Goal: Task Accomplishment & Management: Manage account settings

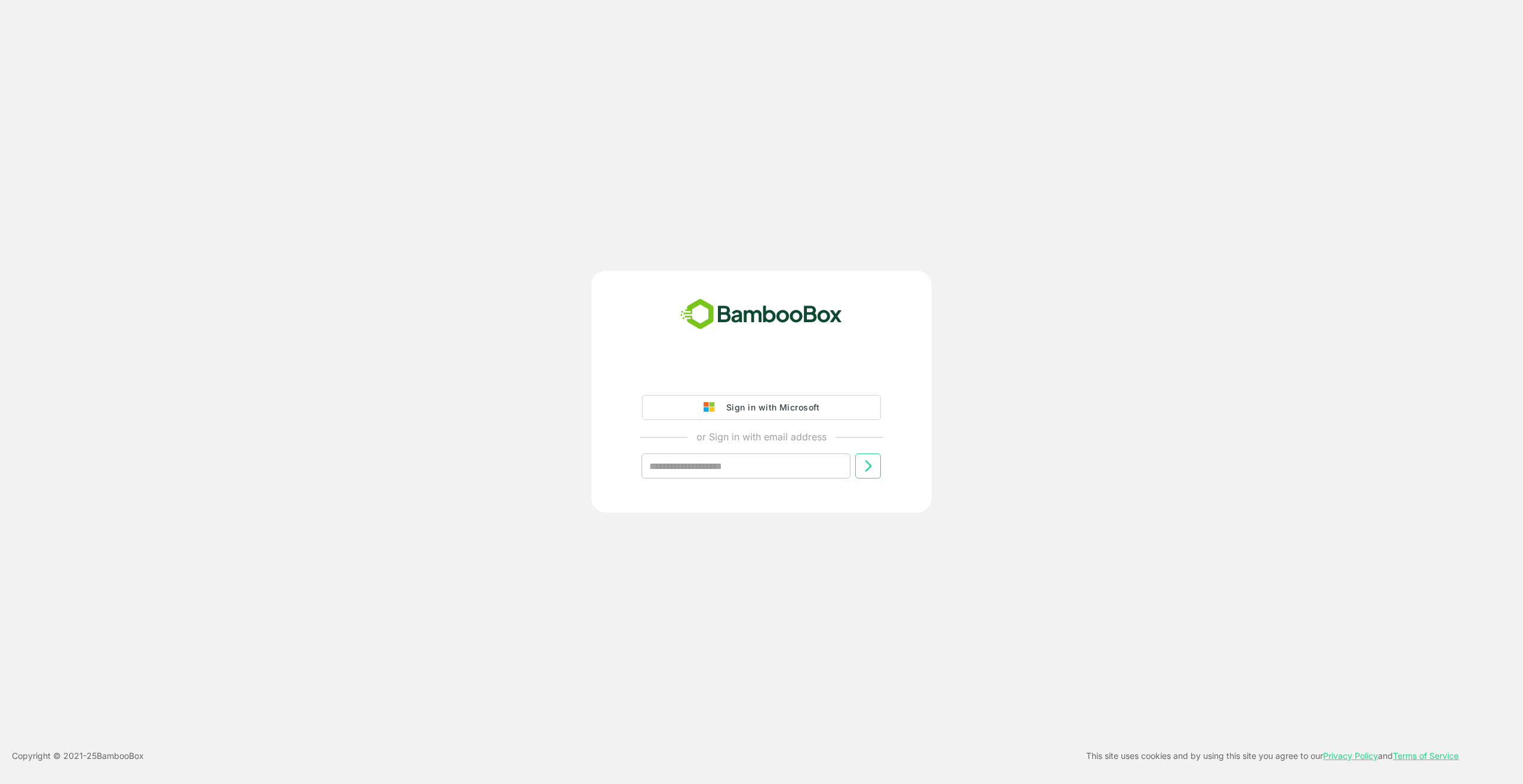
click at [757, 401] on div "Sign in with Microsoft" at bounding box center [770, 407] width 99 height 16
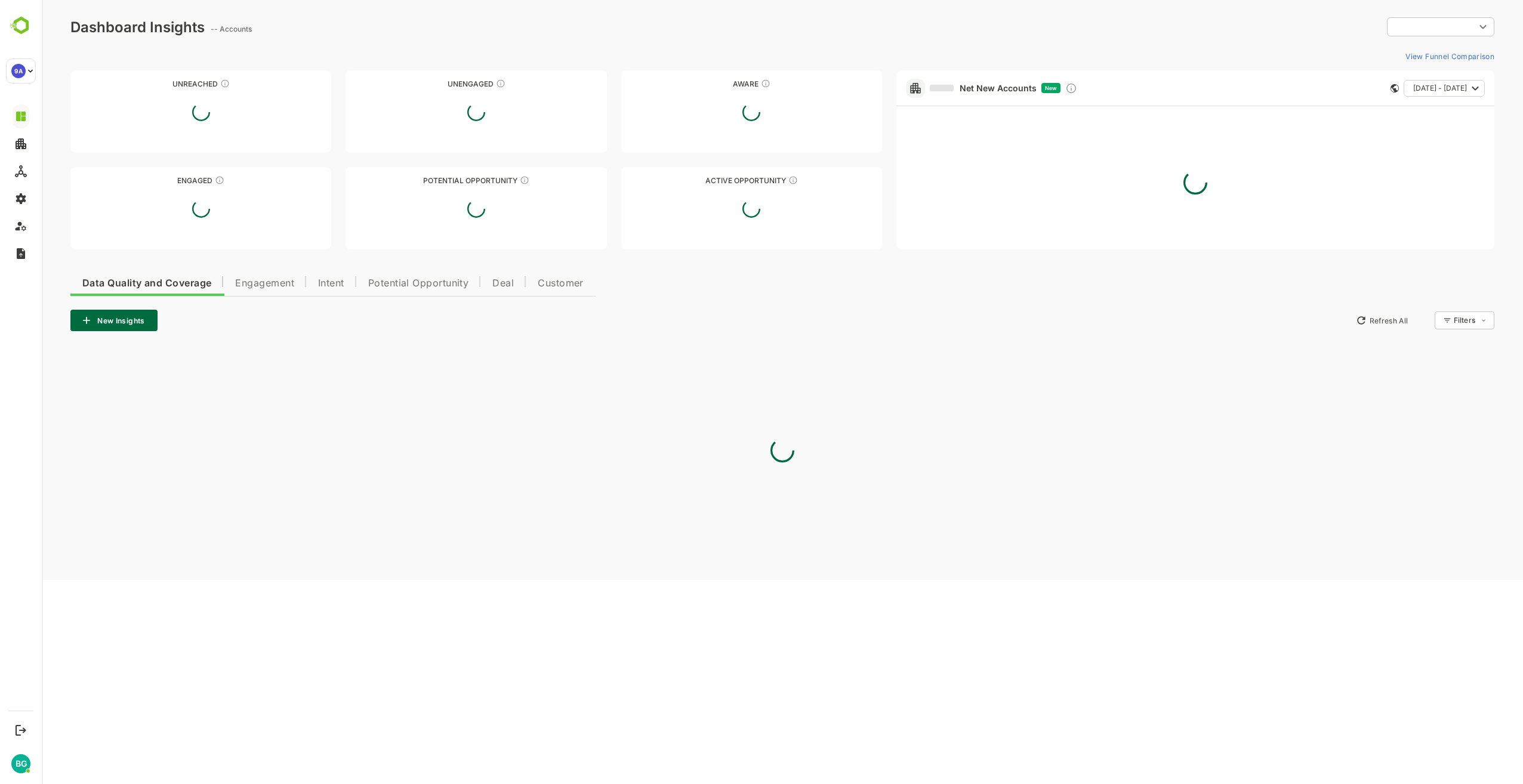
type input "**********"
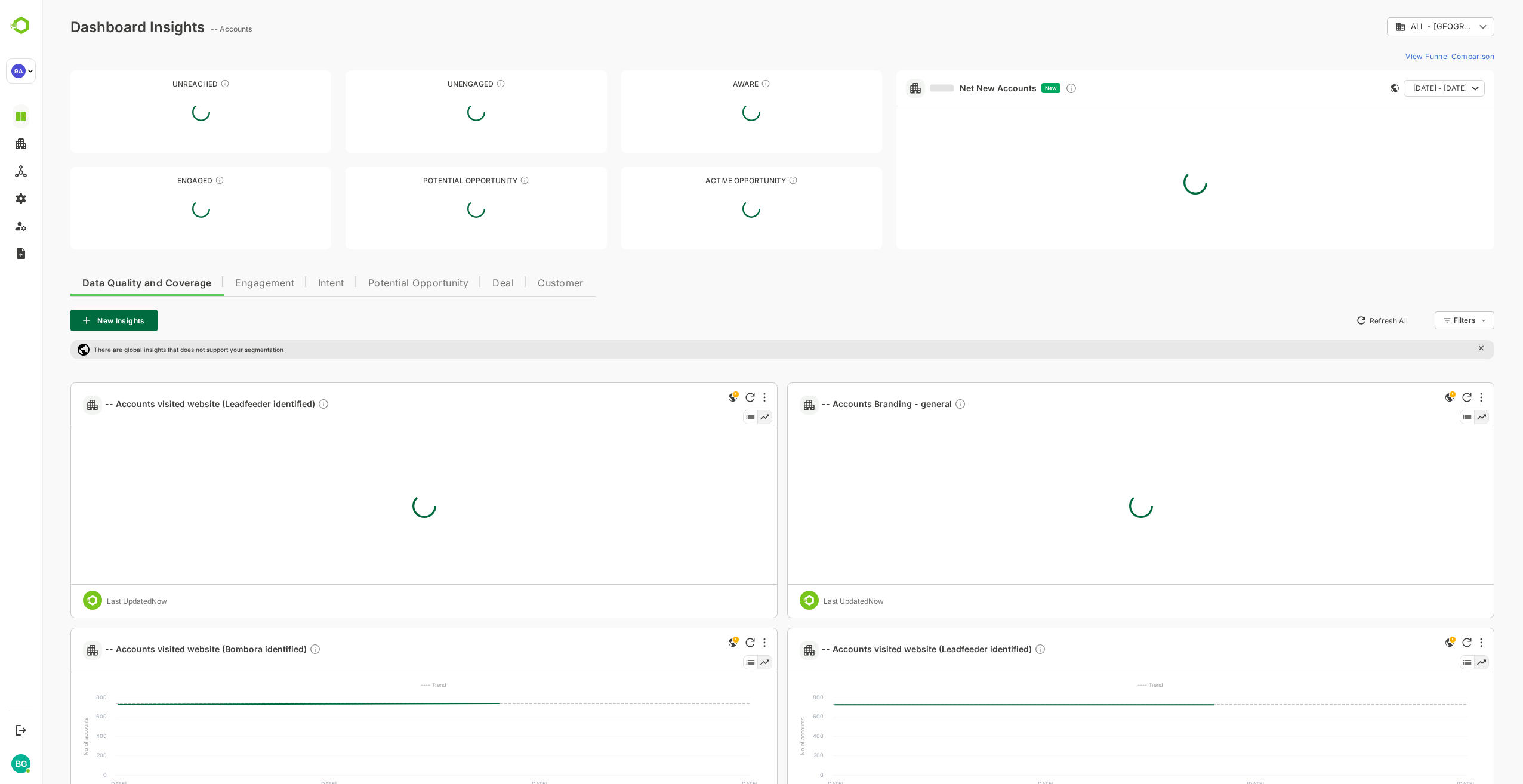
click at [639, 305] on div "Data Quality and Coverage Engagement Intent Potential Opportunity Deal Customer…" at bounding box center [782, 687] width 1424 height 841
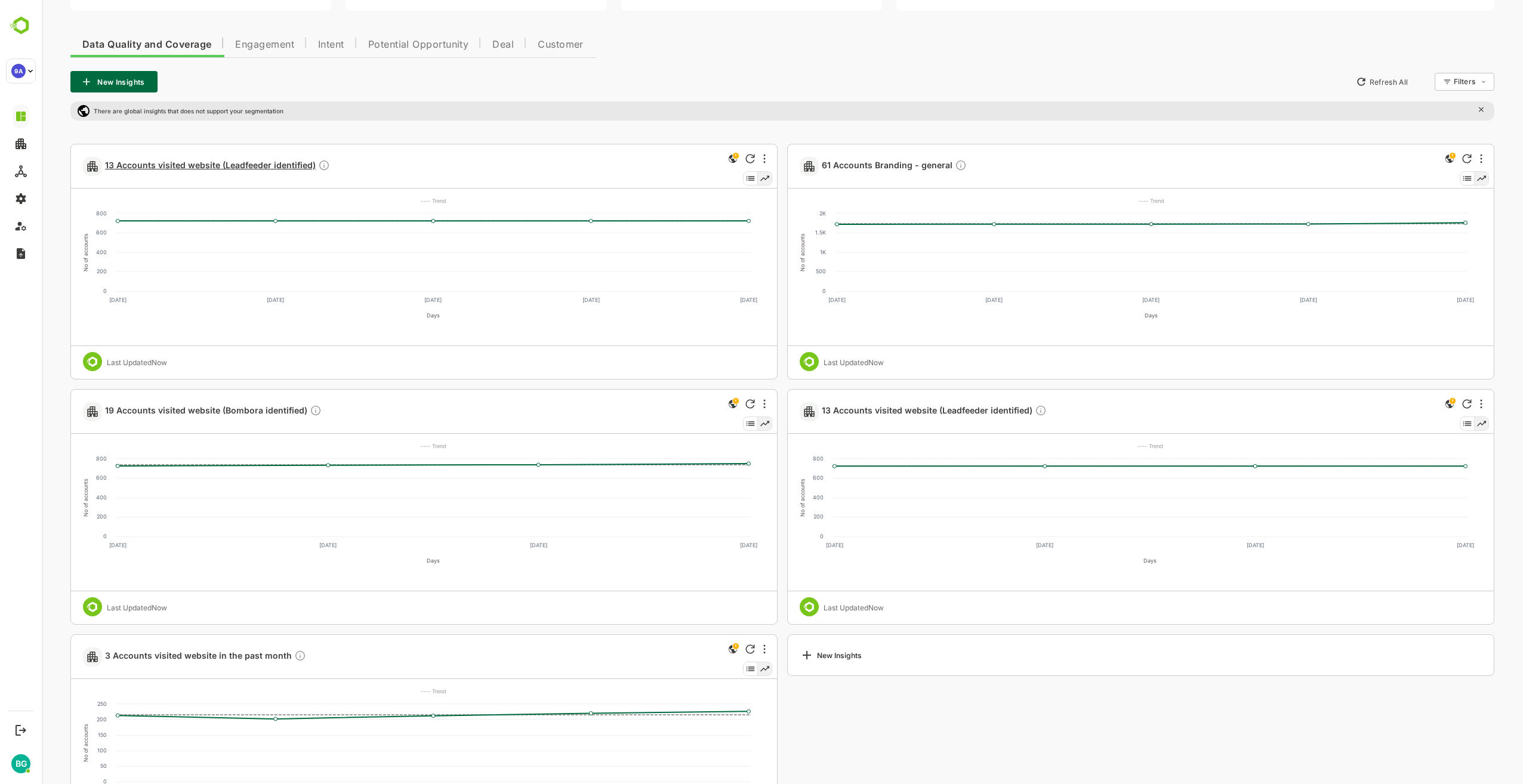
scroll to position [298, 0]
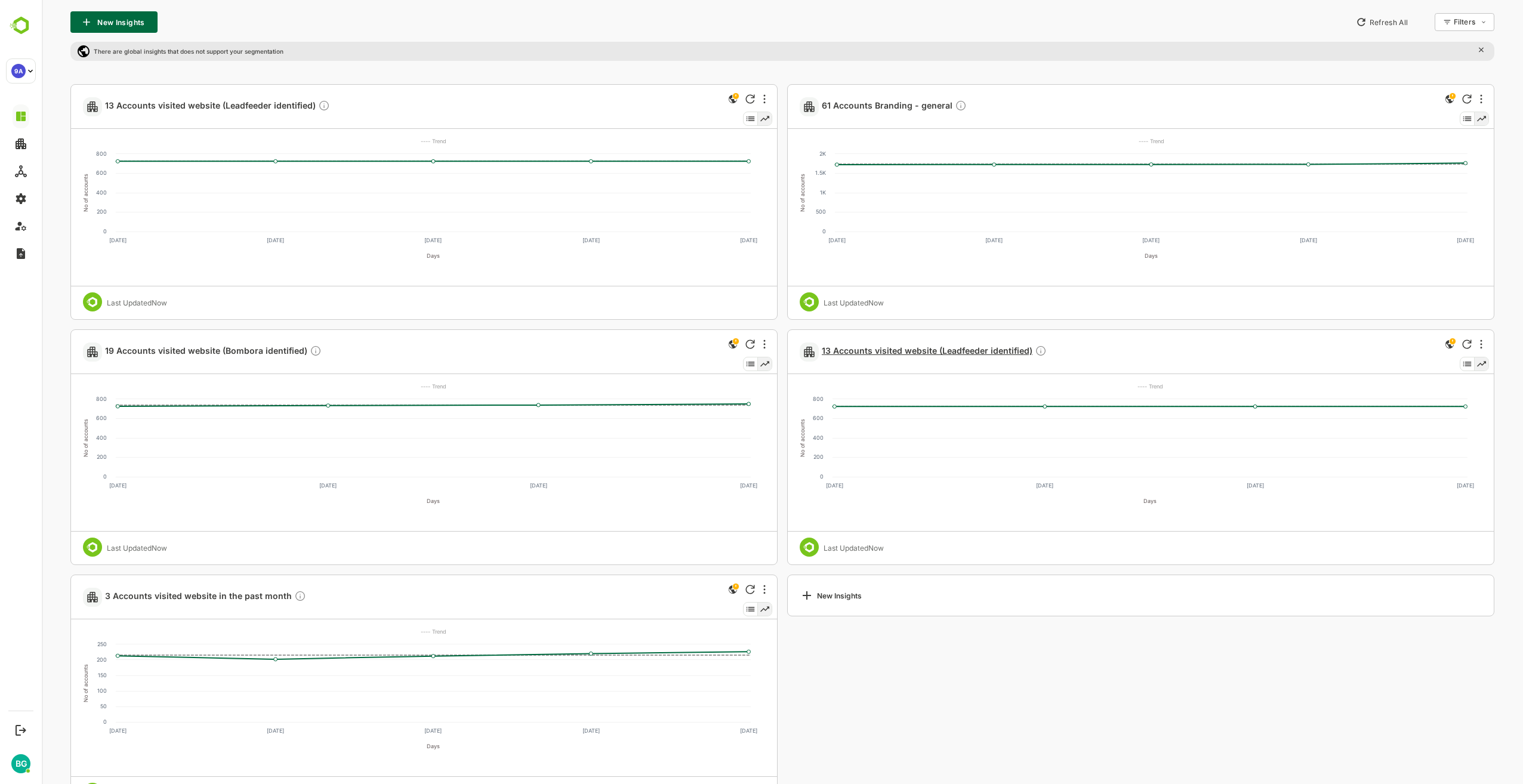
click at [970, 353] on span "13 Accounts visited website (Leadfeeder identified)" at bounding box center [934, 351] width 225 height 14
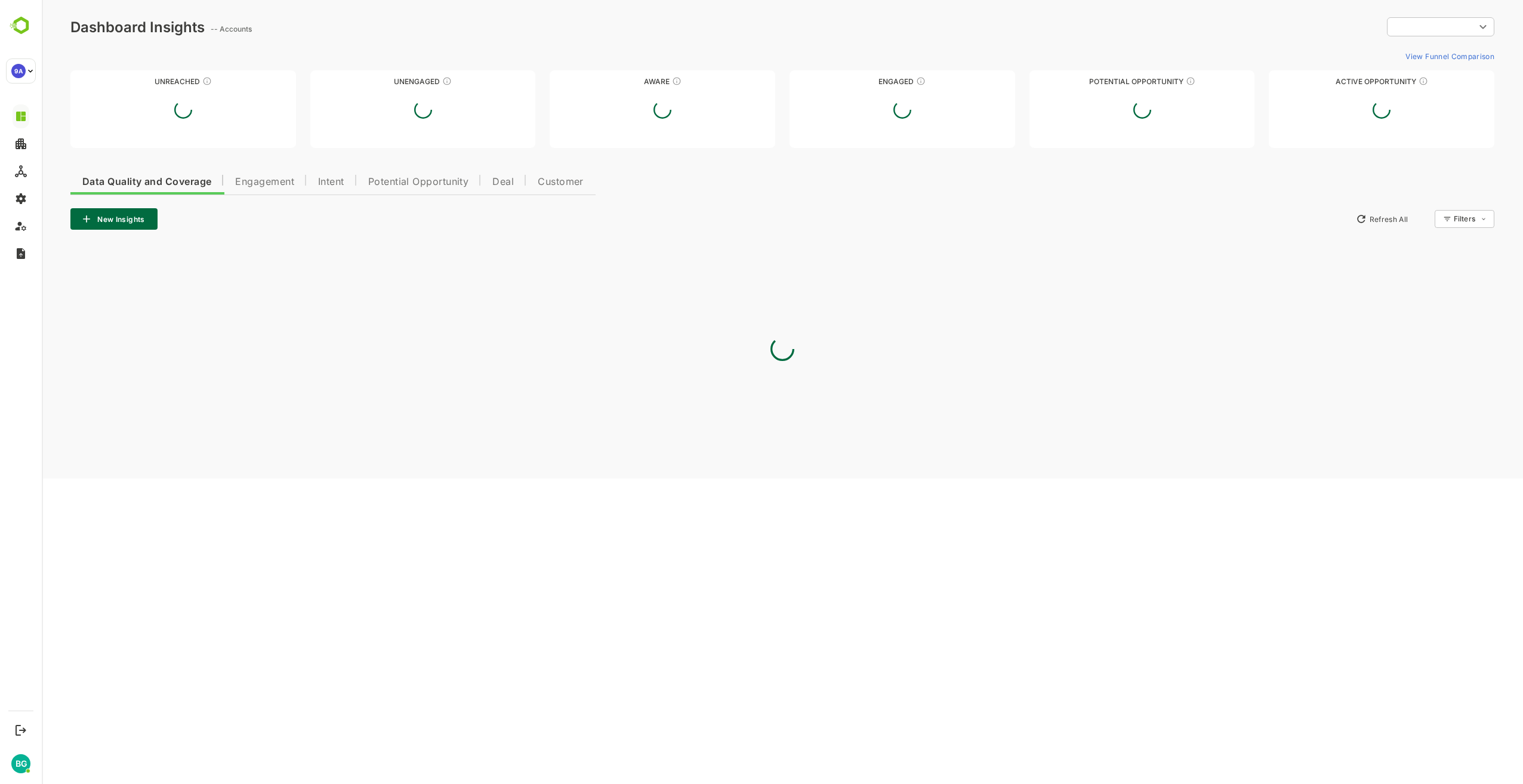
scroll to position [0, 0]
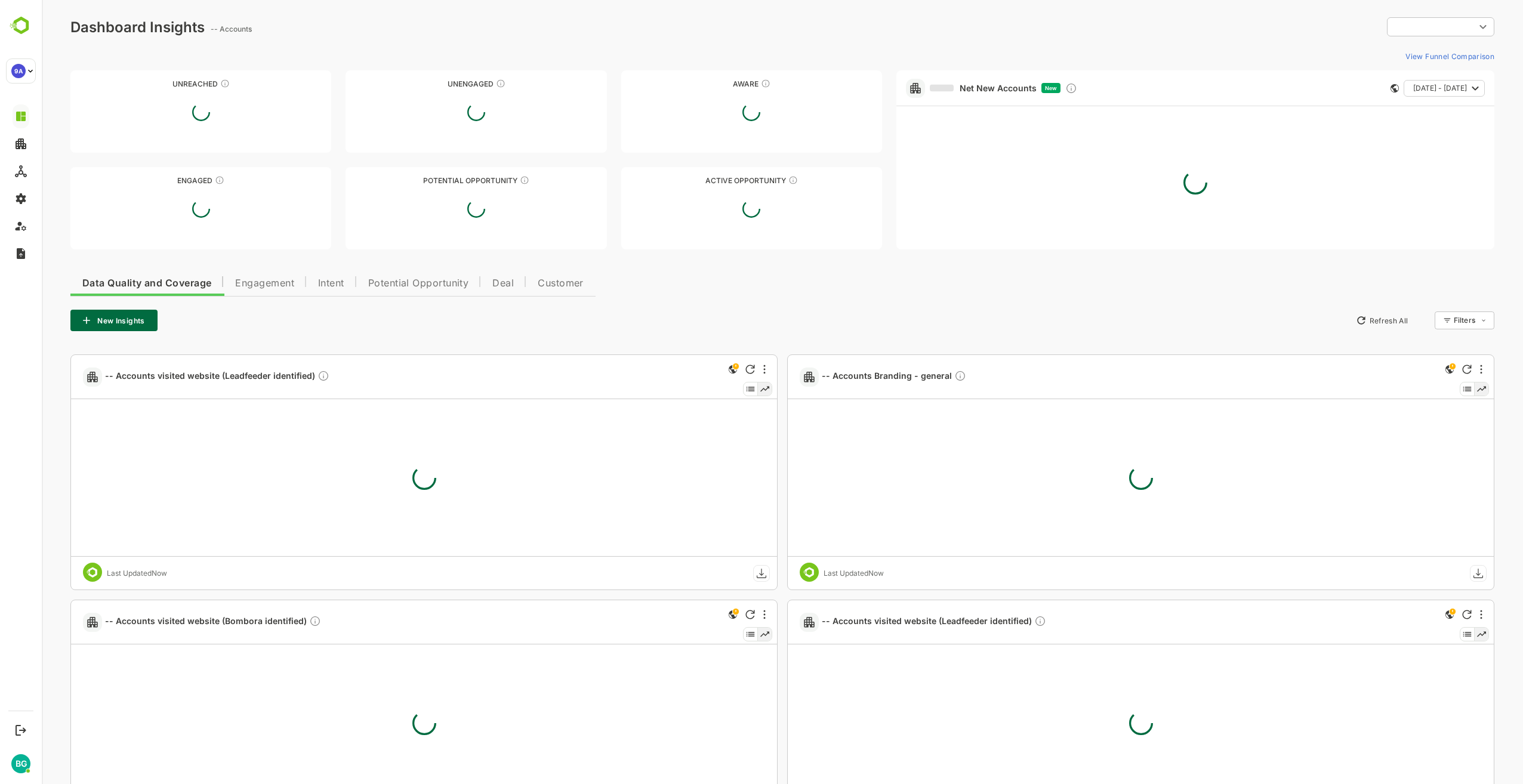
type input "**********"
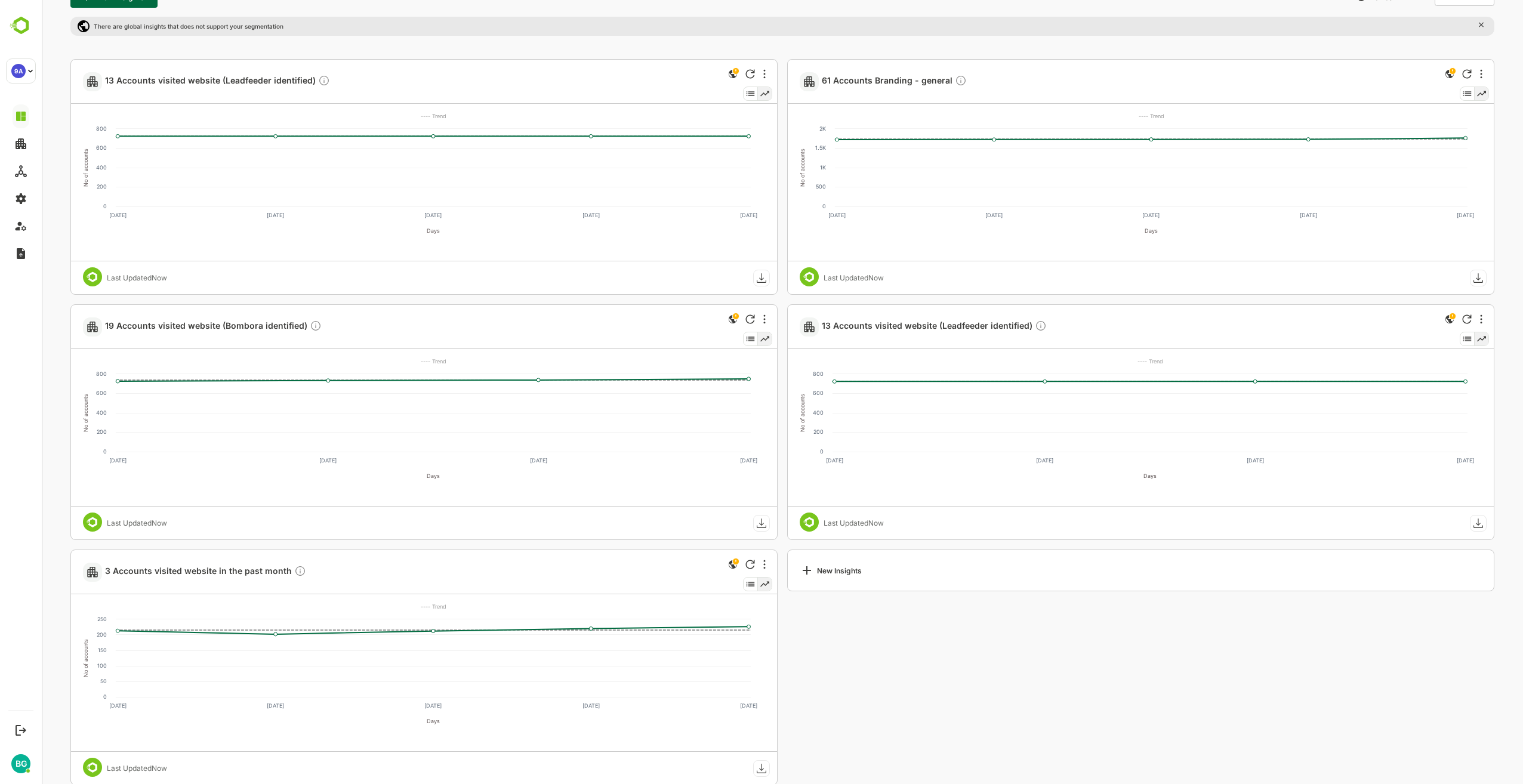
scroll to position [343, 0]
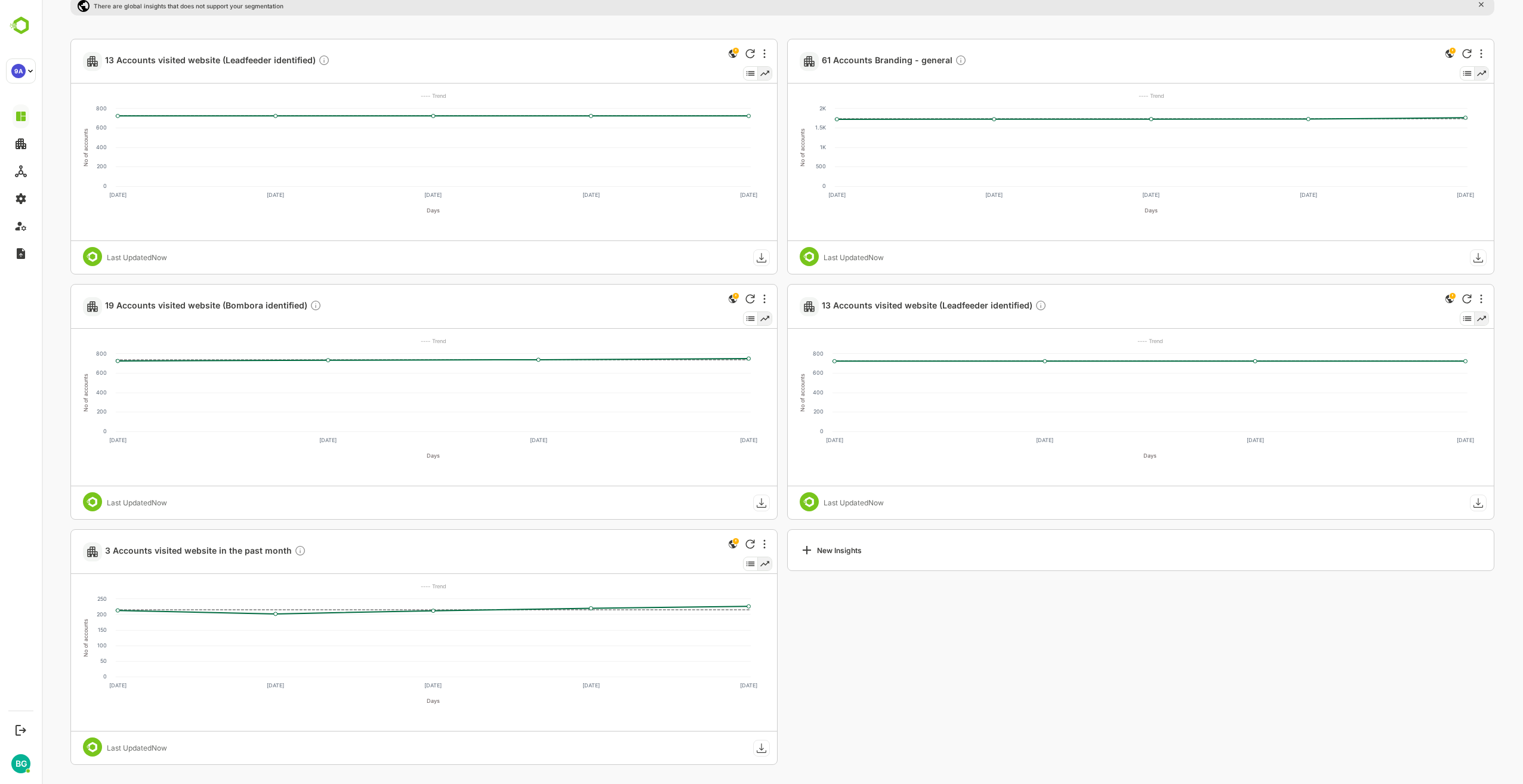
click at [1031, 710] on div "New Insights" at bounding box center [1140, 647] width 707 height 236
click at [1019, 695] on div "New Insights" at bounding box center [1140, 647] width 707 height 236
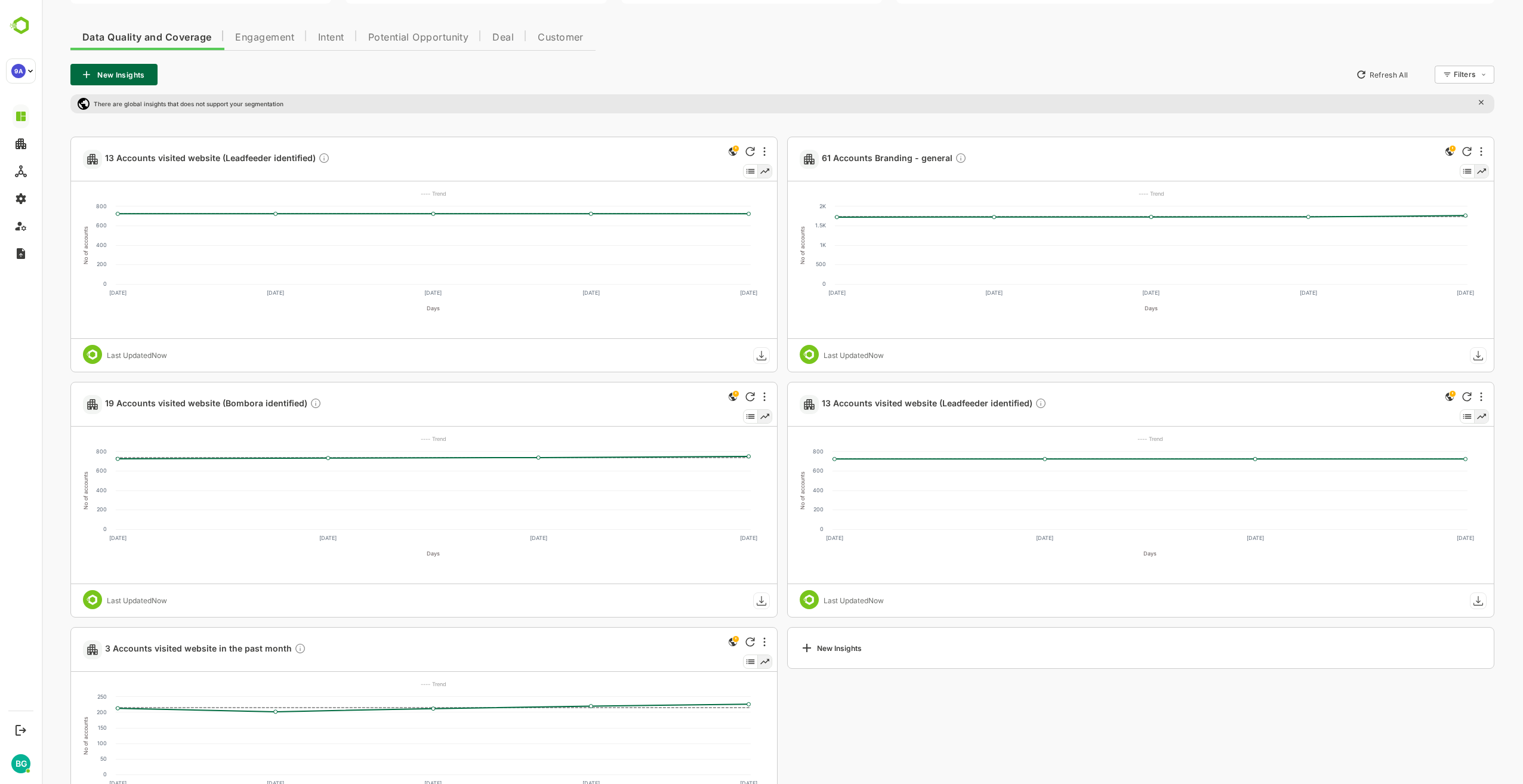
scroll to position [225, 0]
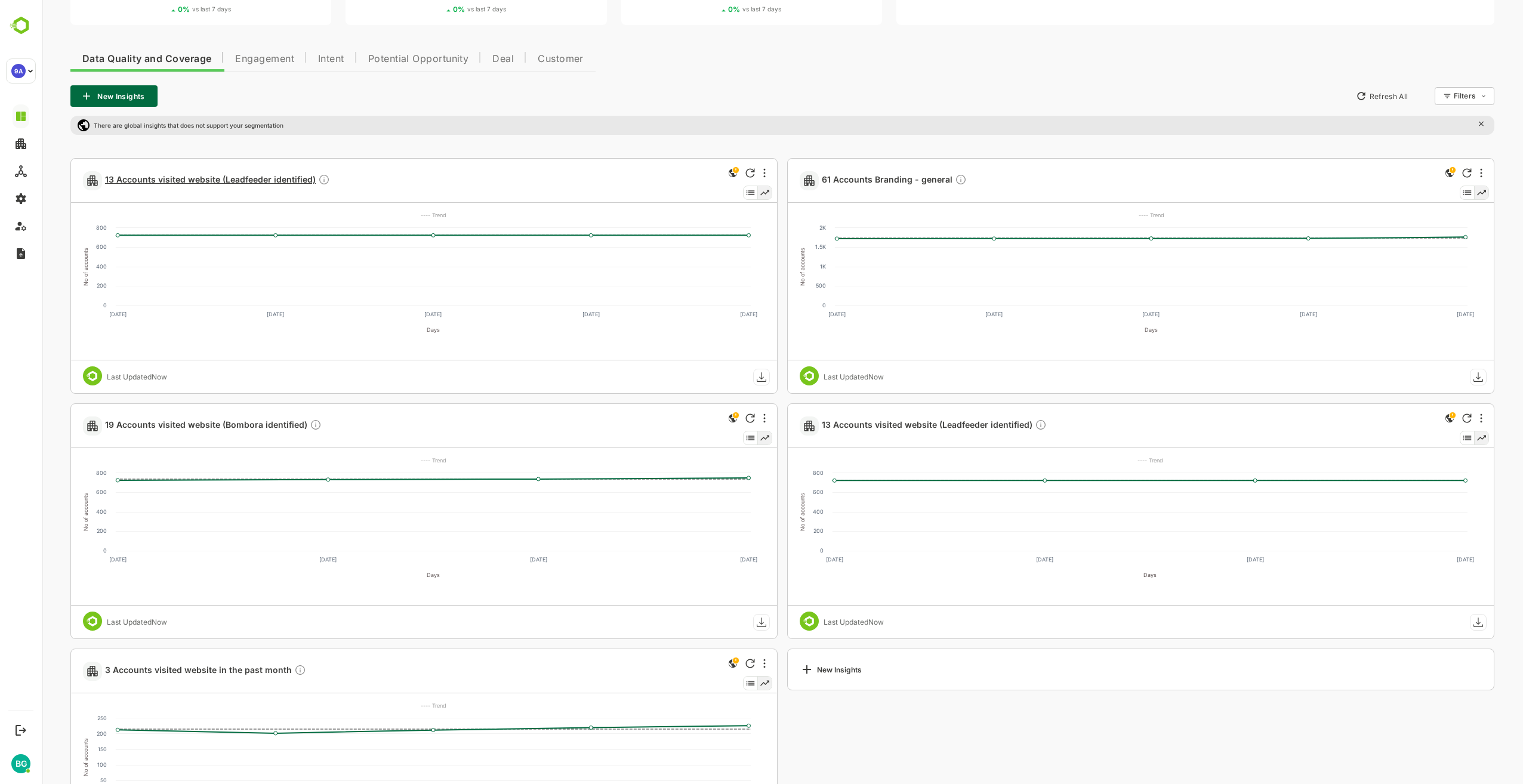
click at [189, 178] on span "13 Accounts visited website (Leadfeeder identified)" at bounding box center [217, 180] width 225 height 14
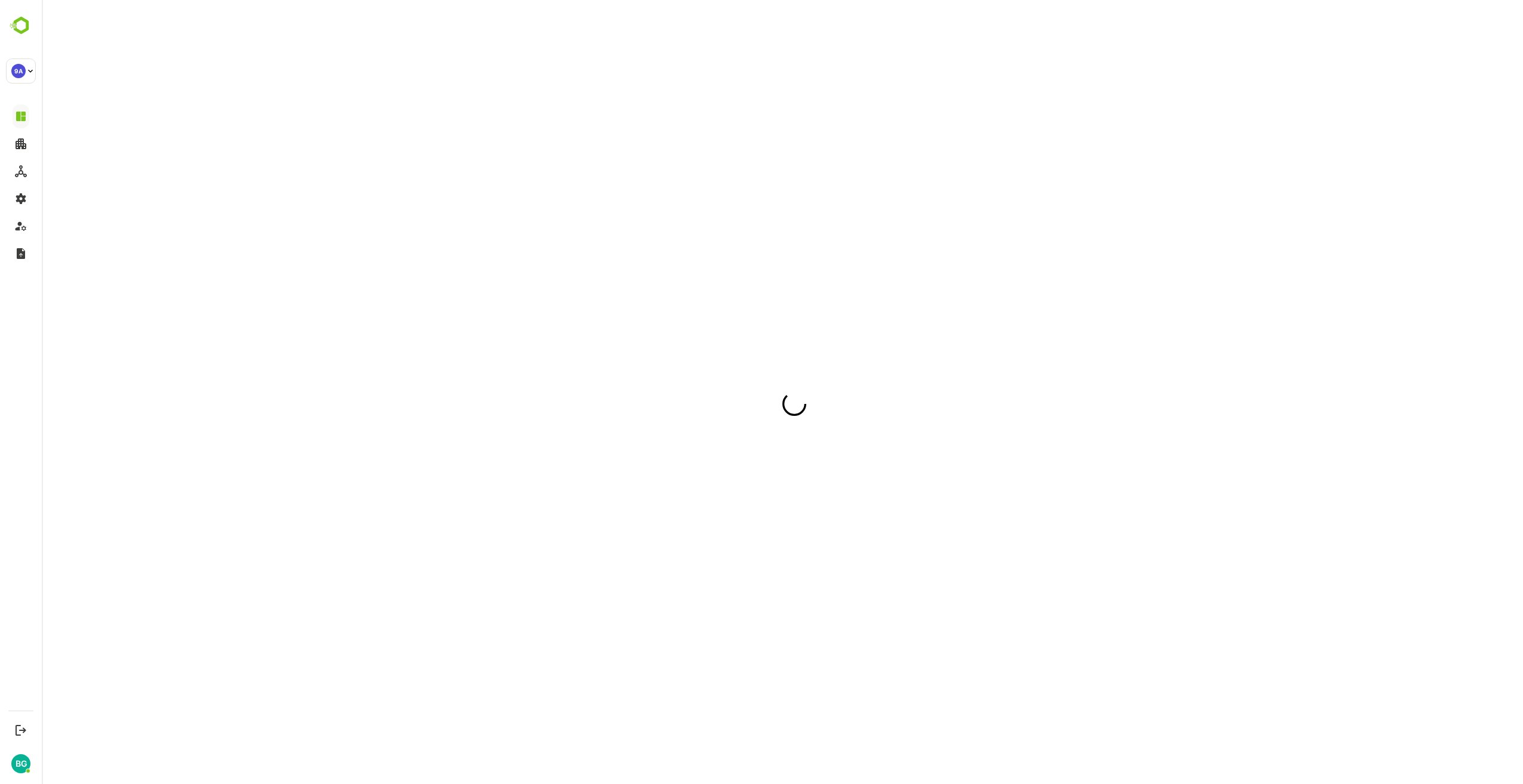
scroll to position [0, 0]
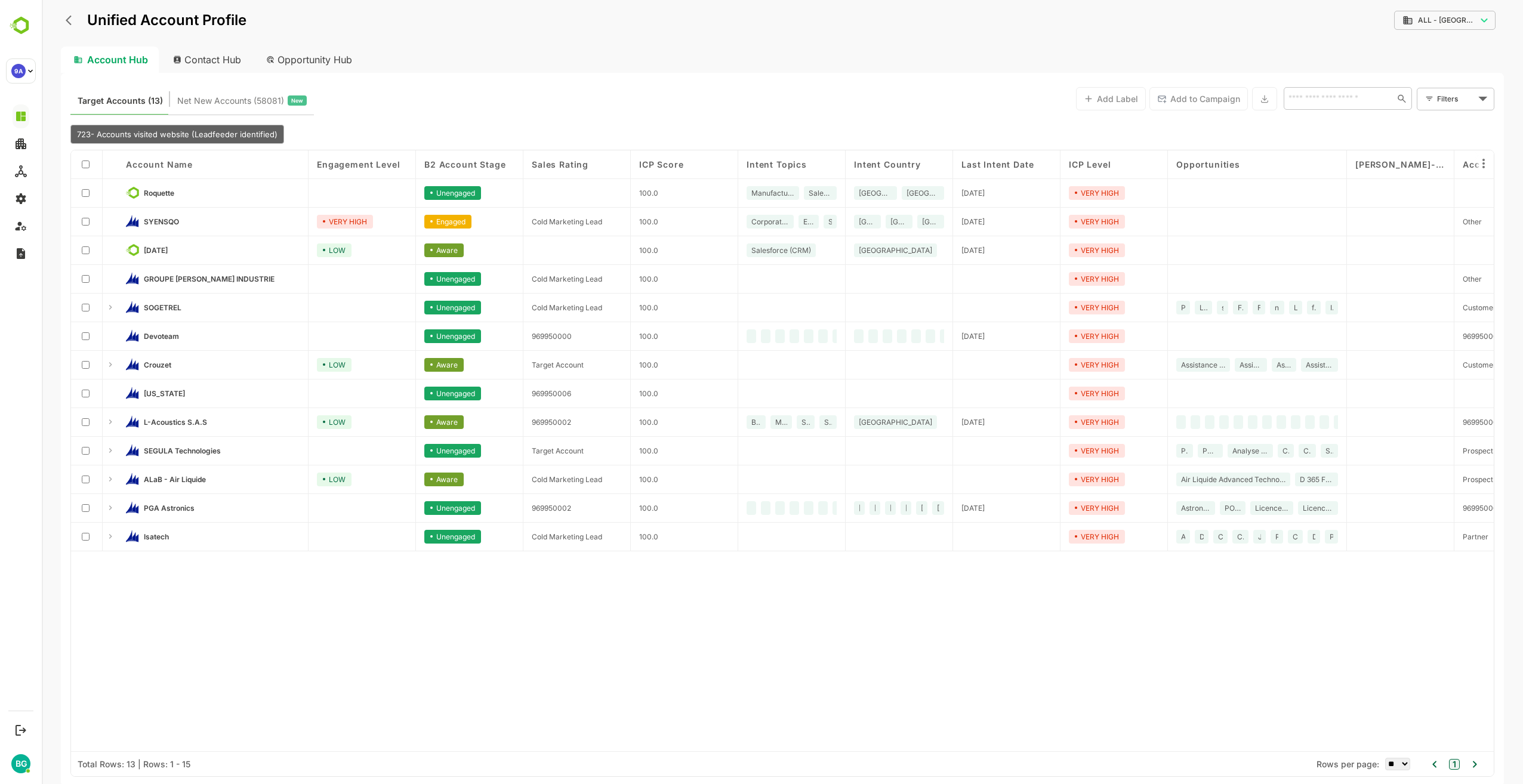
drag, startPoint x: 239, startPoint y: 217, endPoint x: 253, endPoint y: 228, distance: 17.8
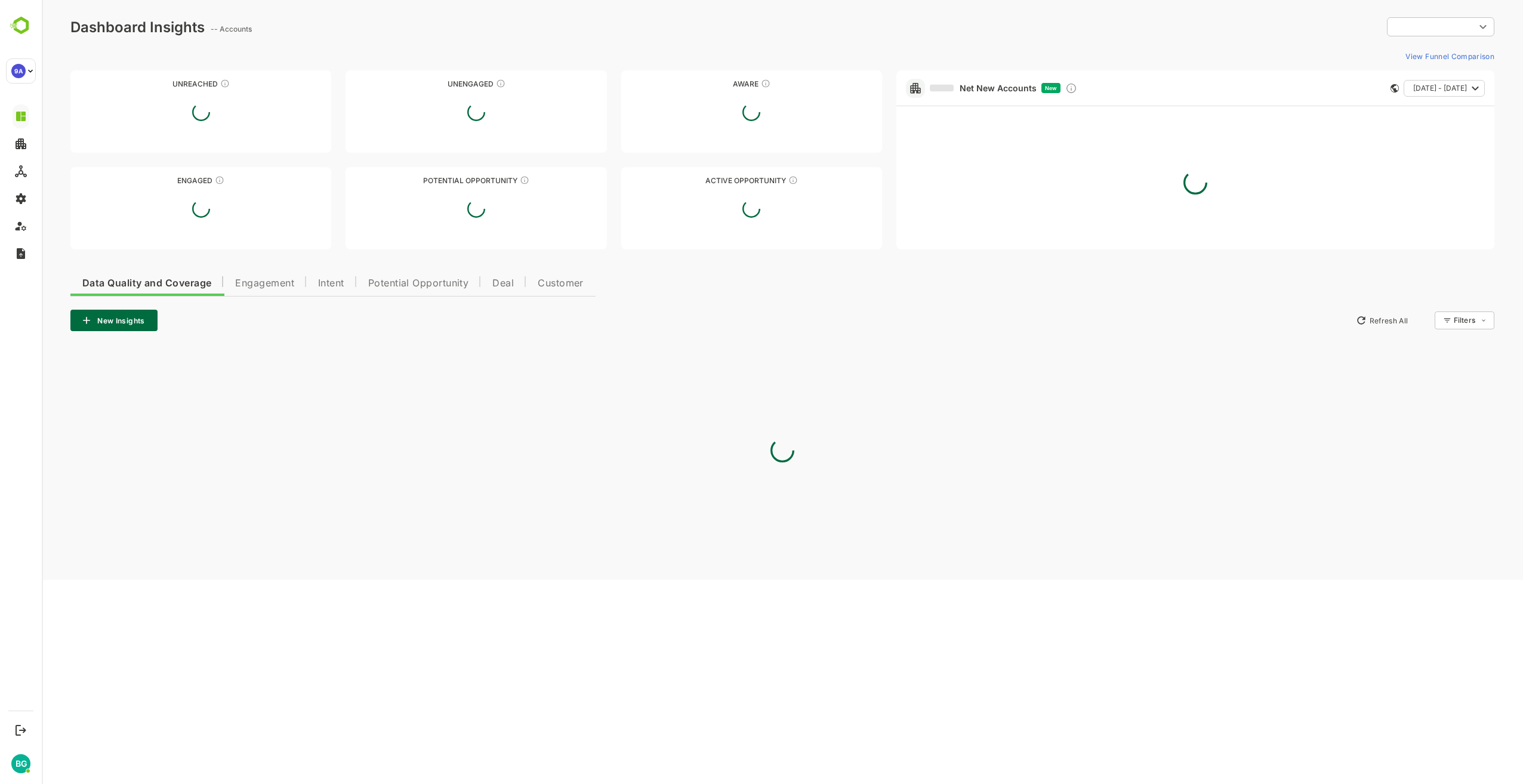
type input "**********"
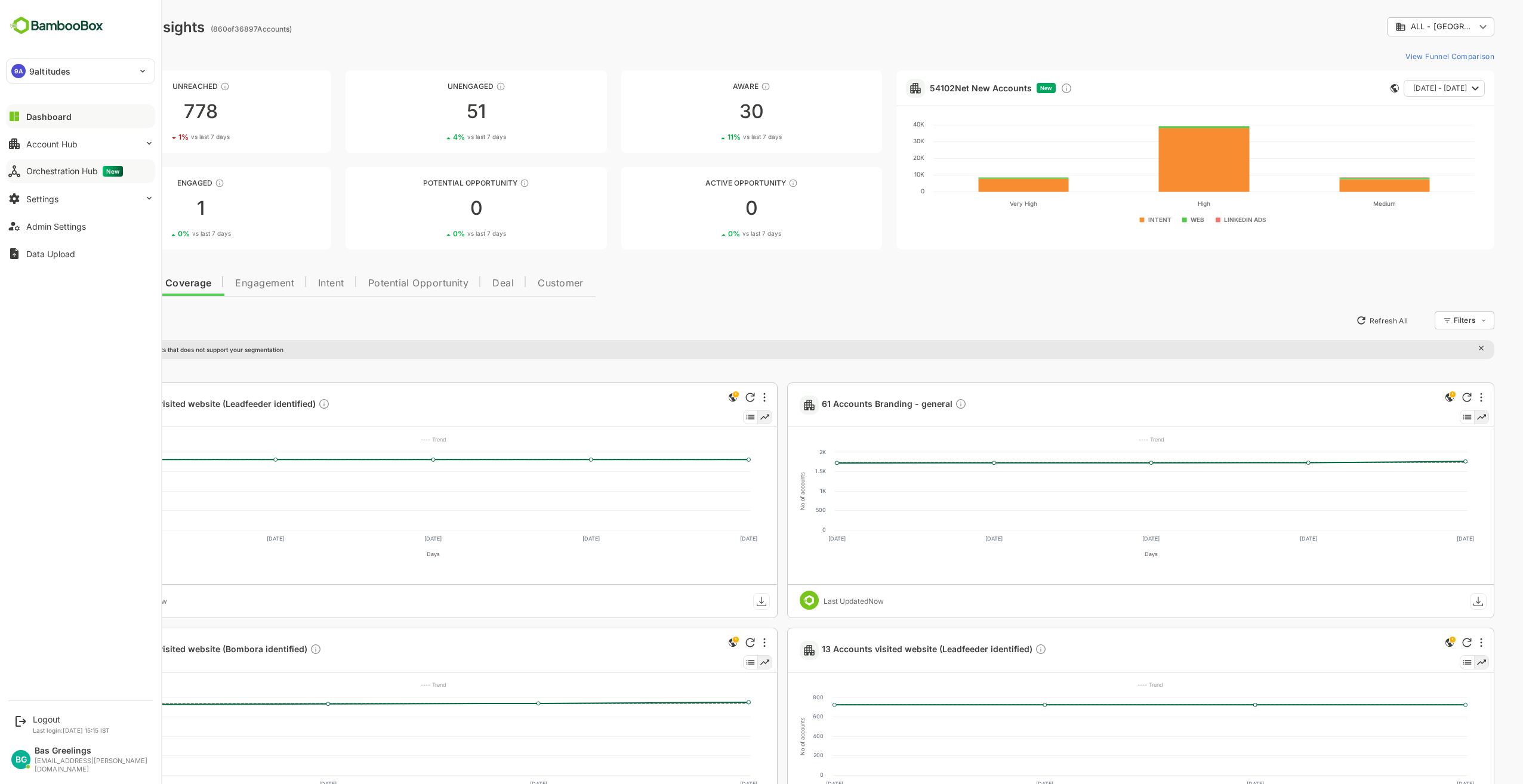
click at [51, 175] on div "Orchestration Hub New" at bounding box center [74, 171] width 97 height 10
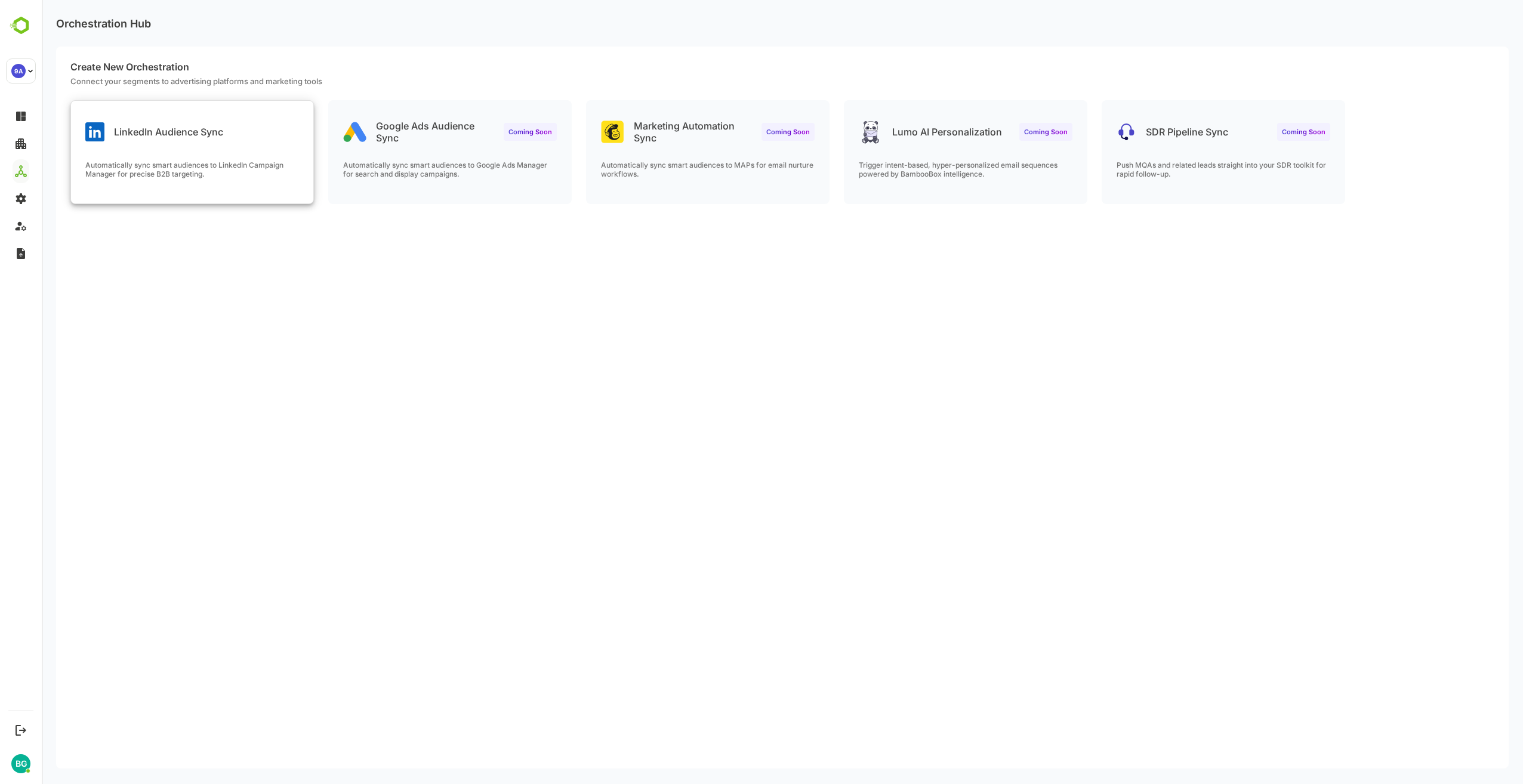
click at [199, 147] on div "LinkedIn Audience Sync Automatically sync smart audiences to LinkedIn Campaign …" at bounding box center [192, 151] width 242 height 102
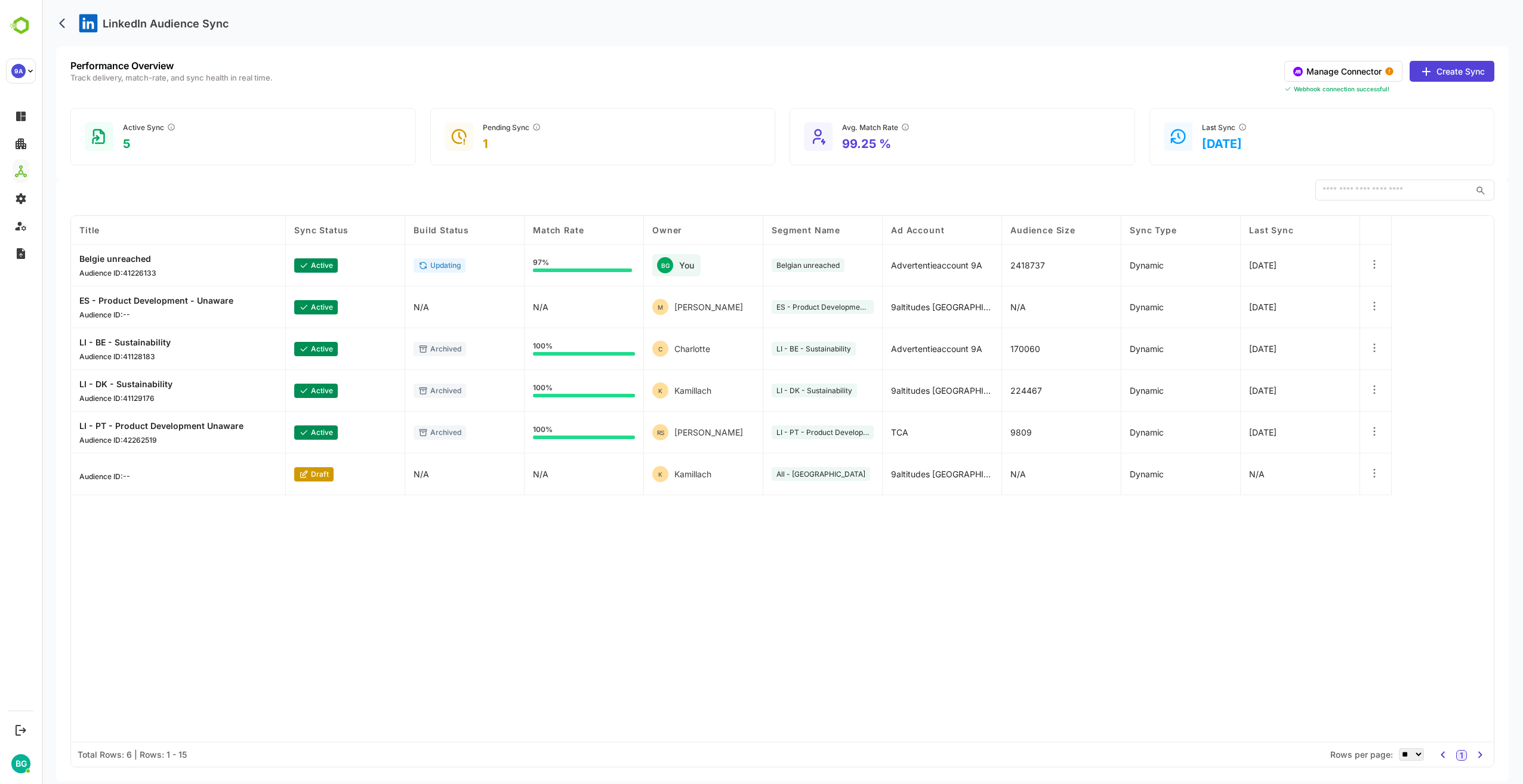
click at [379, 547] on div "Title Sync Status Build Status Match Rate Owner Segment Name Ad Account Audienc…" at bounding box center [782, 478] width 1423 height 525
click at [764, 597] on div "Title Sync Status Build Status Match Rate Owner Segment Name Ad Account Audienc…" at bounding box center [782, 478] width 1423 height 525
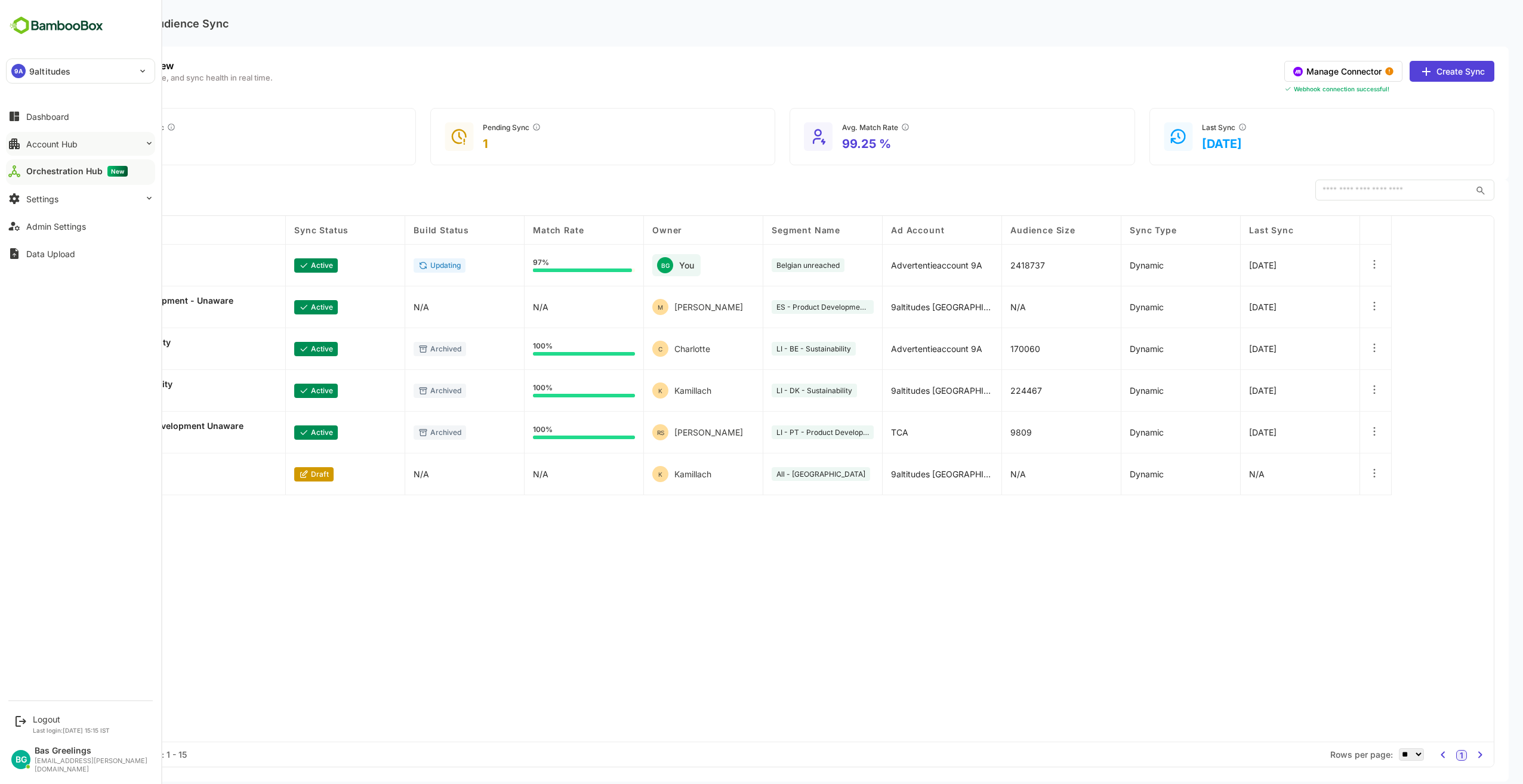
click at [52, 142] on div "Account Hub" at bounding box center [52, 144] width 52 height 10
click at [64, 191] on div "Segment Manager" at bounding box center [59, 192] width 65 height 10
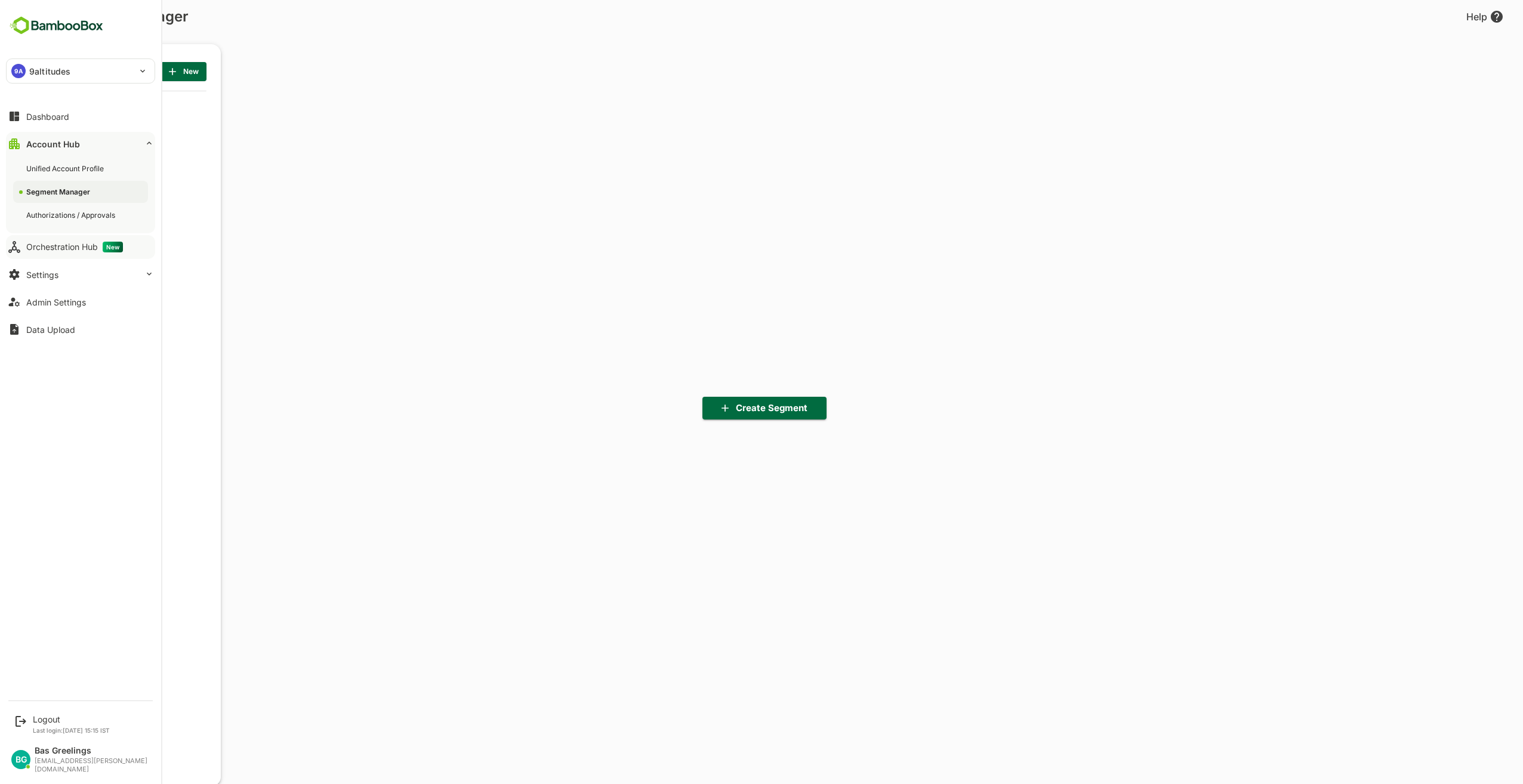
scroll to position [3, 3]
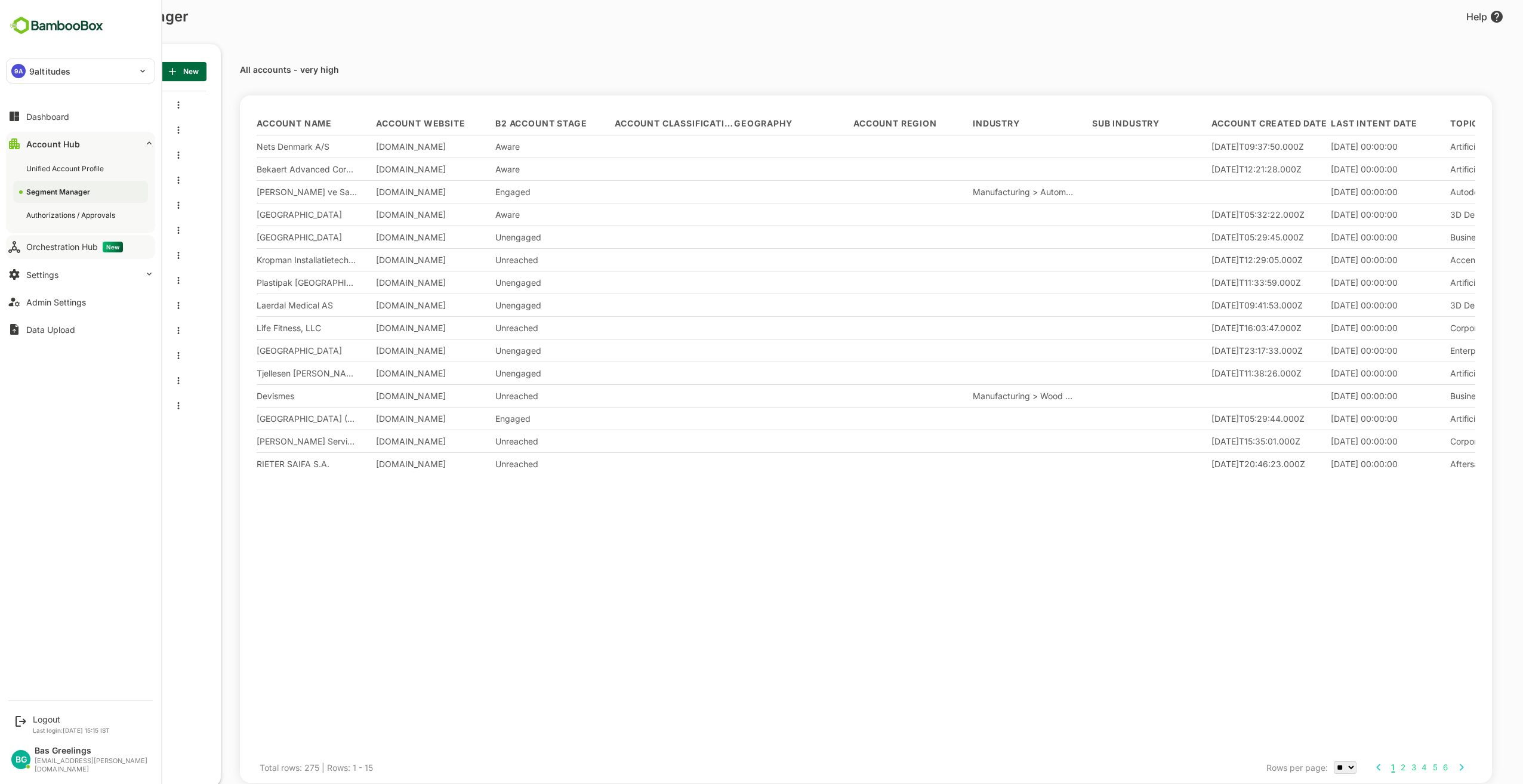
click at [80, 249] on div "Orchestration Hub New" at bounding box center [74, 247] width 97 height 10
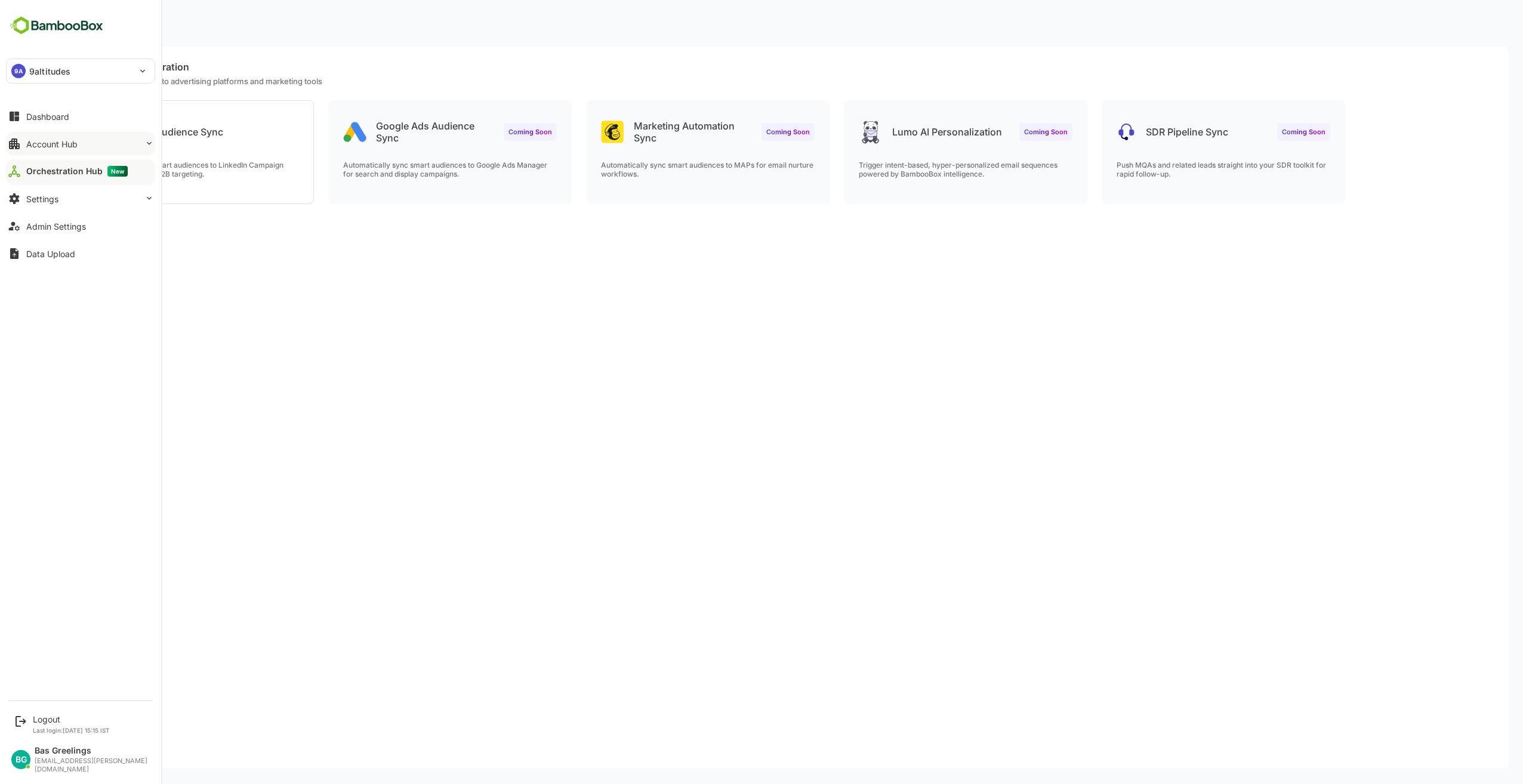
click at [58, 144] on div "Account Hub" at bounding box center [52, 144] width 52 height 10
click at [65, 191] on div "Segment Manager" at bounding box center [59, 192] width 65 height 10
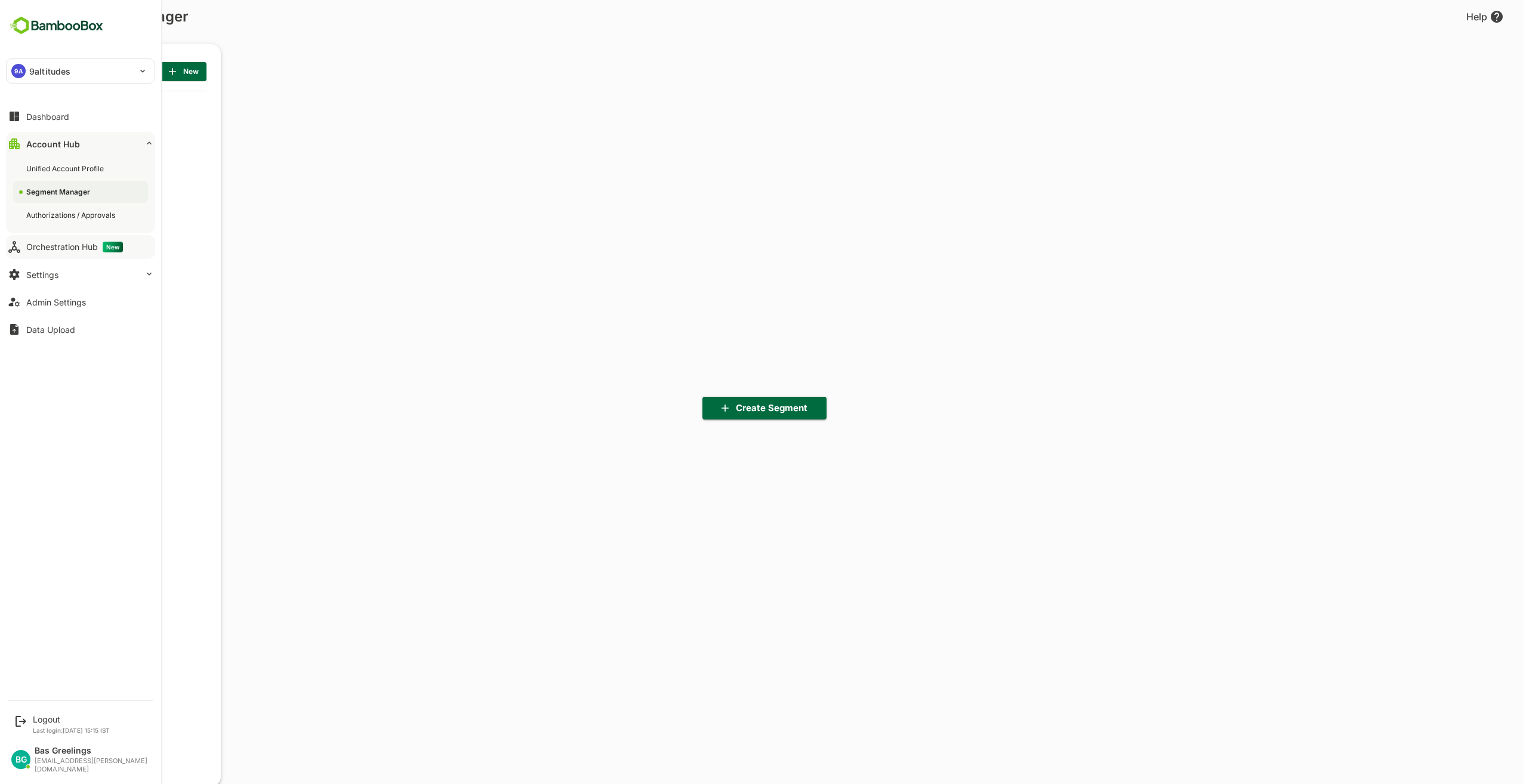
scroll to position [546, 148]
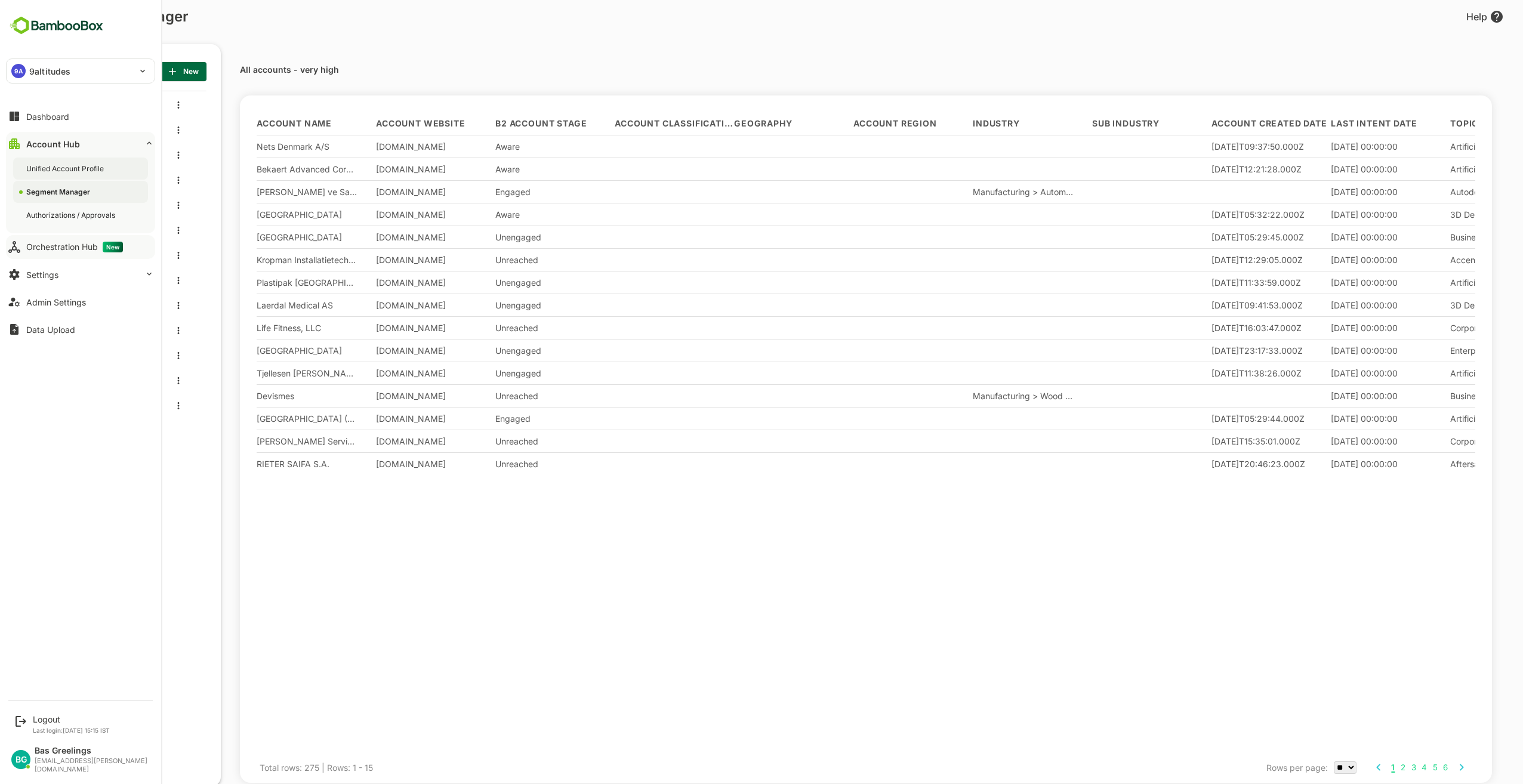
click at [65, 169] on div "Unified Account Profile" at bounding box center [66, 168] width 80 height 10
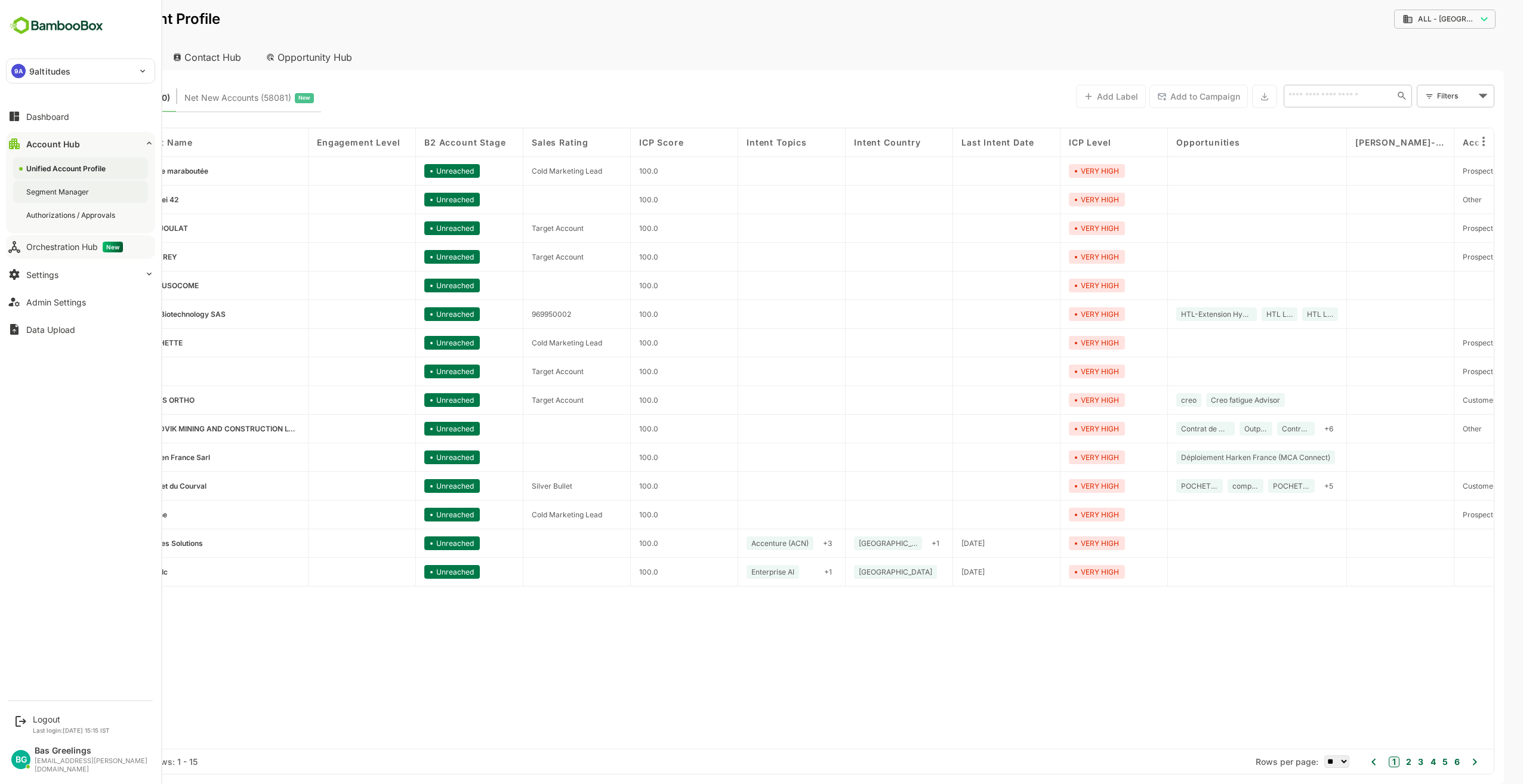
click at [59, 189] on div "Segment Manager" at bounding box center [59, 192] width 65 height 10
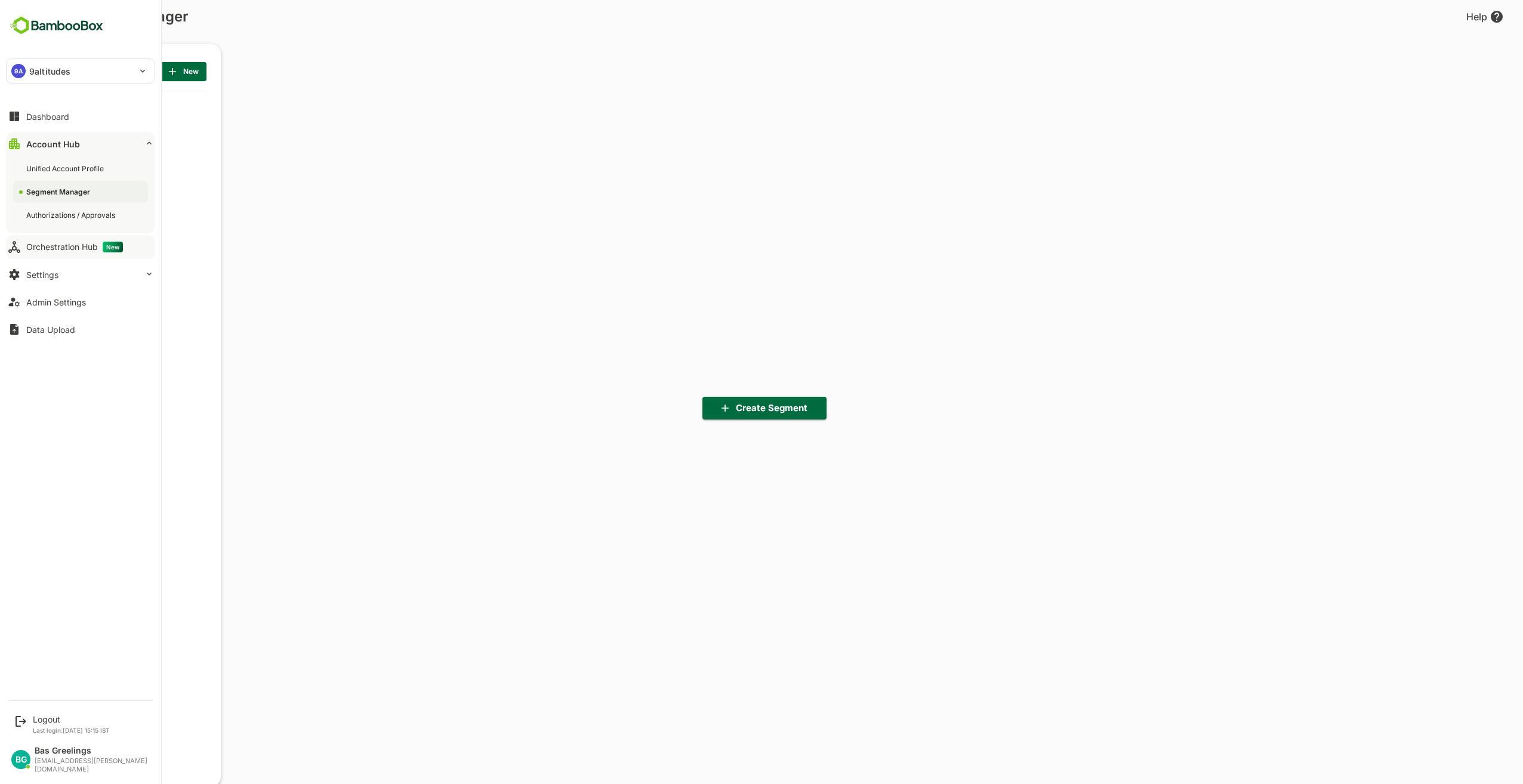
scroll to position [546, 148]
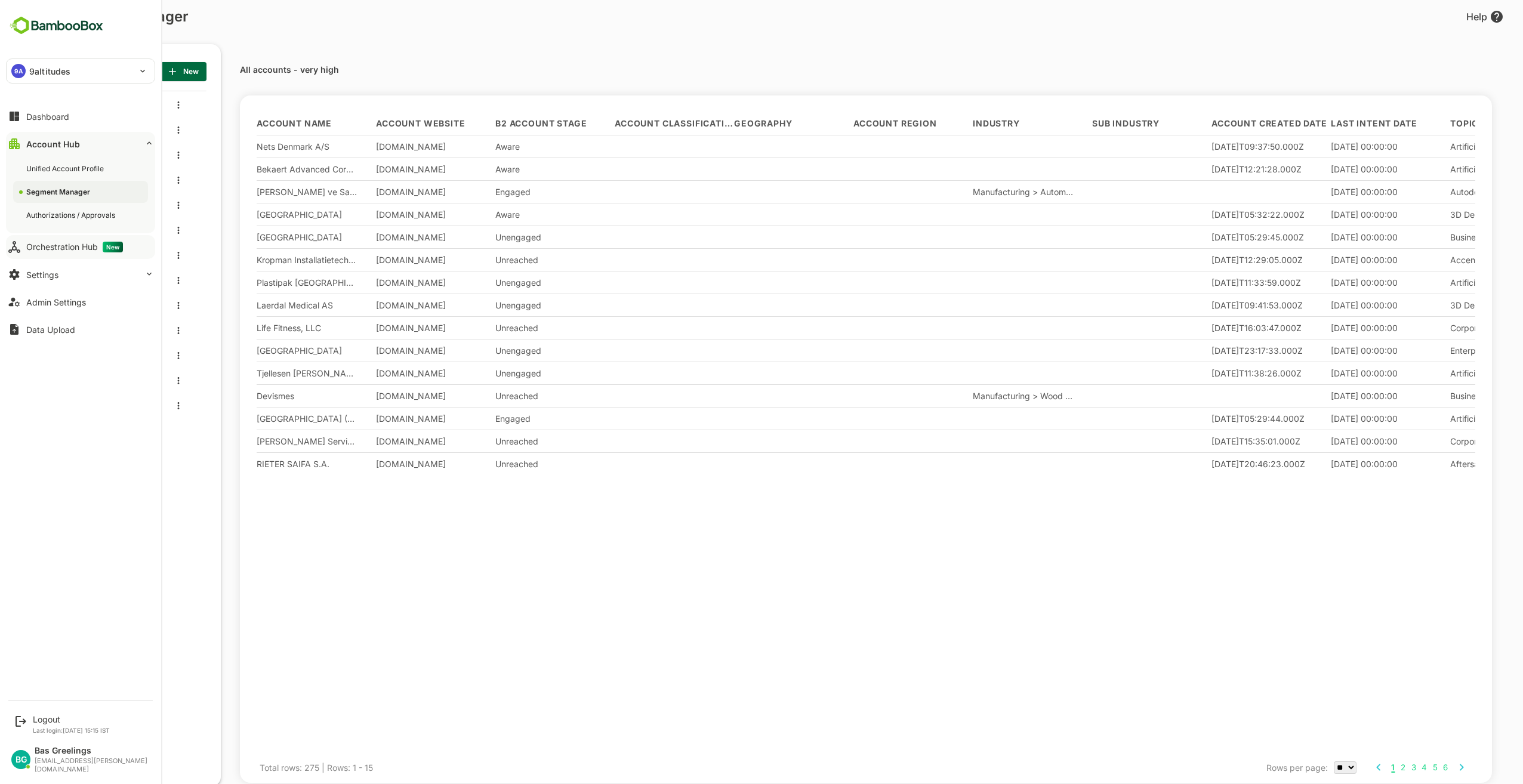
click at [47, 247] on div "Orchestration Hub New" at bounding box center [74, 247] width 97 height 10
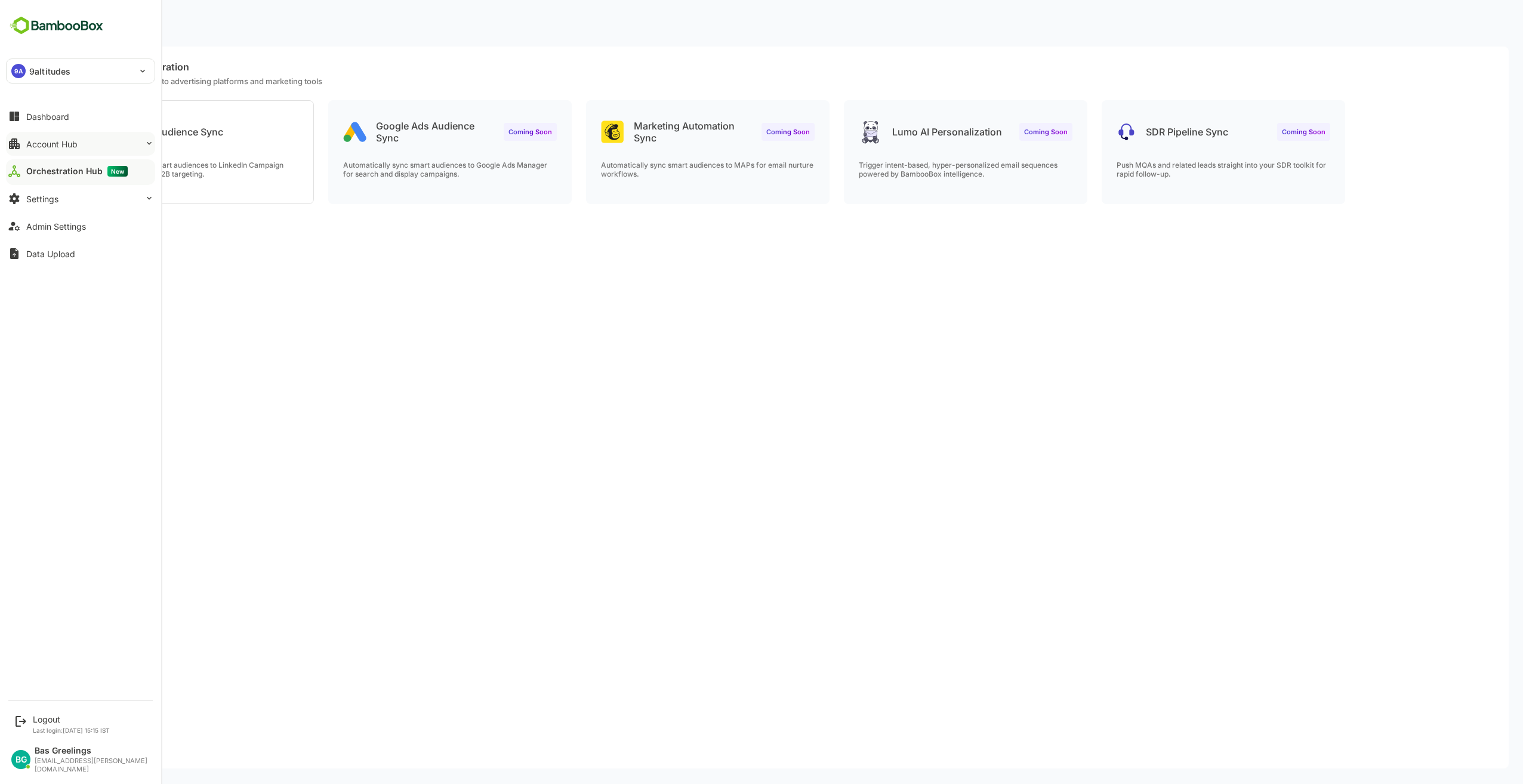
click at [56, 148] on div "Account Hub" at bounding box center [52, 144] width 52 height 10
click at [61, 197] on div "Segment Manager" at bounding box center [80, 192] width 135 height 22
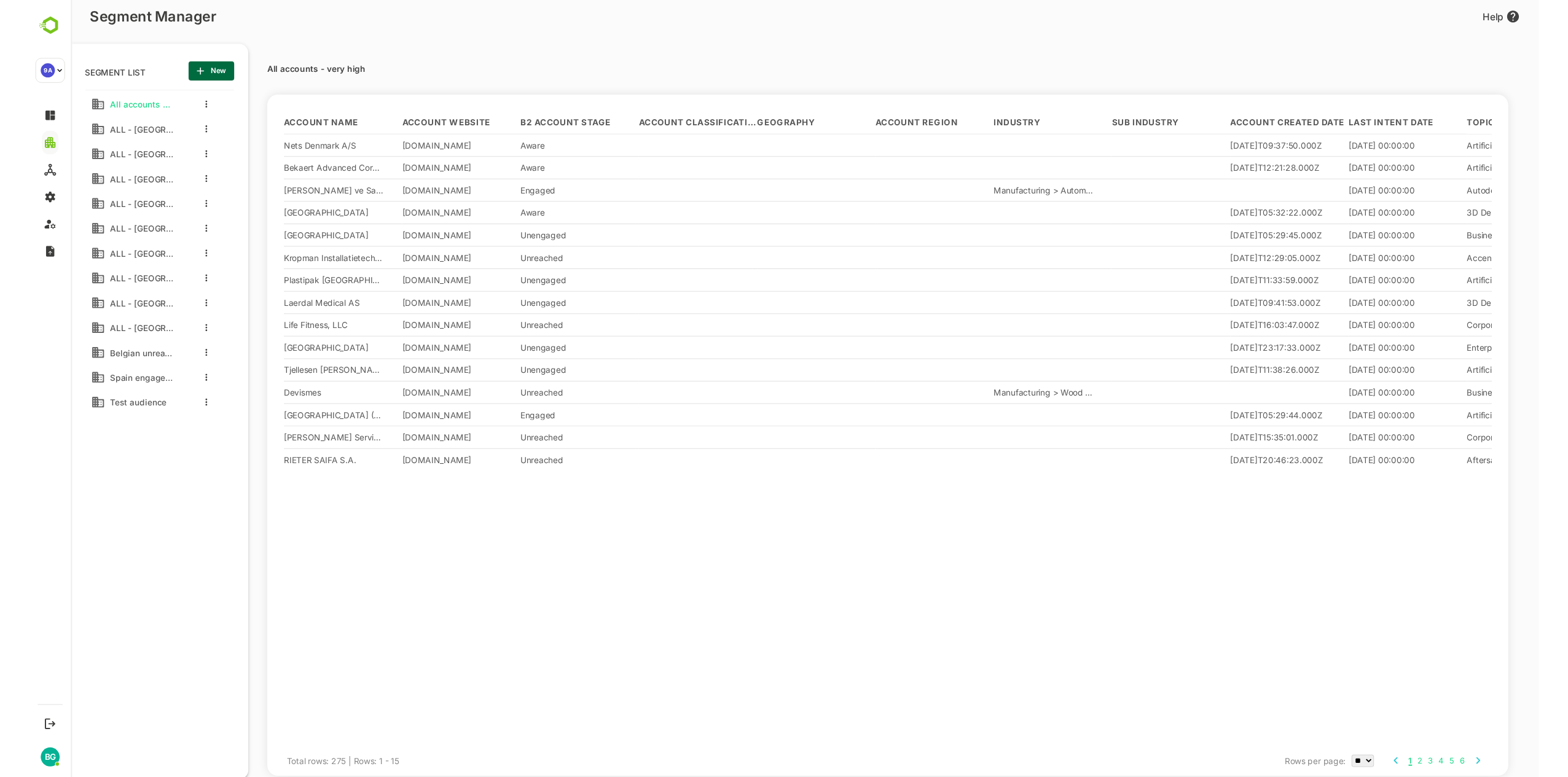
scroll to position [540, 152]
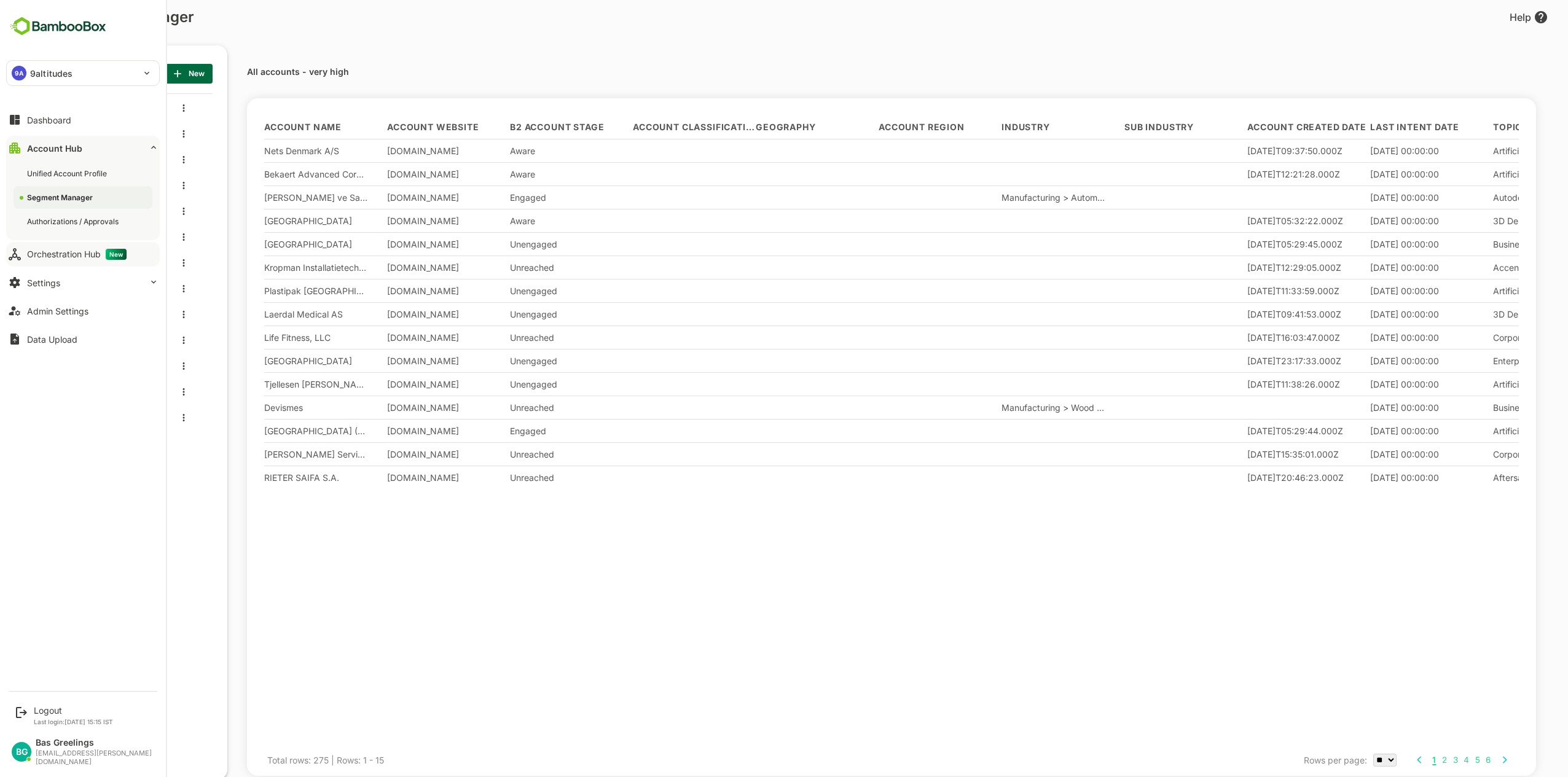
click at [63, 255] on div "Orchestration Hub New" at bounding box center [77, 254] width 100 height 11
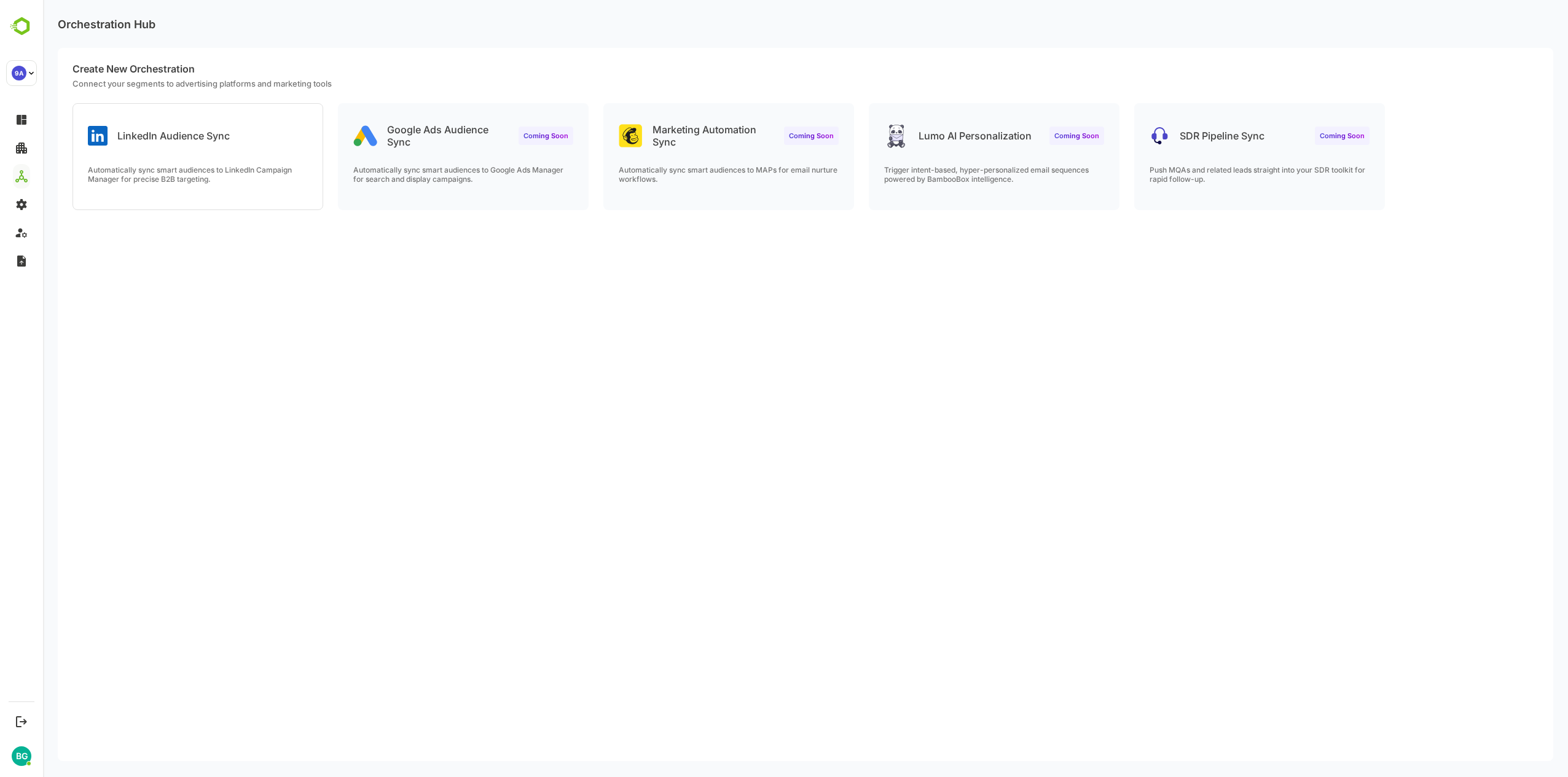
click at [553, 354] on div "Create New Orchestration Connect your segments to advertising platforms and mar…" at bounding box center [806, 404] width 1496 height 713
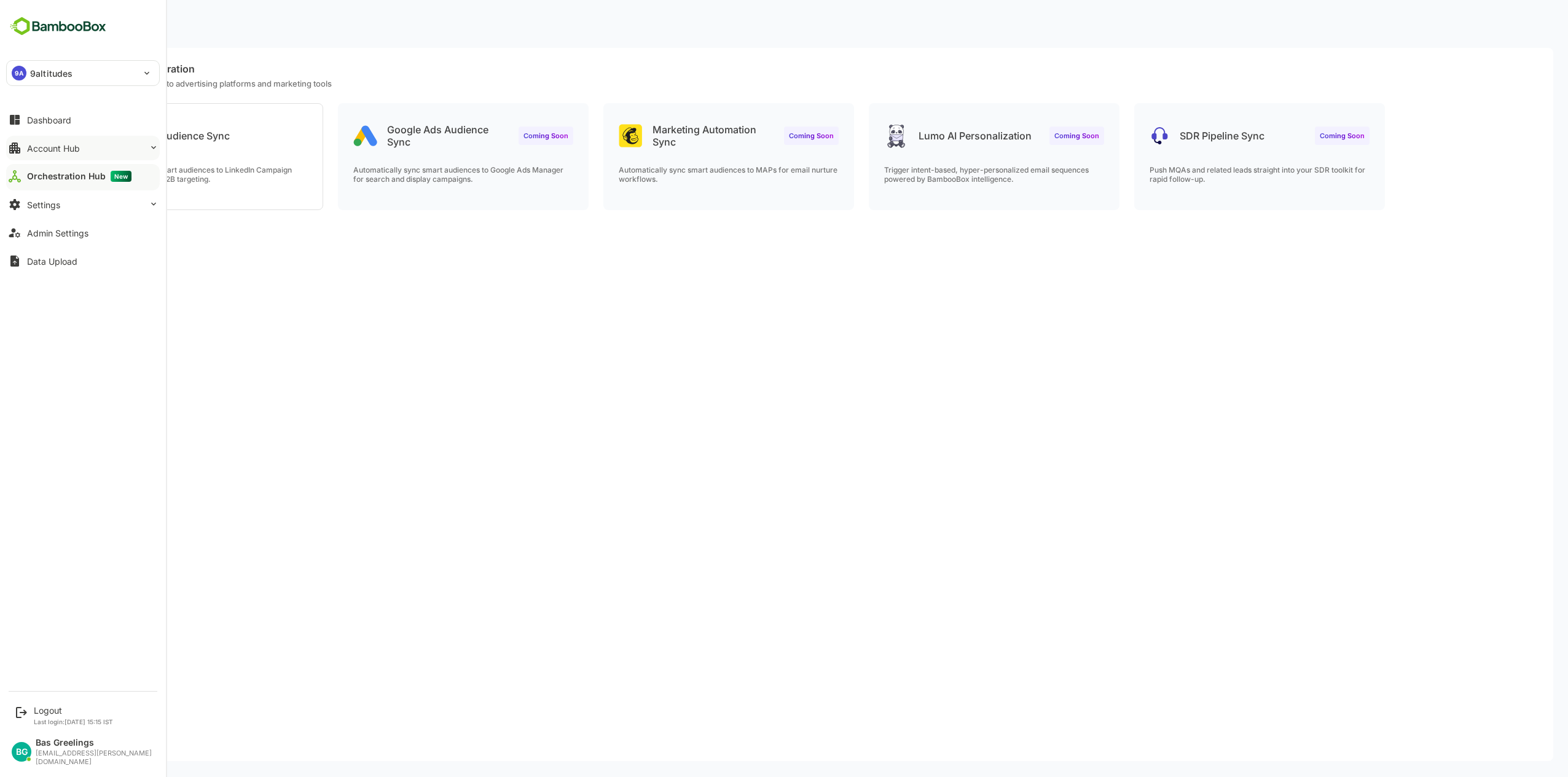
click at [86, 147] on button "Account Hub" at bounding box center [83, 148] width 153 height 25
click at [75, 174] on div "Unified Account Profile" at bounding box center [68, 173] width 82 height 11
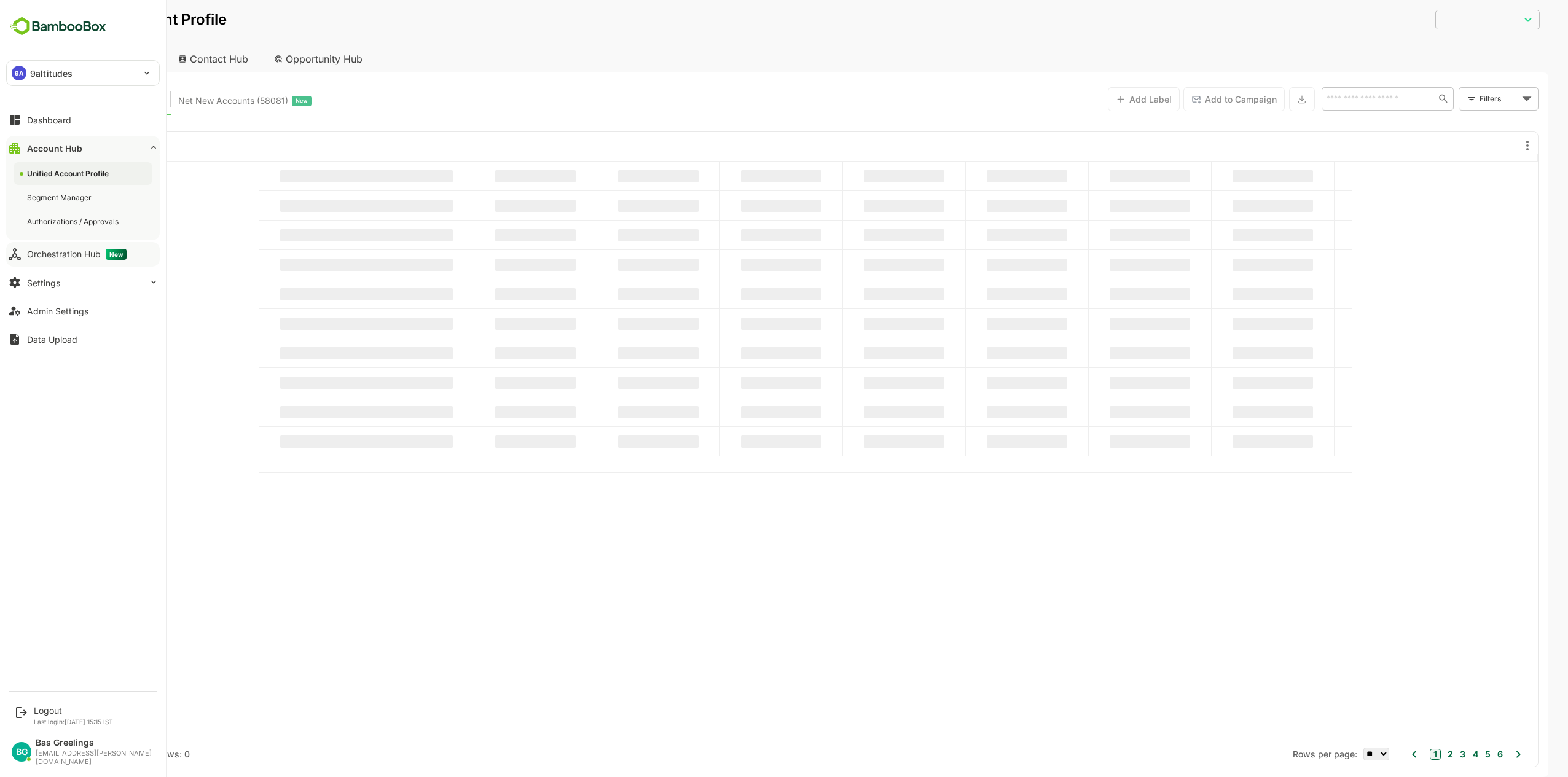
type input "**********"
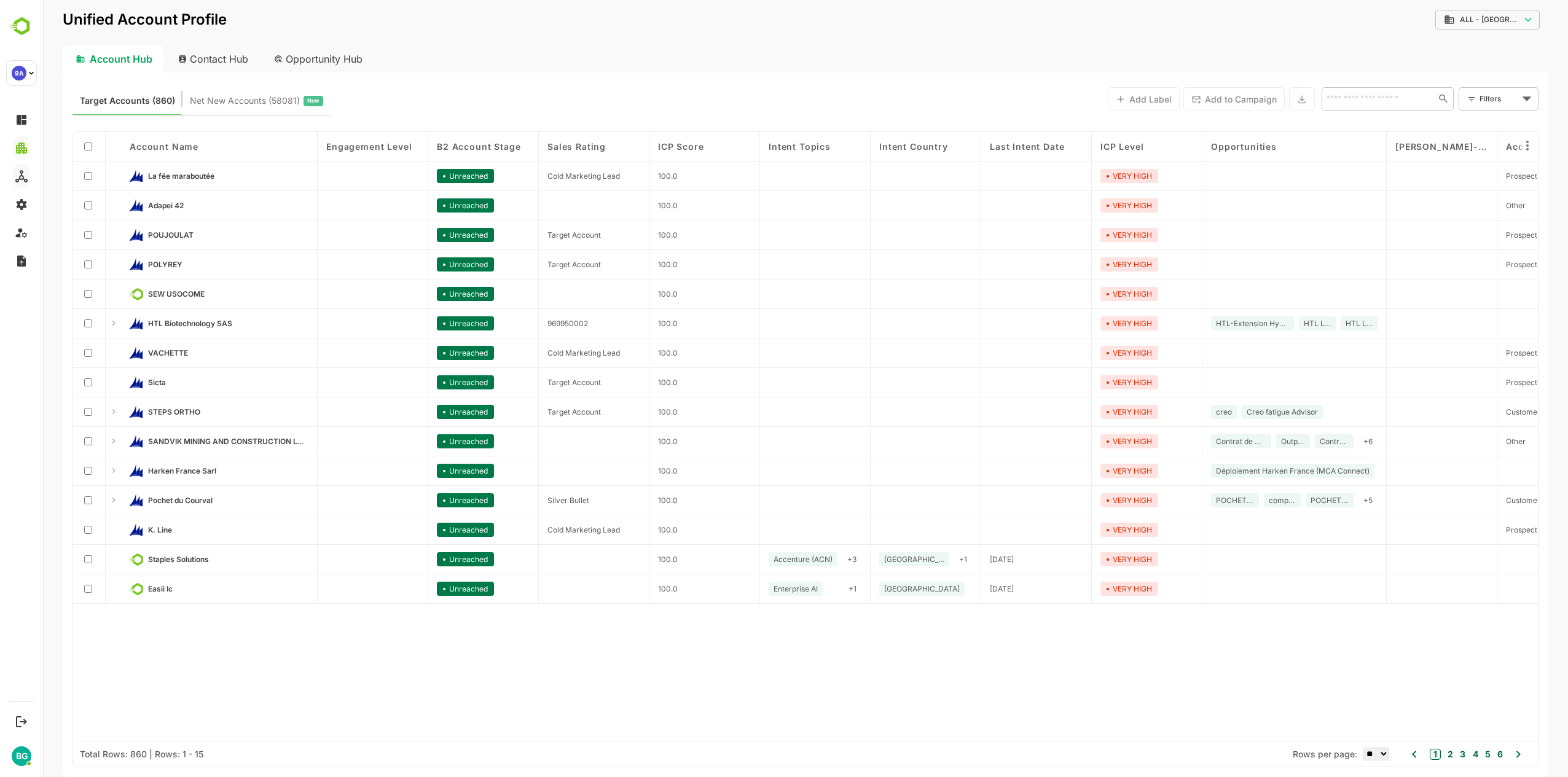
click at [464, 93] on div "Target Accounts (860) Net New Accounts ( 58081 ) New Add Label Add to Campaign …" at bounding box center [806, 98] width 1466 height 33
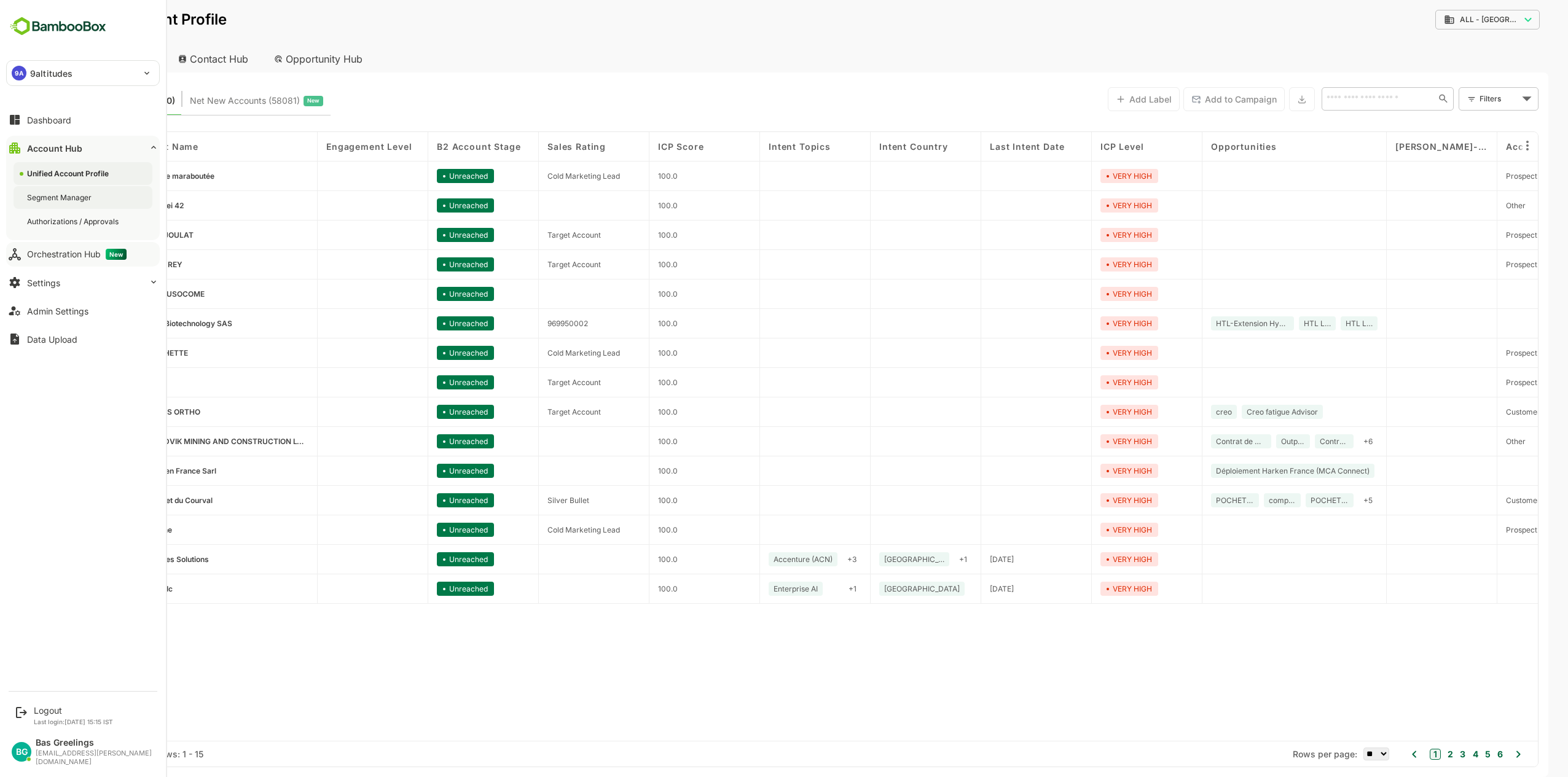
click at [79, 199] on div "Segment Manager" at bounding box center [61, 198] width 67 height 11
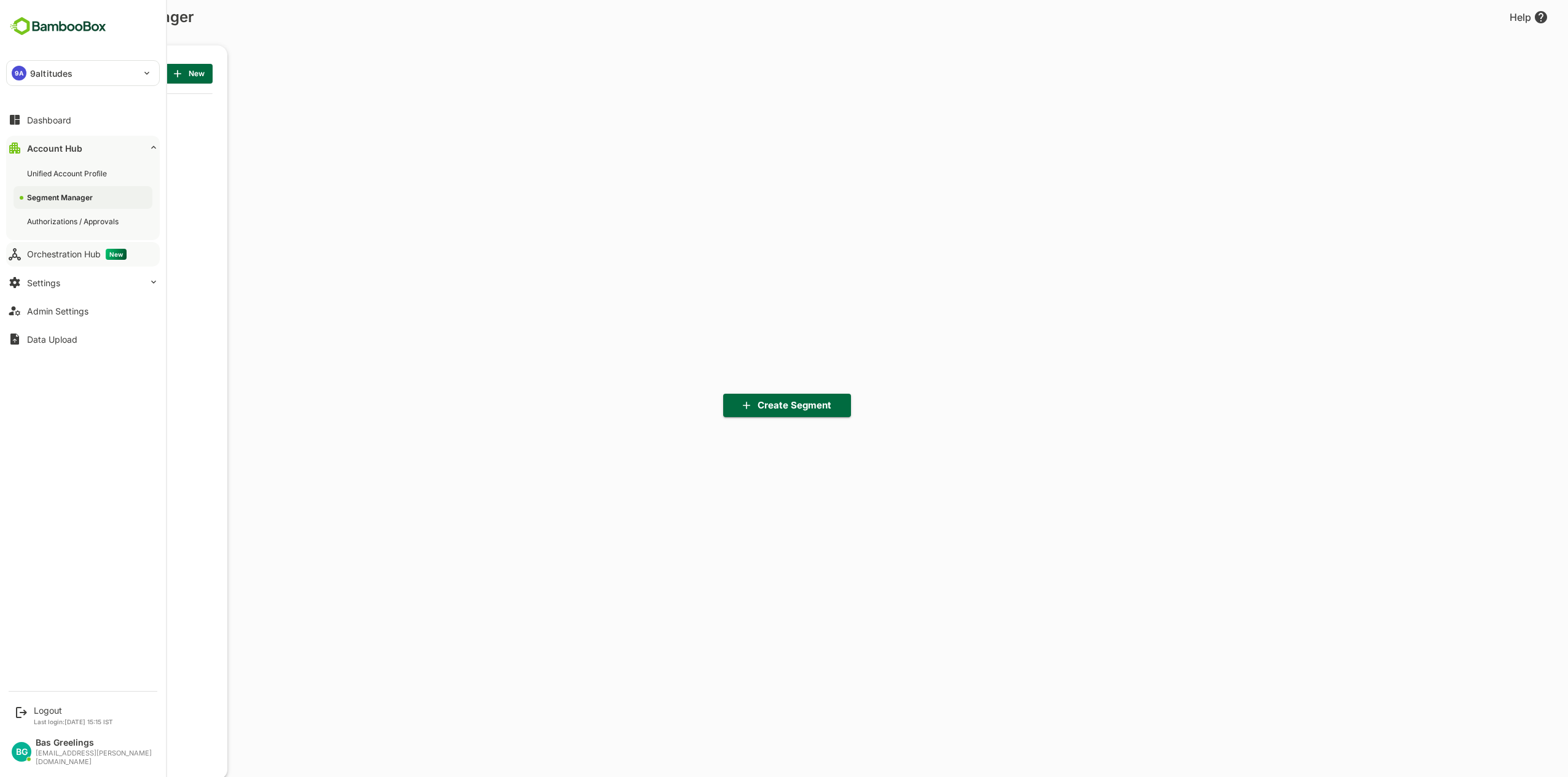
scroll to position [540, 152]
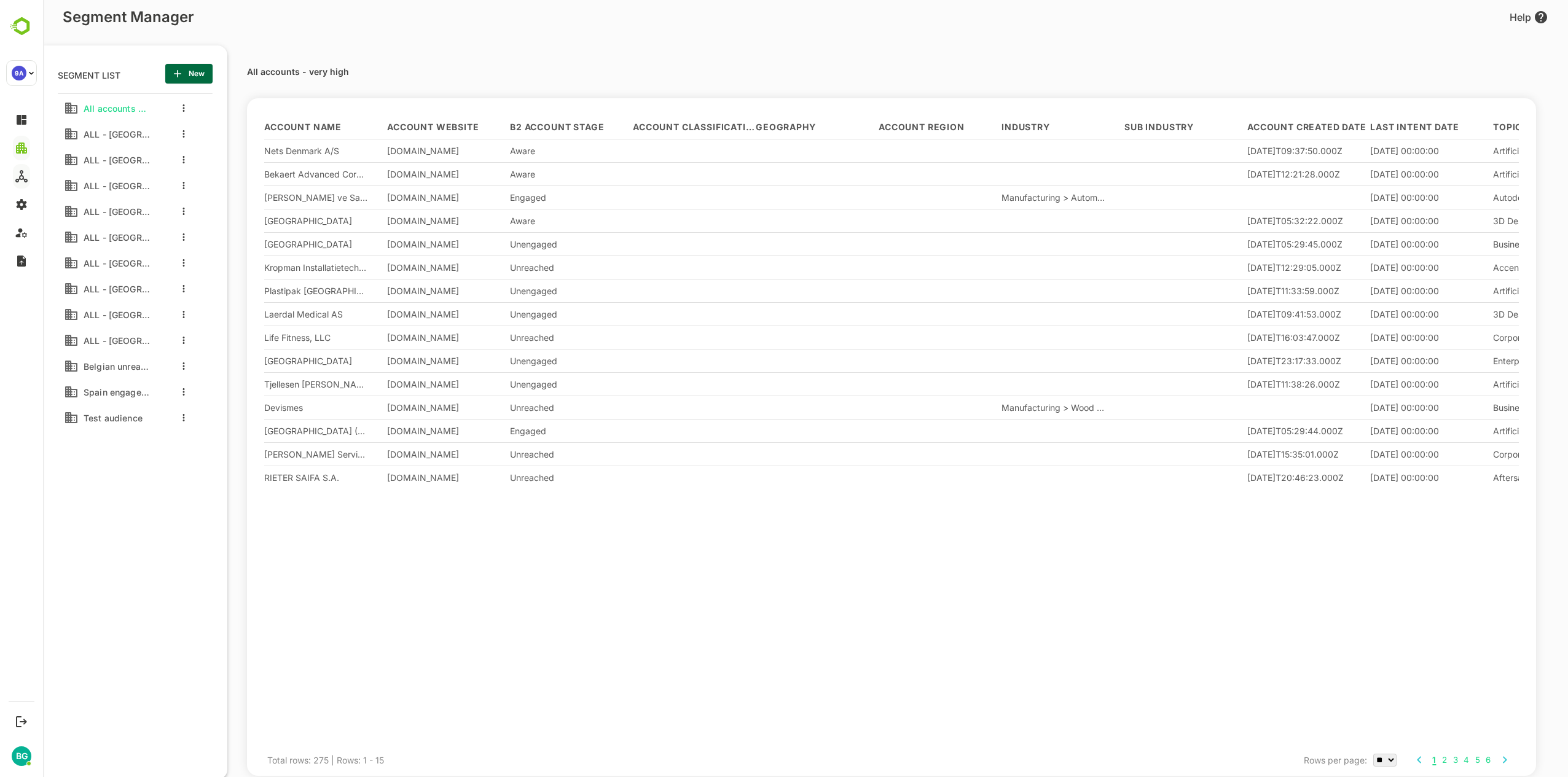
click at [145, 476] on div "All accounts - very high ALL - [GEOGRAPHIC_DATA] ALL - [GEOGRAPHIC_DATA] ALL - …" at bounding box center [135, 366] width 155 height 544
click at [120, 131] on span "ALL - [GEOGRAPHIC_DATA]" at bounding box center [114, 134] width 71 height 11
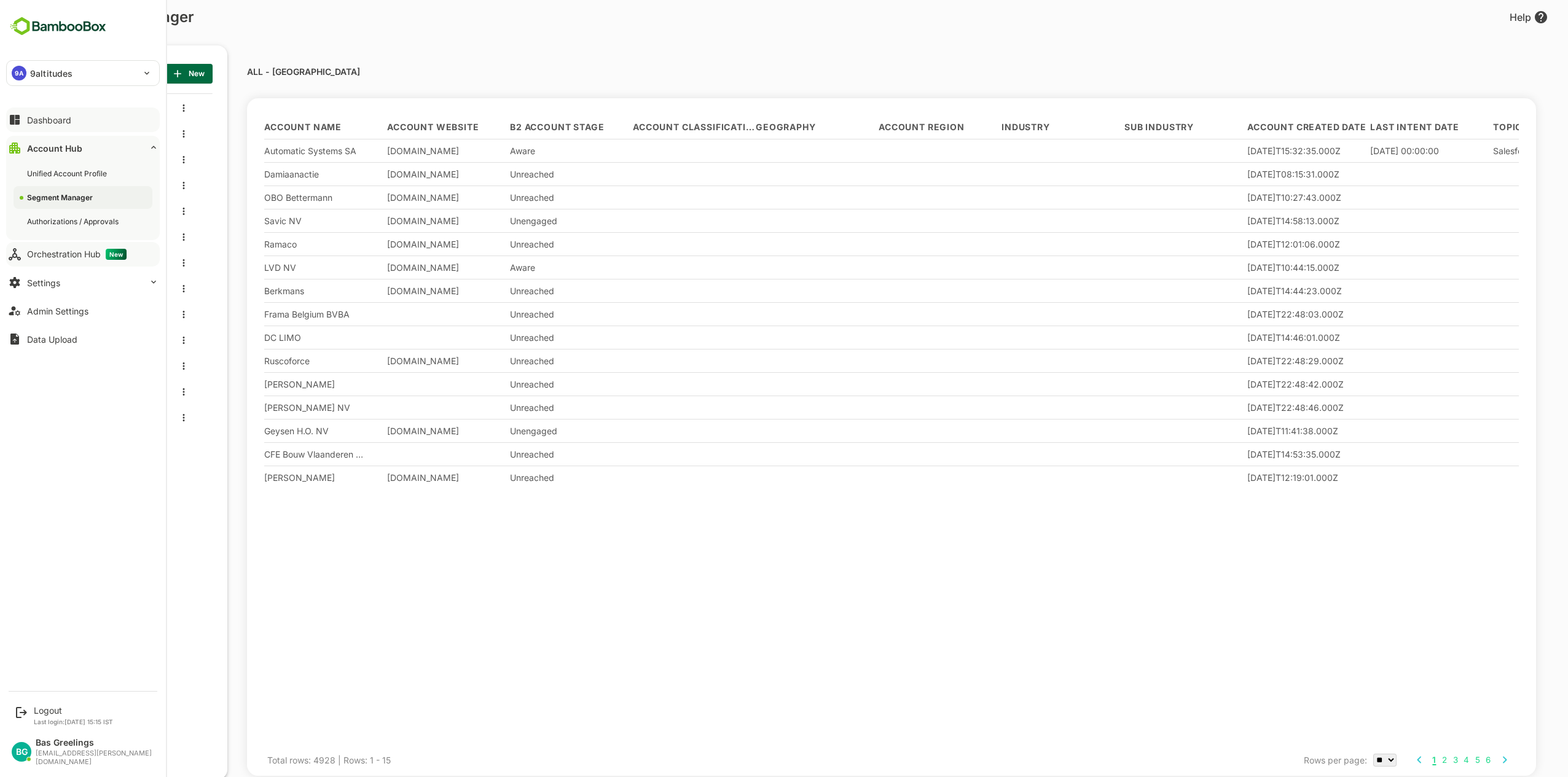
click at [68, 123] on div "Dashboard" at bounding box center [49, 120] width 44 height 11
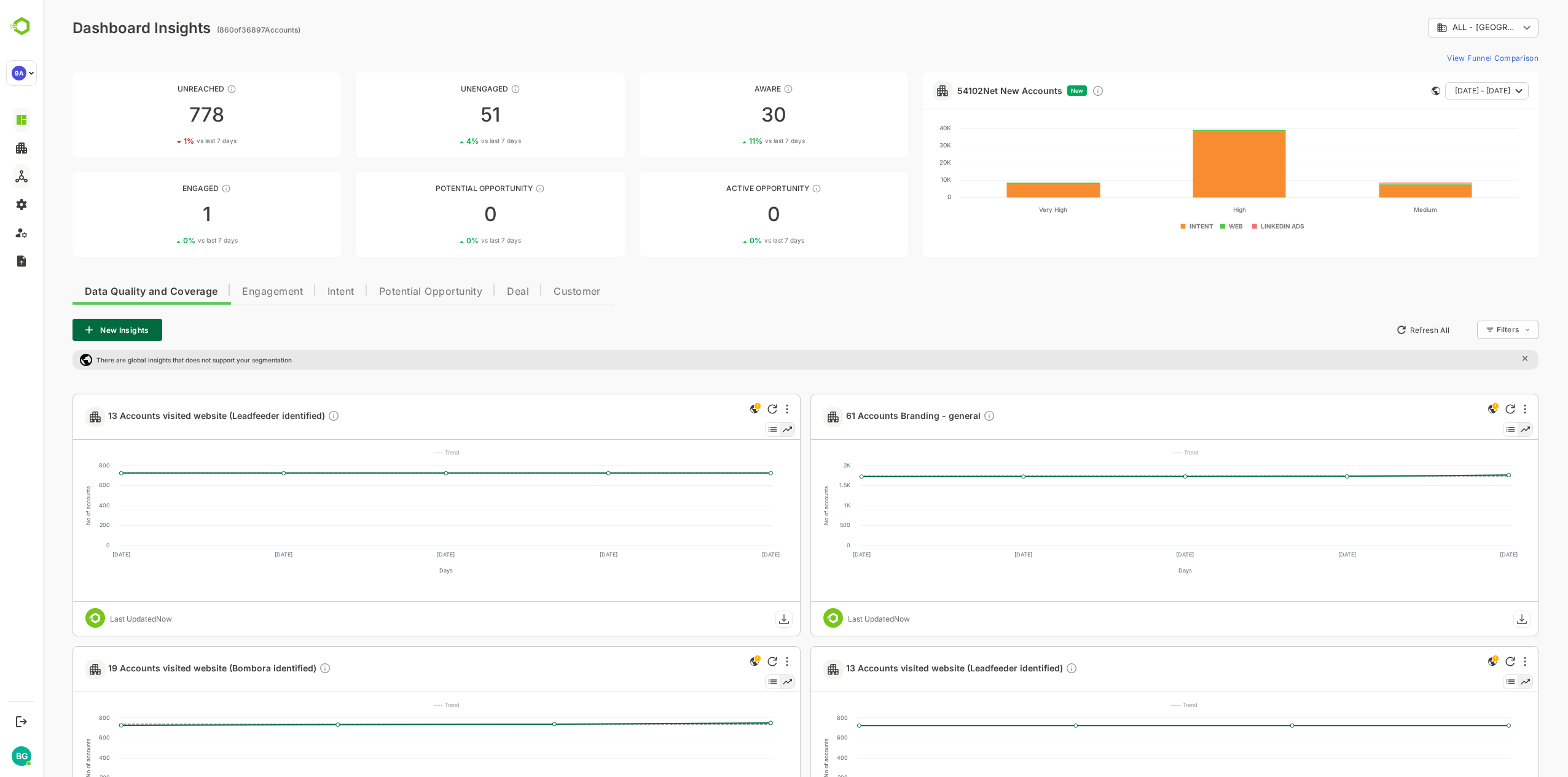
click at [1528, 28] on body "**********" at bounding box center [806, 580] width 1525 height 1161
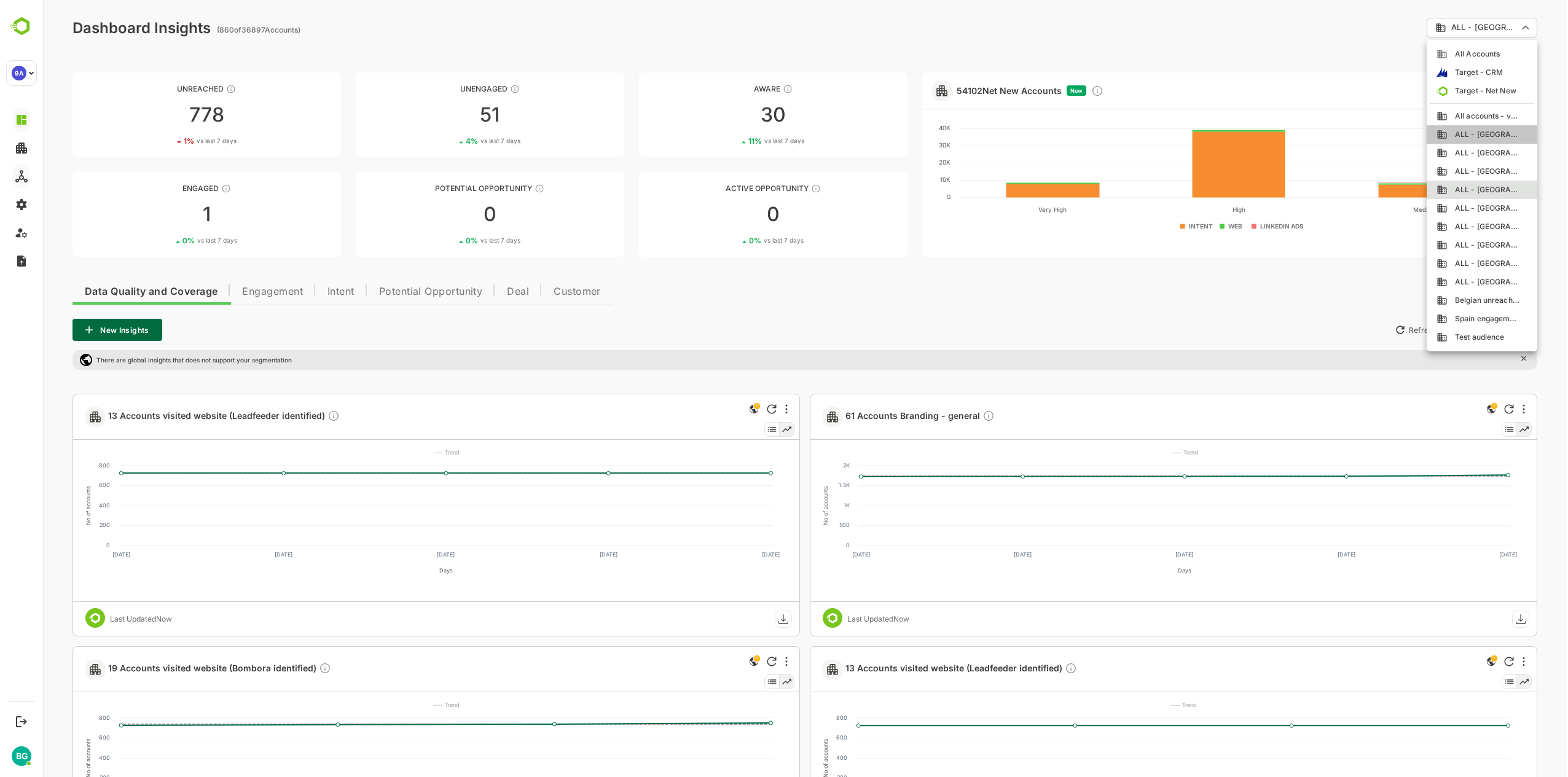
click at [1496, 132] on span "ALL - [GEOGRAPHIC_DATA]" at bounding box center [1484, 134] width 73 height 11
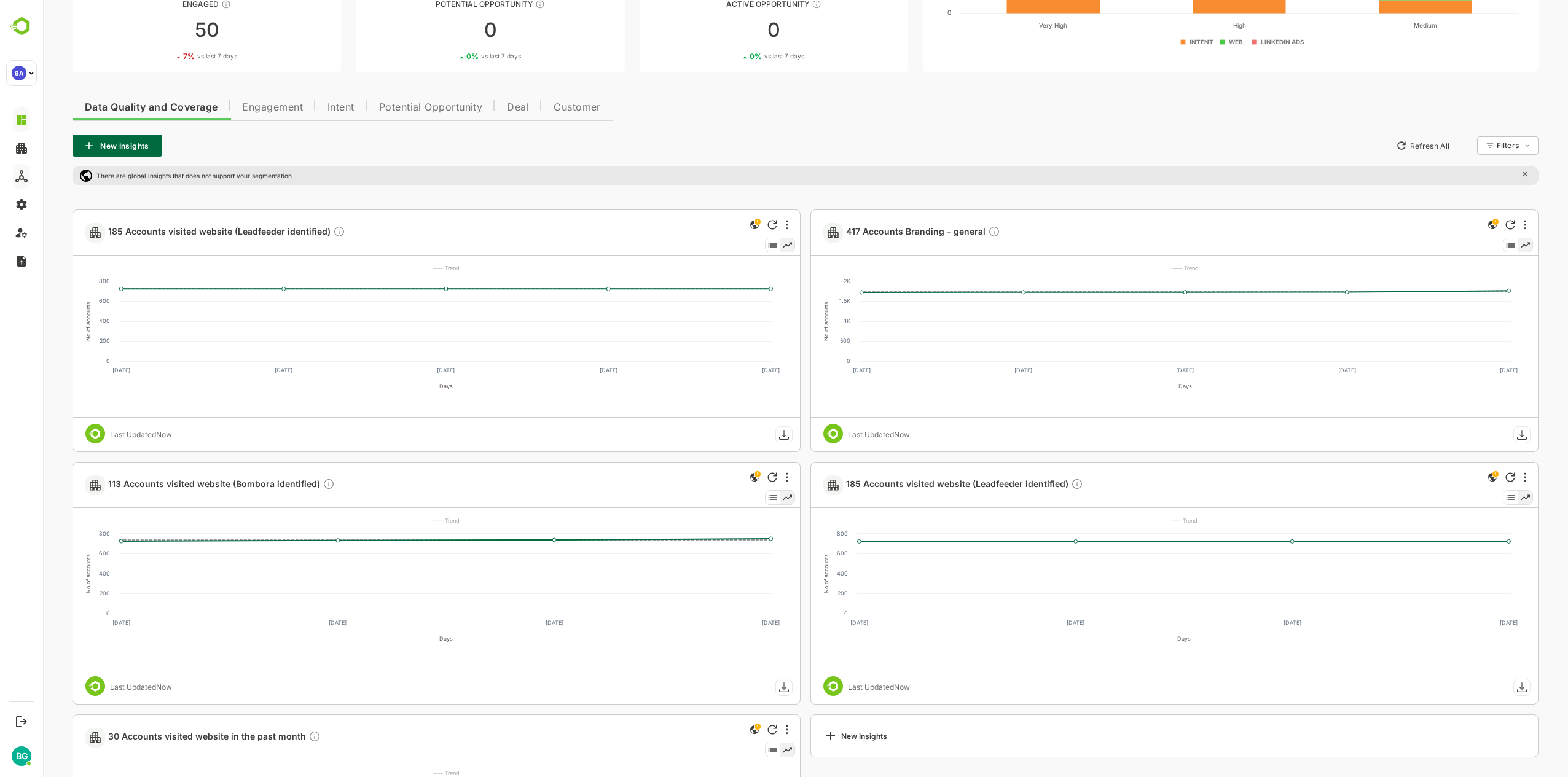
scroll to position [246, 0]
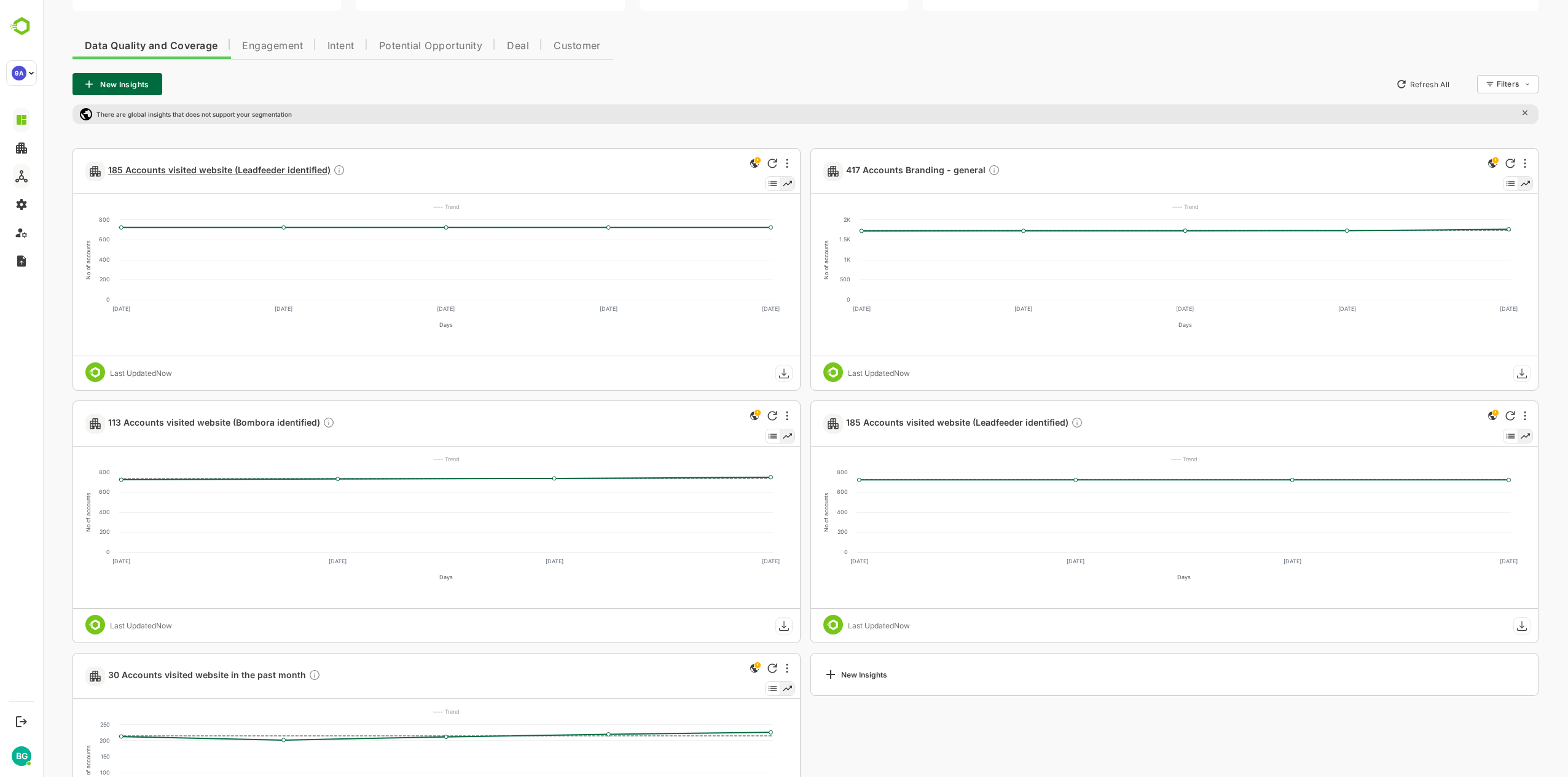
click at [231, 165] on span "185 Accounts visited website (Leadfeeder identified)" at bounding box center [227, 171] width 237 height 14
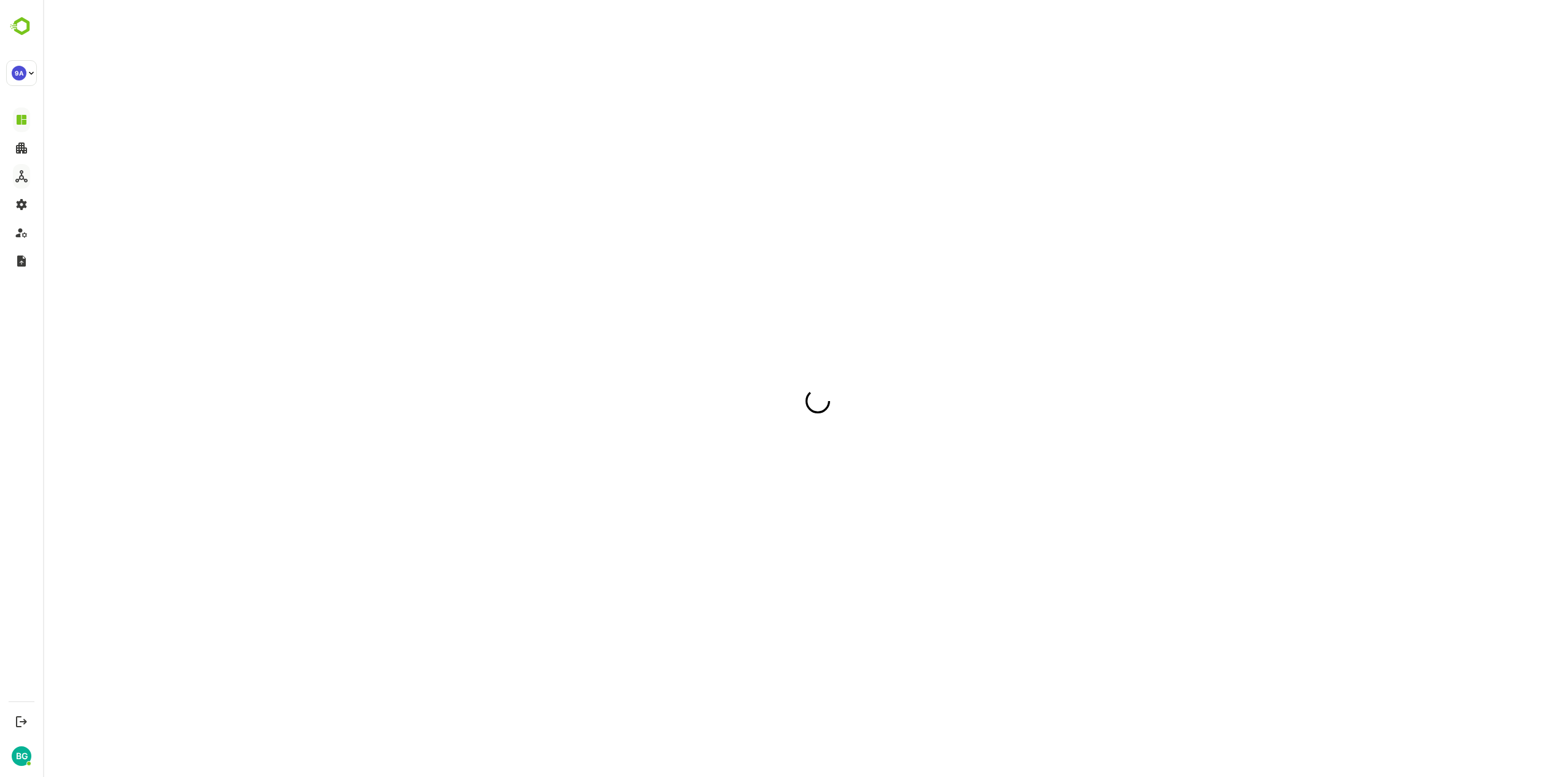
scroll to position [0, 0]
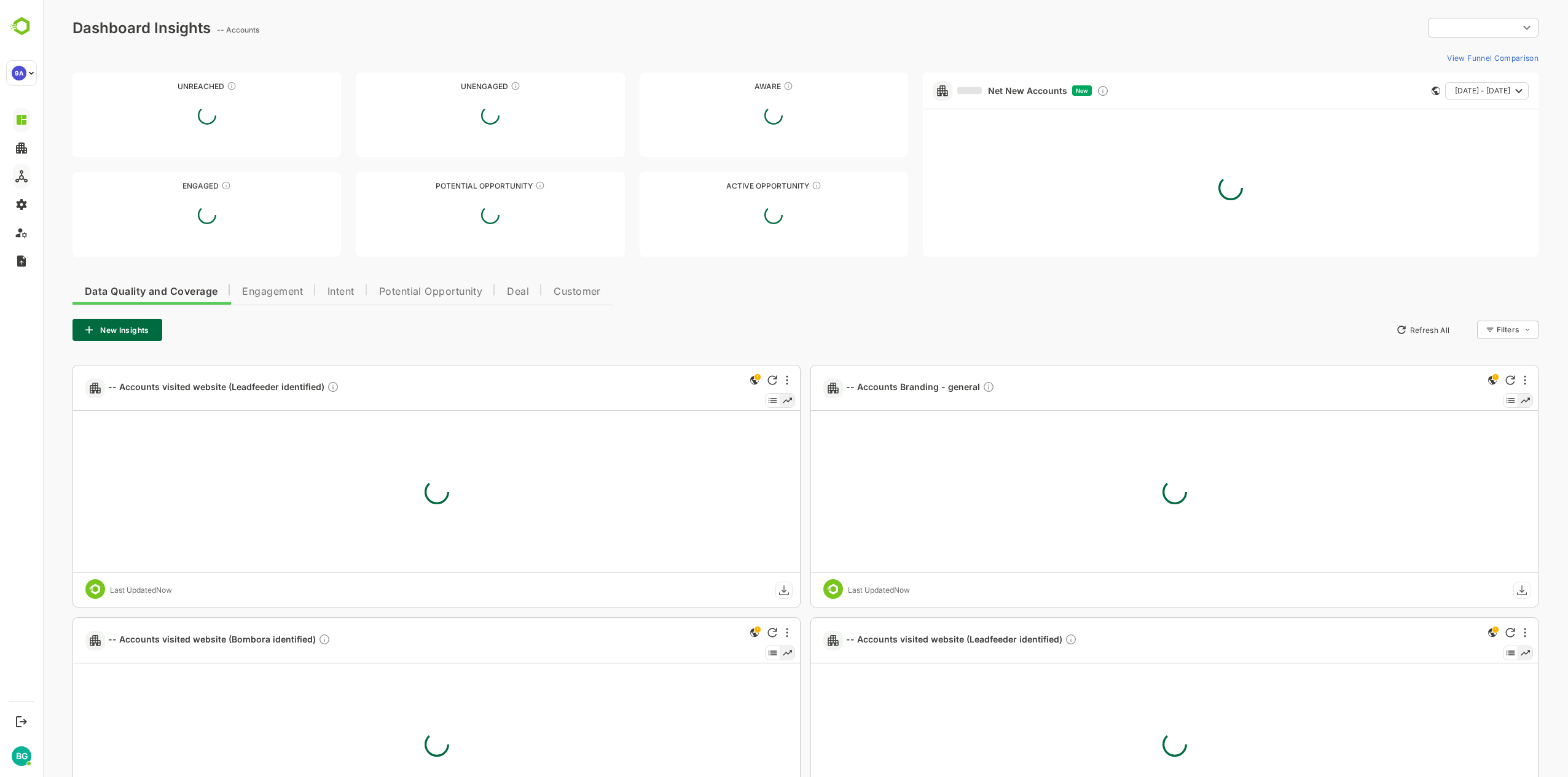
type input "**********"
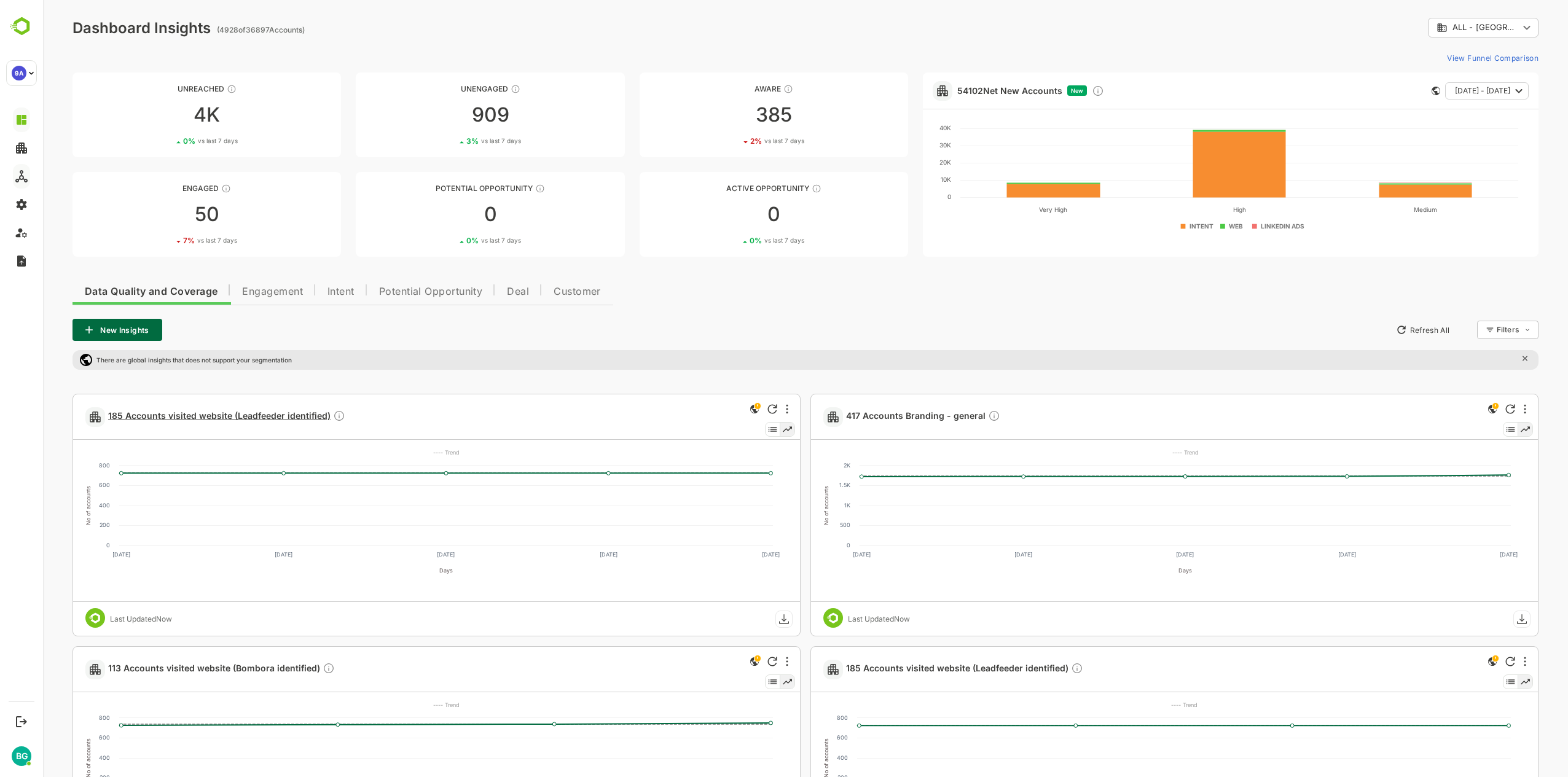
click at [185, 413] on span "185 Accounts visited website (Leadfeeder identified)" at bounding box center [227, 417] width 237 height 14
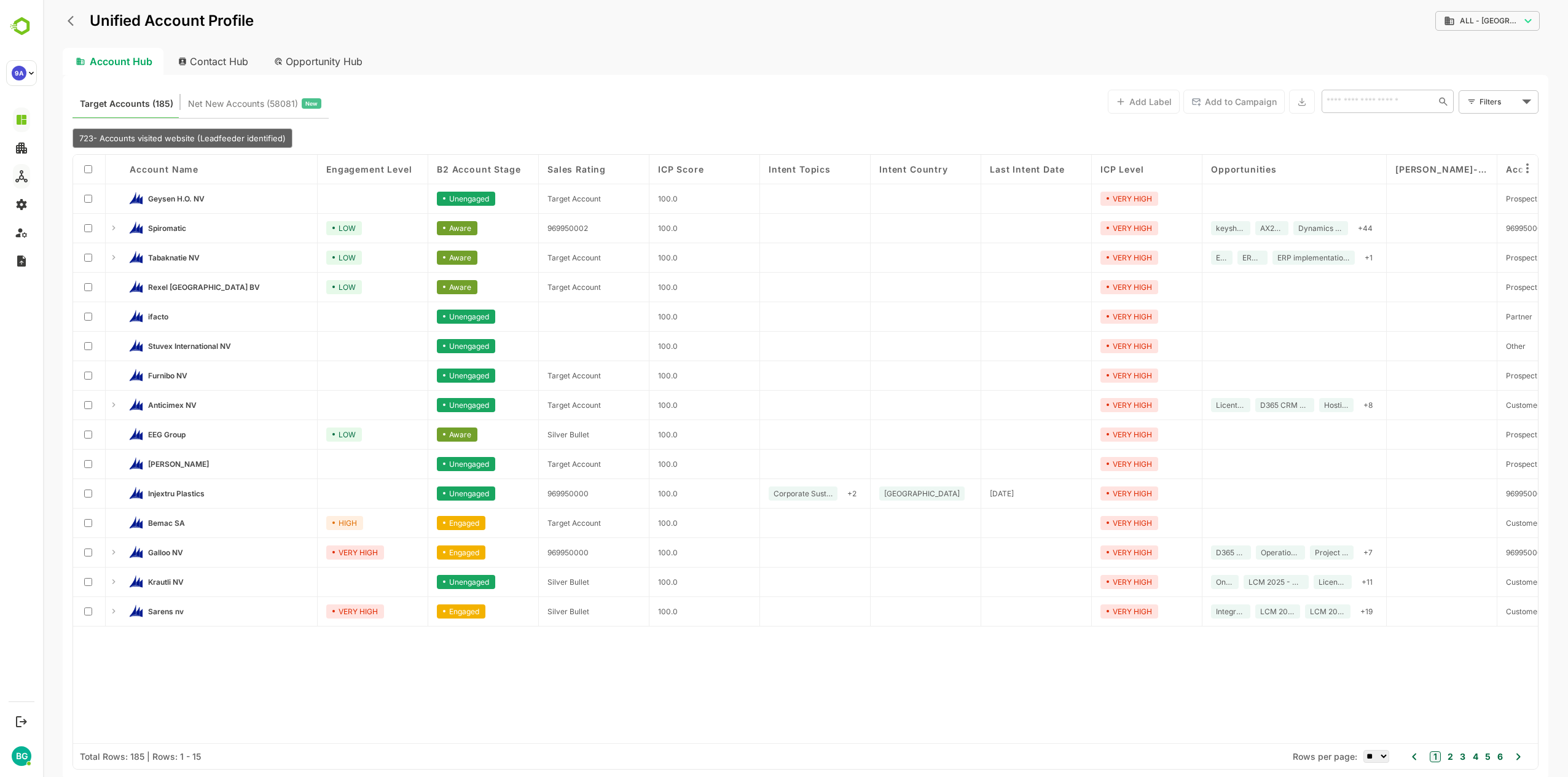
click at [465, 168] on span "B2 Account Stage" at bounding box center [479, 169] width 83 height 11
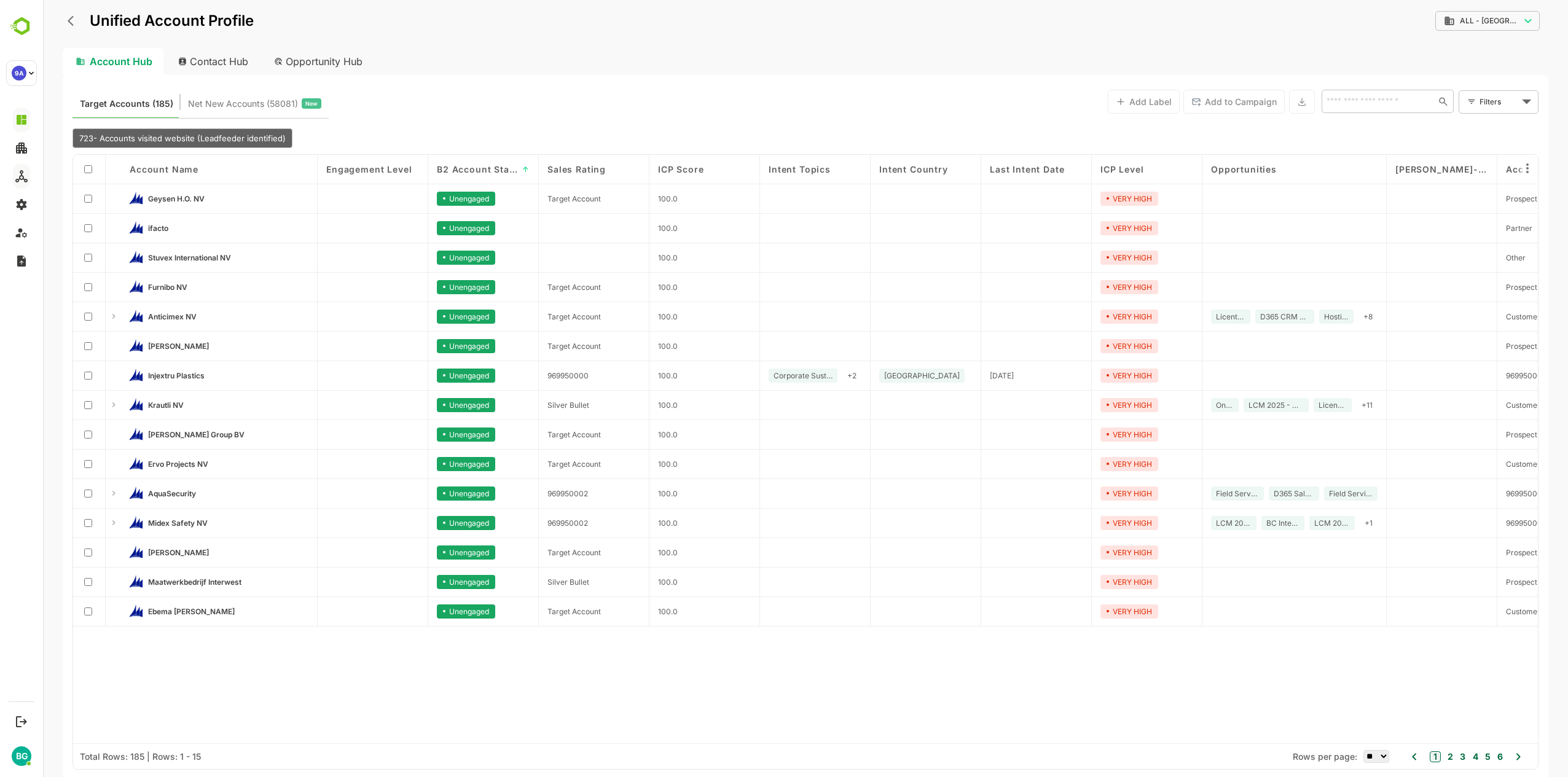
click at [473, 168] on span "B2 Account Stage" at bounding box center [477, 169] width 81 height 11
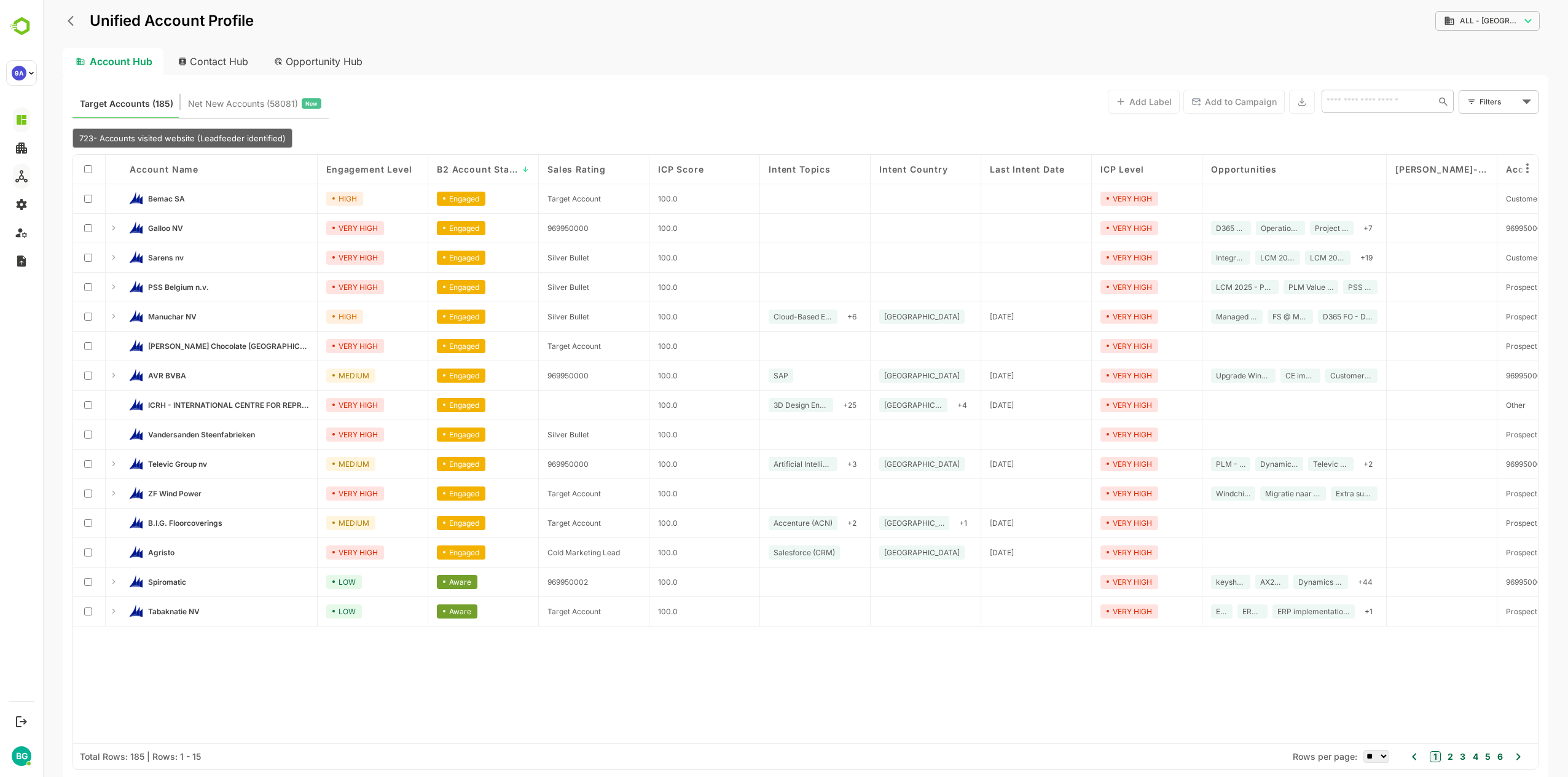
click at [382, 680] on div "Account Name Engagement Level B2 Account Stage ↓ Sales Rating ICP Score Intent …" at bounding box center [806, 449] width 1465 height 589
click at [484, 101] on div "Target Accounts (185) Net New Accounts ( 58081 ) New Add Label Add to Campaign …" at bounding box center [806, 101] width 1466 height 33
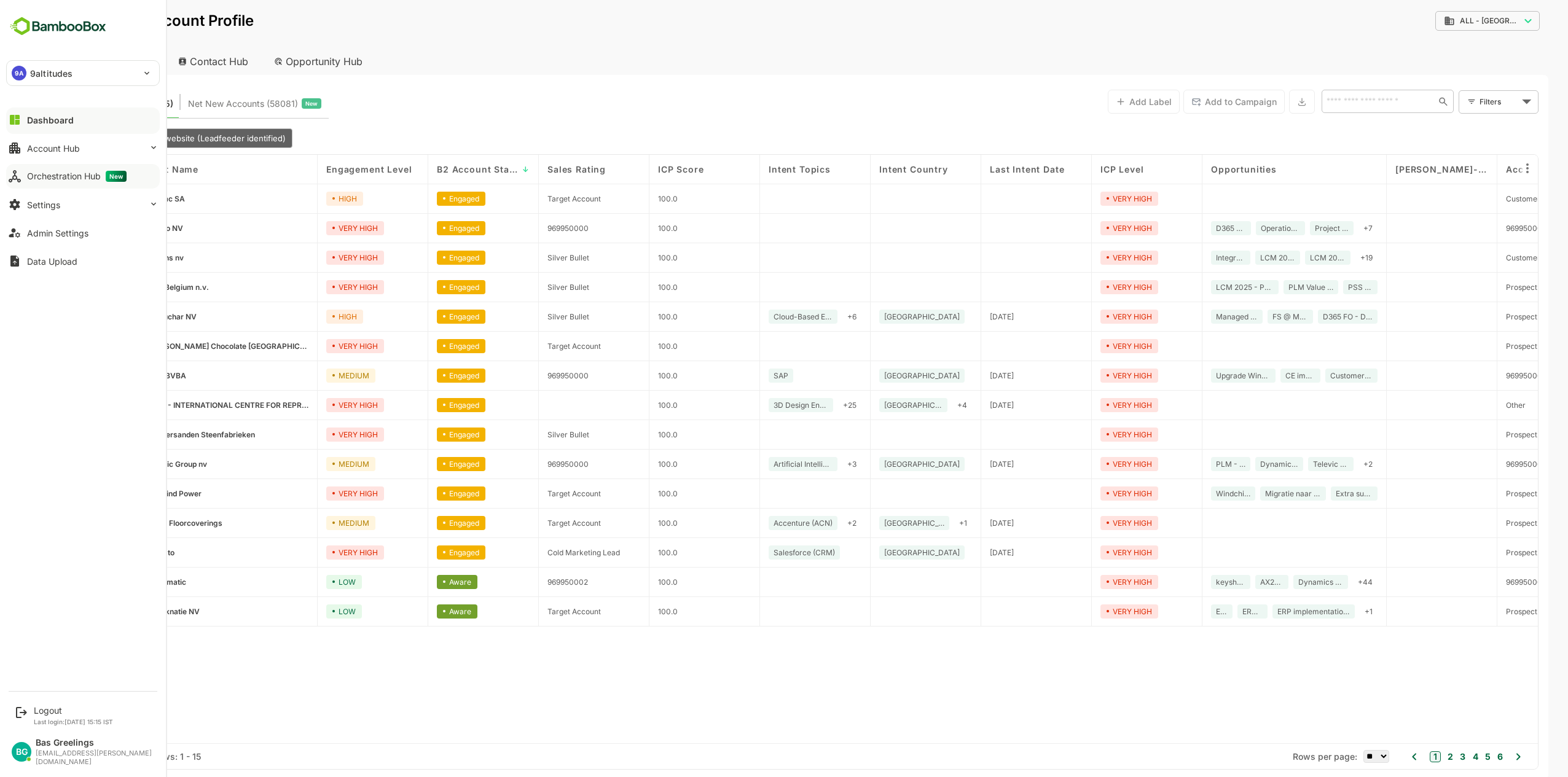
click at [52, 120] on div "Dashboard" at bounding box center [50, 120] width 46 height 11
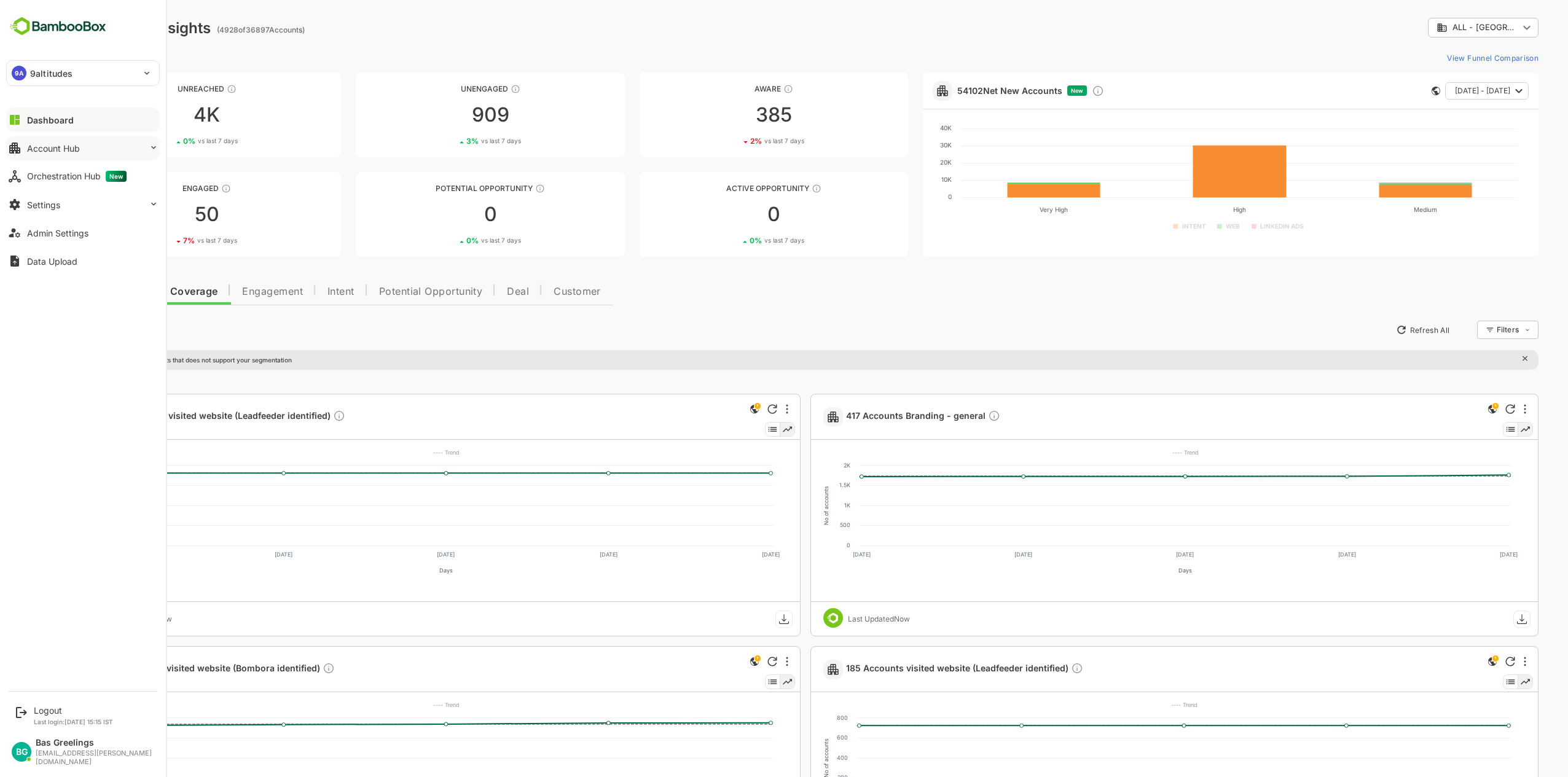
click at [130, 149] on button "Account Hub" at bounding box center [83, 148] width 153 height 25
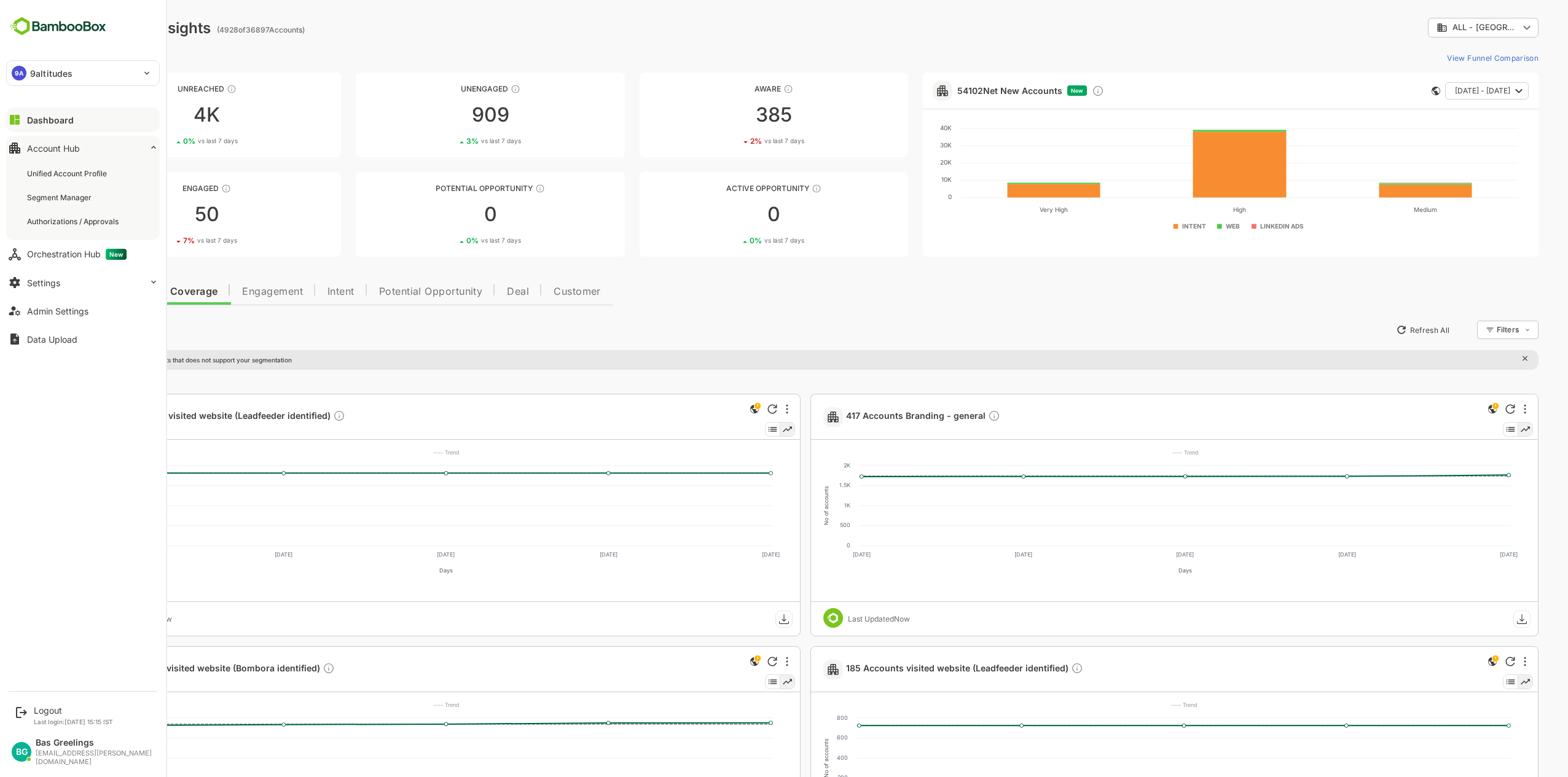
click at [130, 149] on button "Account Hub" at bounding box center [83, 148] width 153 height 25
click at [96, 201] on button "Settings" at bounding box center [83, 204] width 153 height 25
click at [86, 253] on div "Integration Setup" at bounding box center [58, 254] width 62 height 11
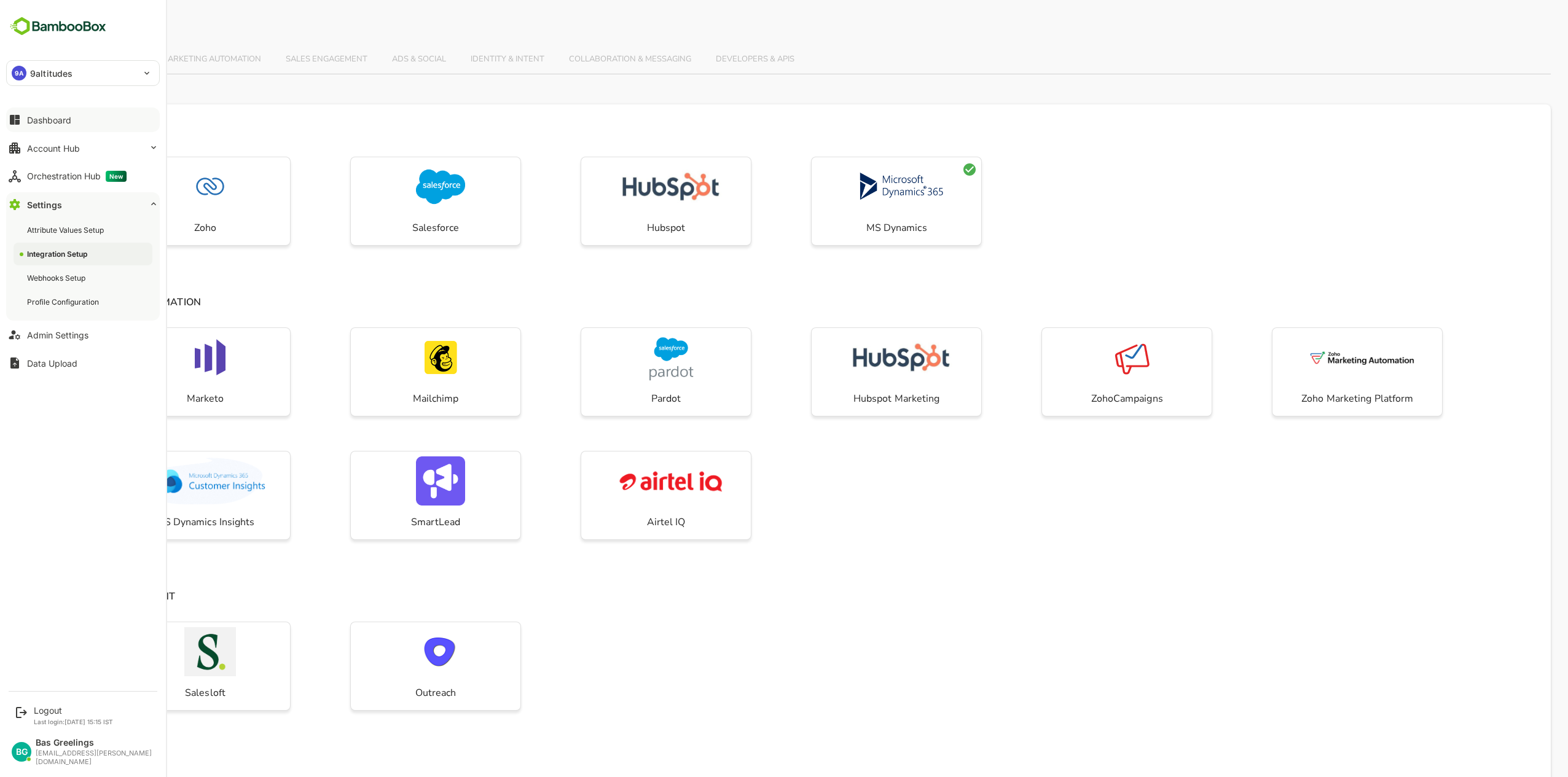
click at [68, 123] on div "Dashboard" at bounding box center [49, 120] width 44 height 11
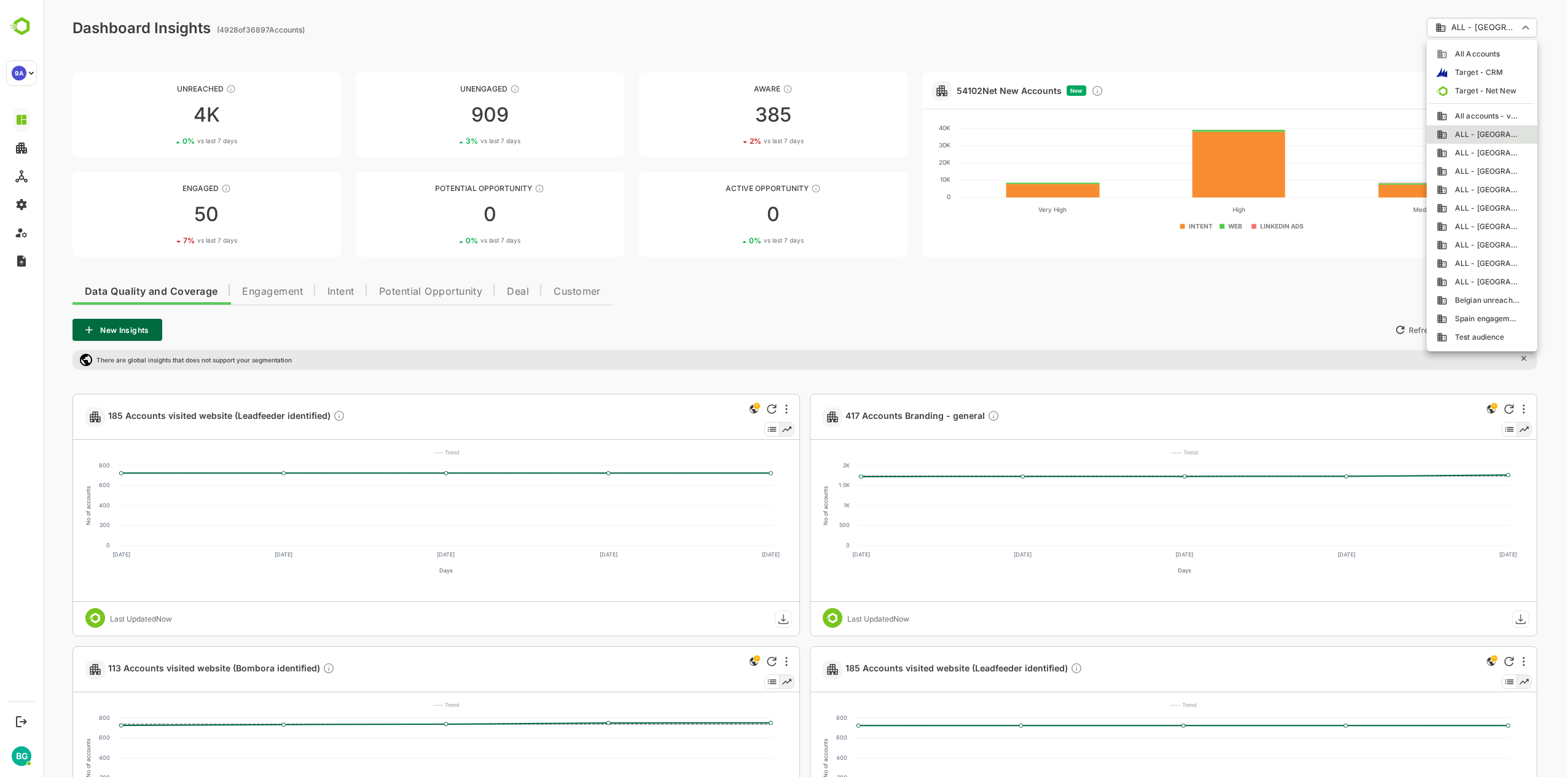
click at [1528, 21] on body "**********" at bounding box center [806, 580] width 1525 height 1161
click at [1496, 73] on span "Target - CRM" at bounding box center [1475, 73] width 55 height 11
type input "**********"
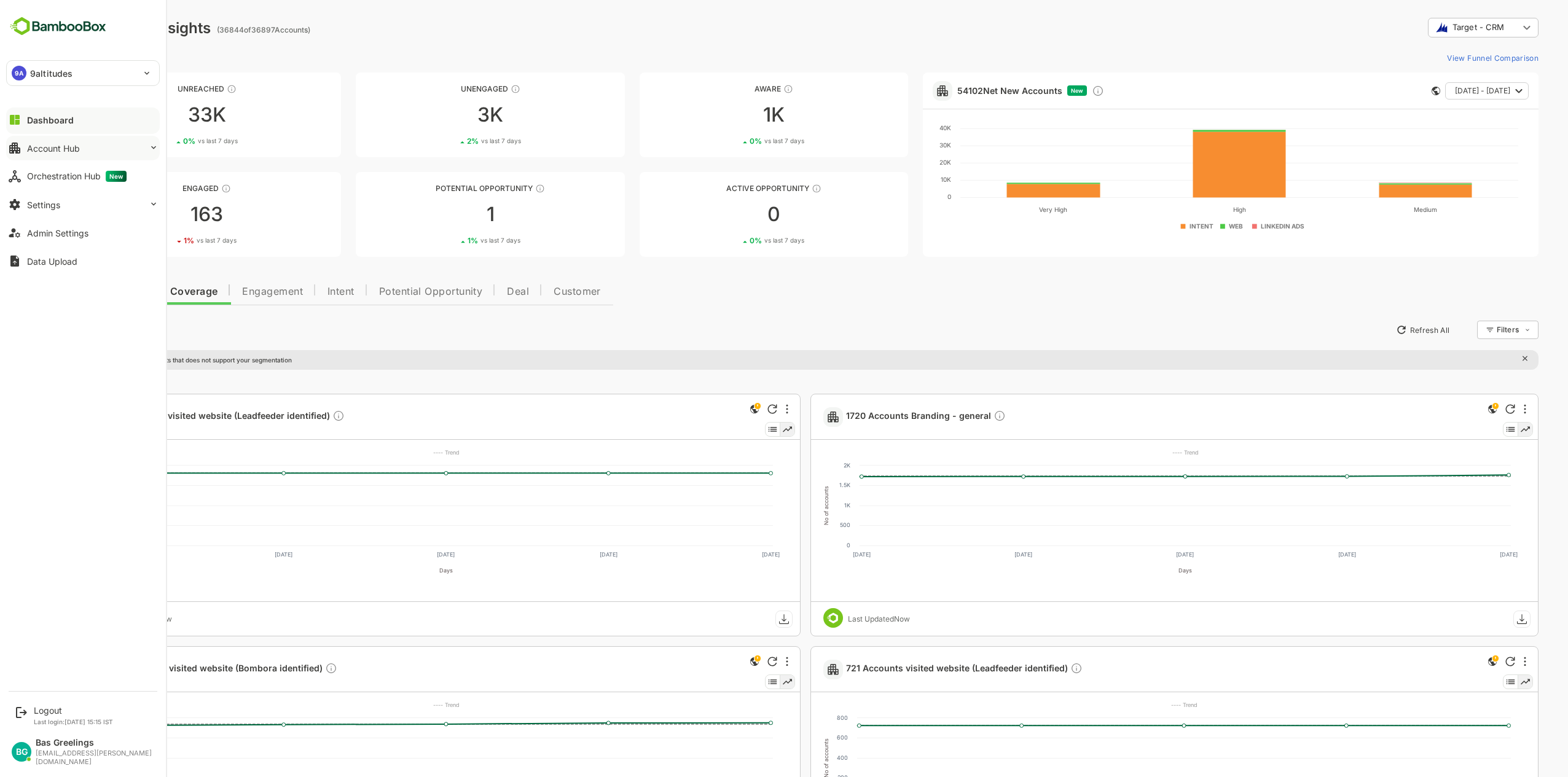
click at [49, 147] on div "Account Hub" at bounding box center [53, 149] width 53 height 11
click at [89, 173] on div "Unified Account Profile" at bounding box center [68, 173] width 82 height 11
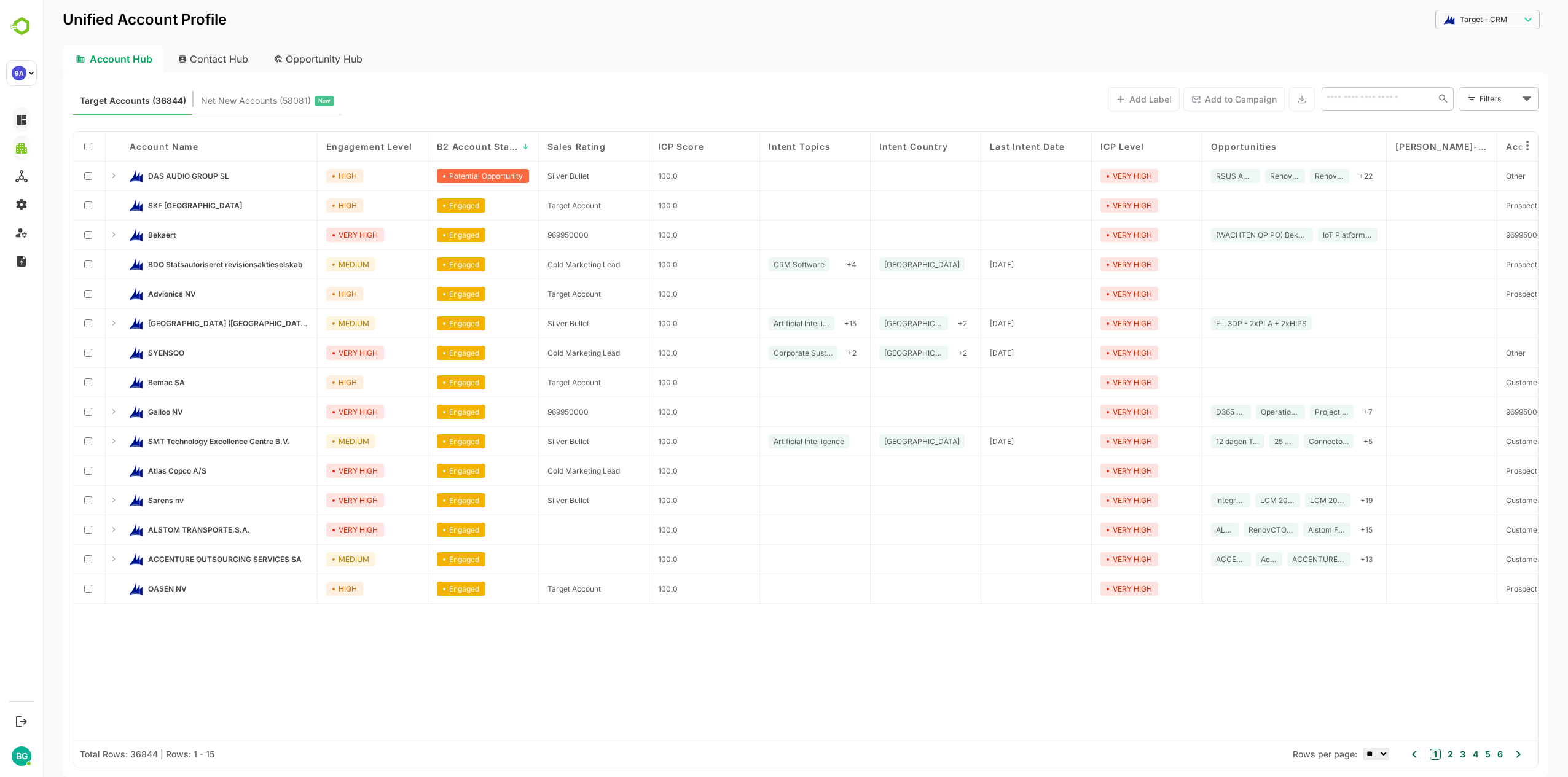
click at [548, 71] on div "Account Hub Contact Hub Opportunity Hub" at bounding box center [806, 59] width 1486 height 27
click at [426, 89] on div "Target Accounts (36844) Net New Accounts ( 58081 ) New Add Label Add to Campaig…" at bounding box center [806, 98] width 1466 height 33
click at [243, 101] on span "Net New Accounts ( 58081 )" at bounding box center [256, 101] width 110 height 16
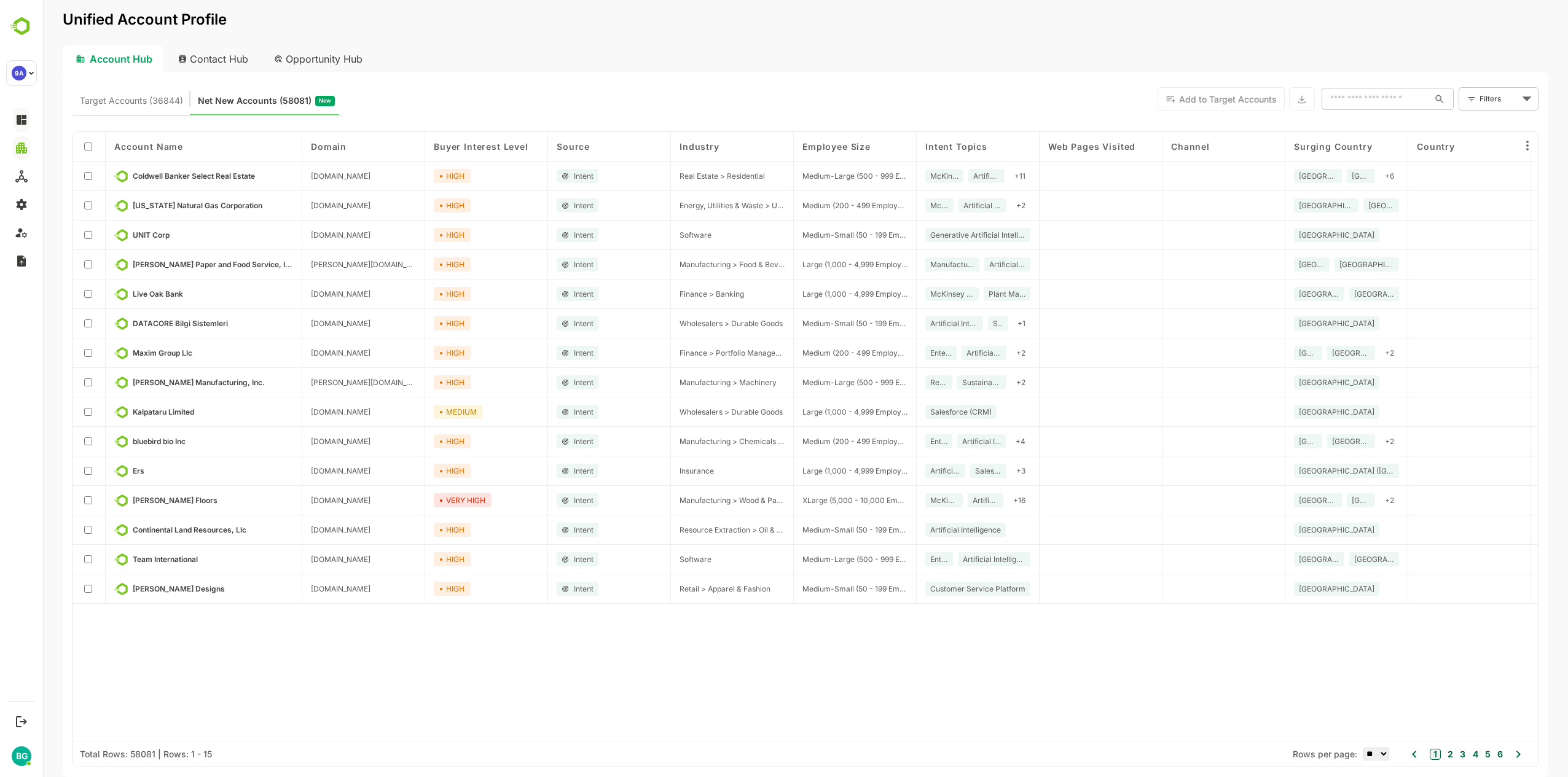
click at [388, 108] on div "Target Accounts (36844) Net New Accounts ( 58081 ) New Add to Target Accounts ​…" at bounding box center [806, 98] width 1466 height 33
click at [391, 96] on div "Target Accounts (36844) Net New Accounts ( 58081 ) New Add to Target Accounts ​…" at bounding box center [806, 98] width 1466 height 33
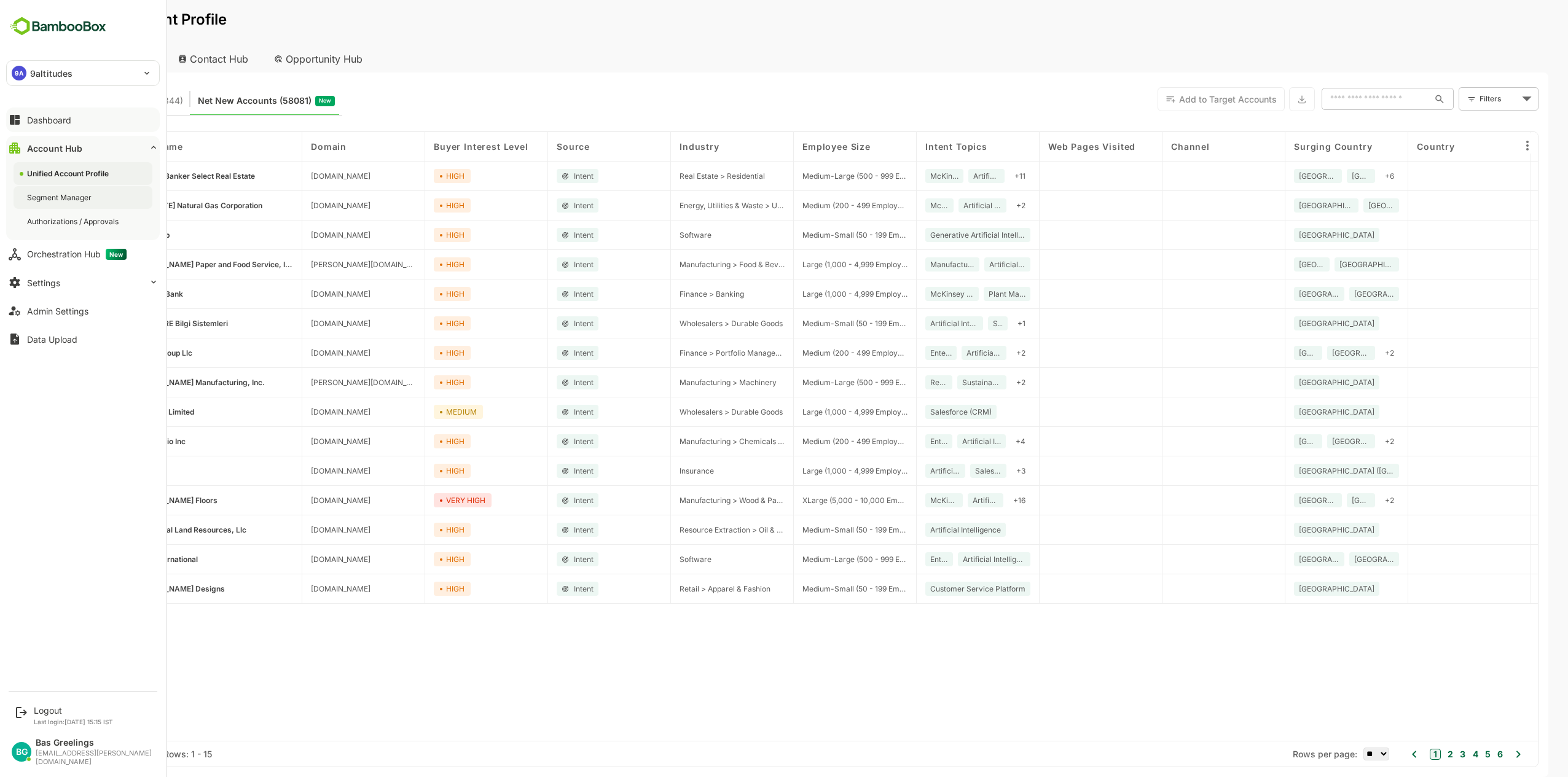
click at [63, 203] on div "Segment Manager" at bounding box center [83, 198] width 139 height 23
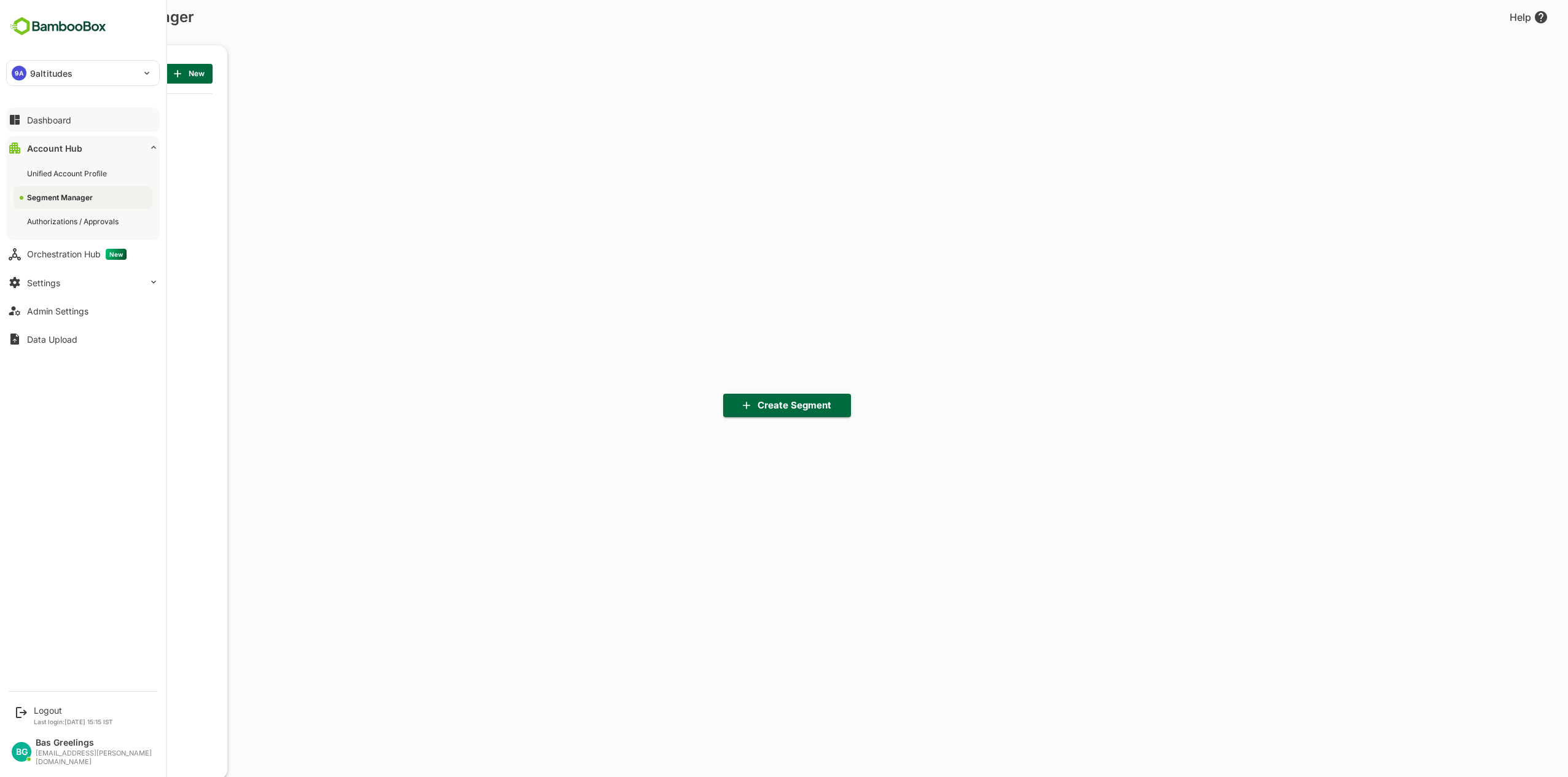
scroll to position [540, 152]
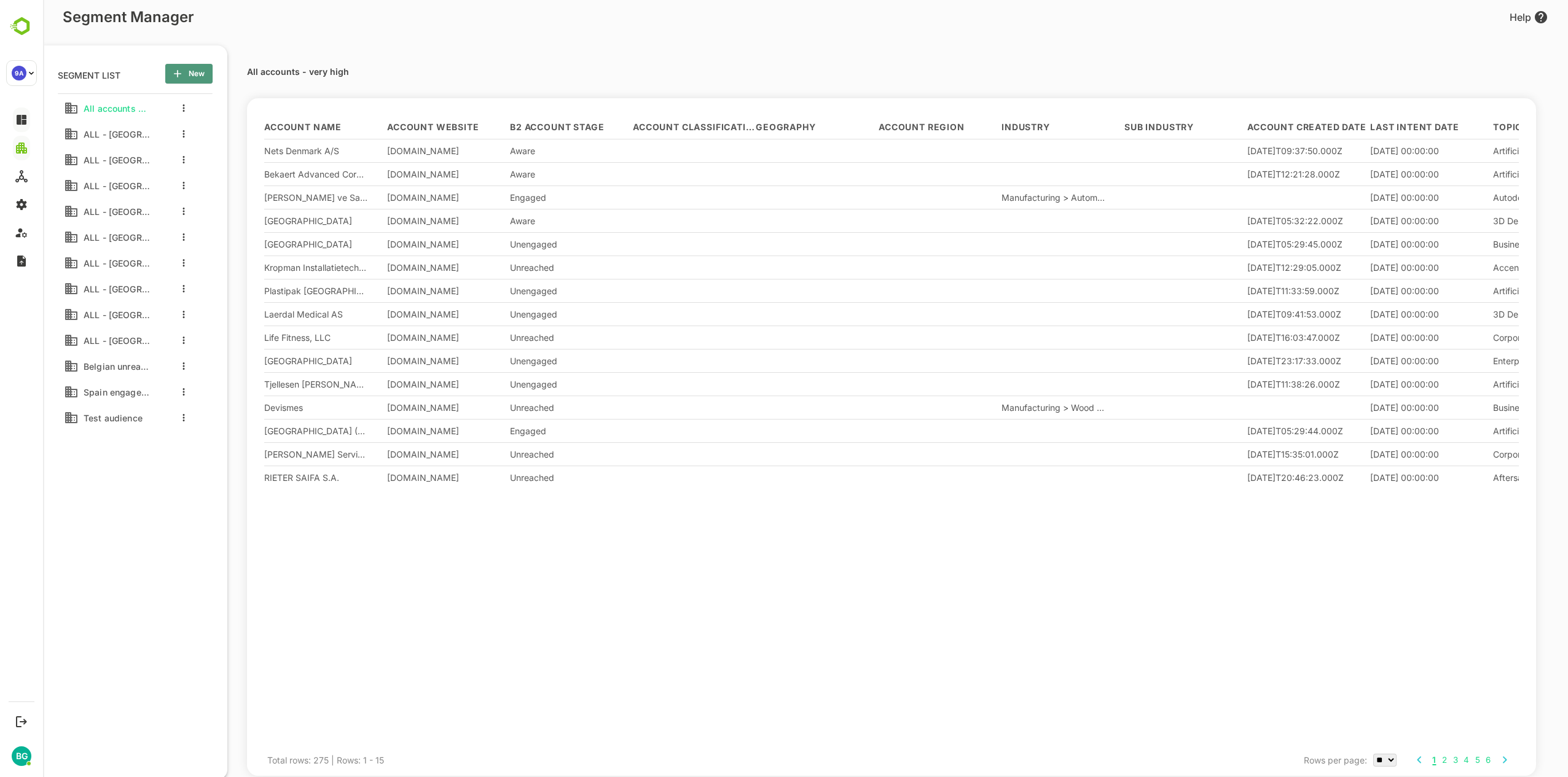
click at [186, 73] on span "New" at bounding box center [188, 74] width 28 height 16
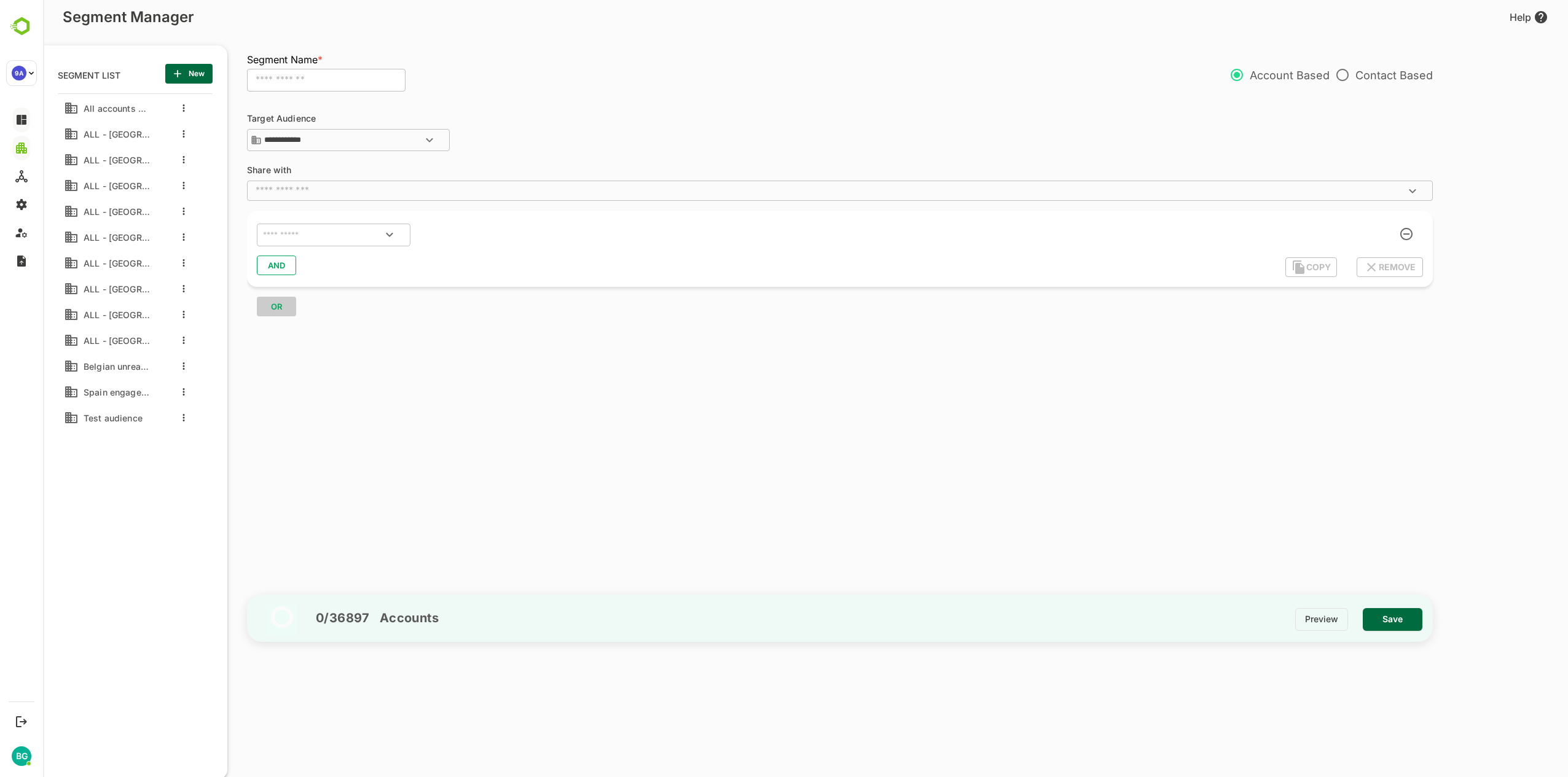
click at [439, 140] on button "Open" at bounding box center [430, 140] width 30 height 30
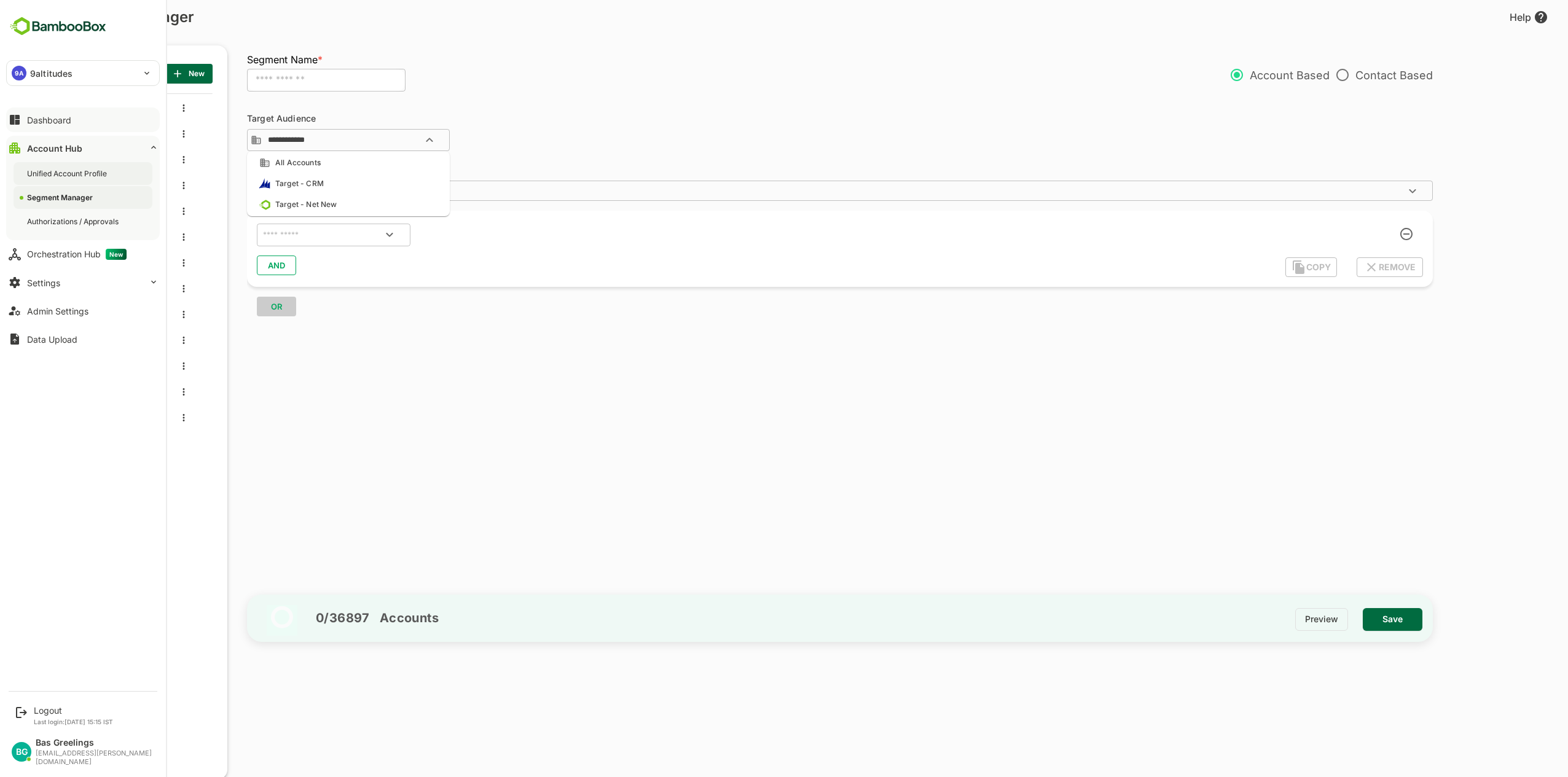
click at [57, 173] on div "Unified Account Profile" at bounding box center [68, 173] width 82 height 11
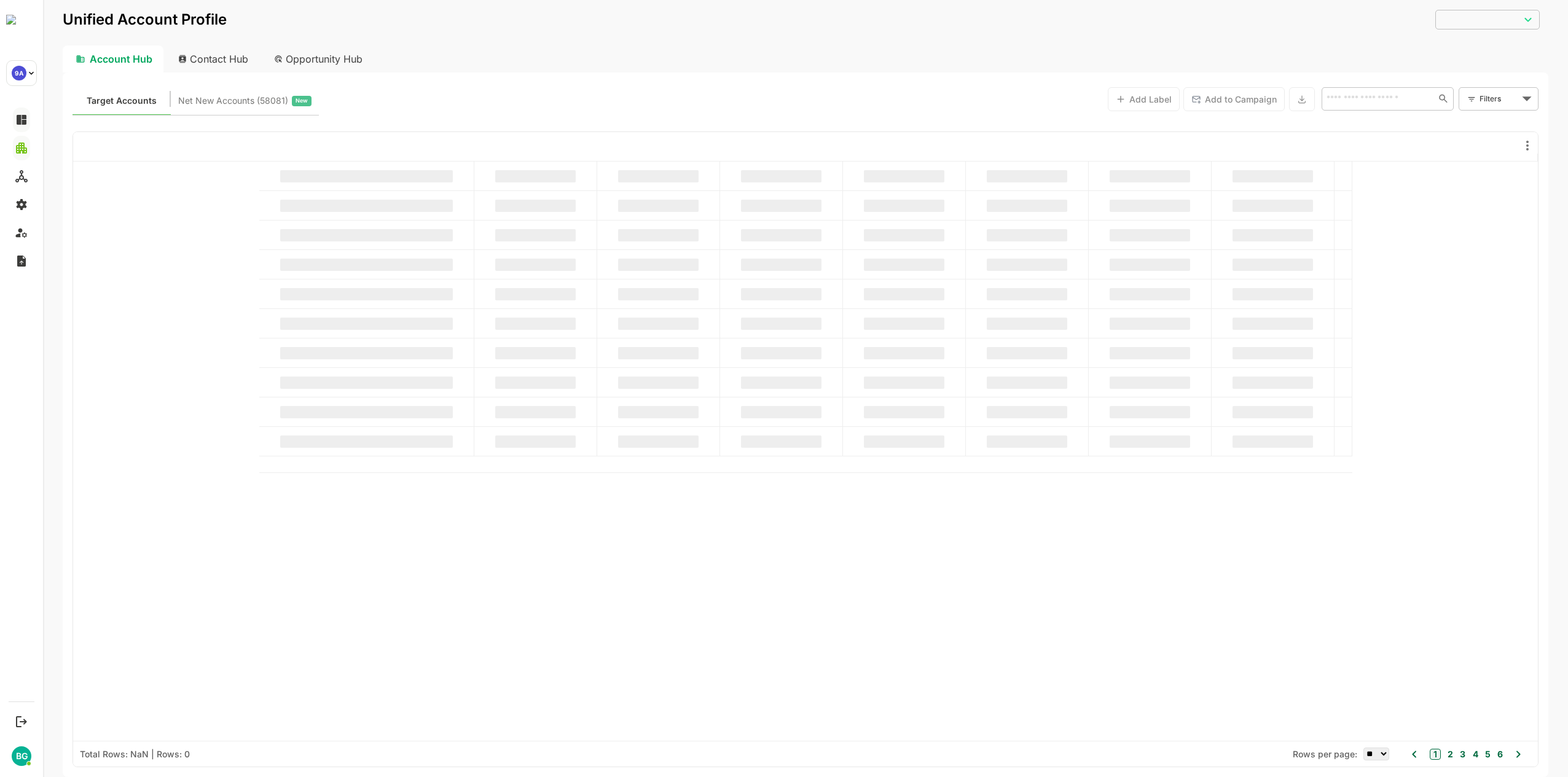
type input "**********"
click at [286, 100] on span "Net New Accounts ( 58081 )" at bounding box center [256, 101] width 110 height 16
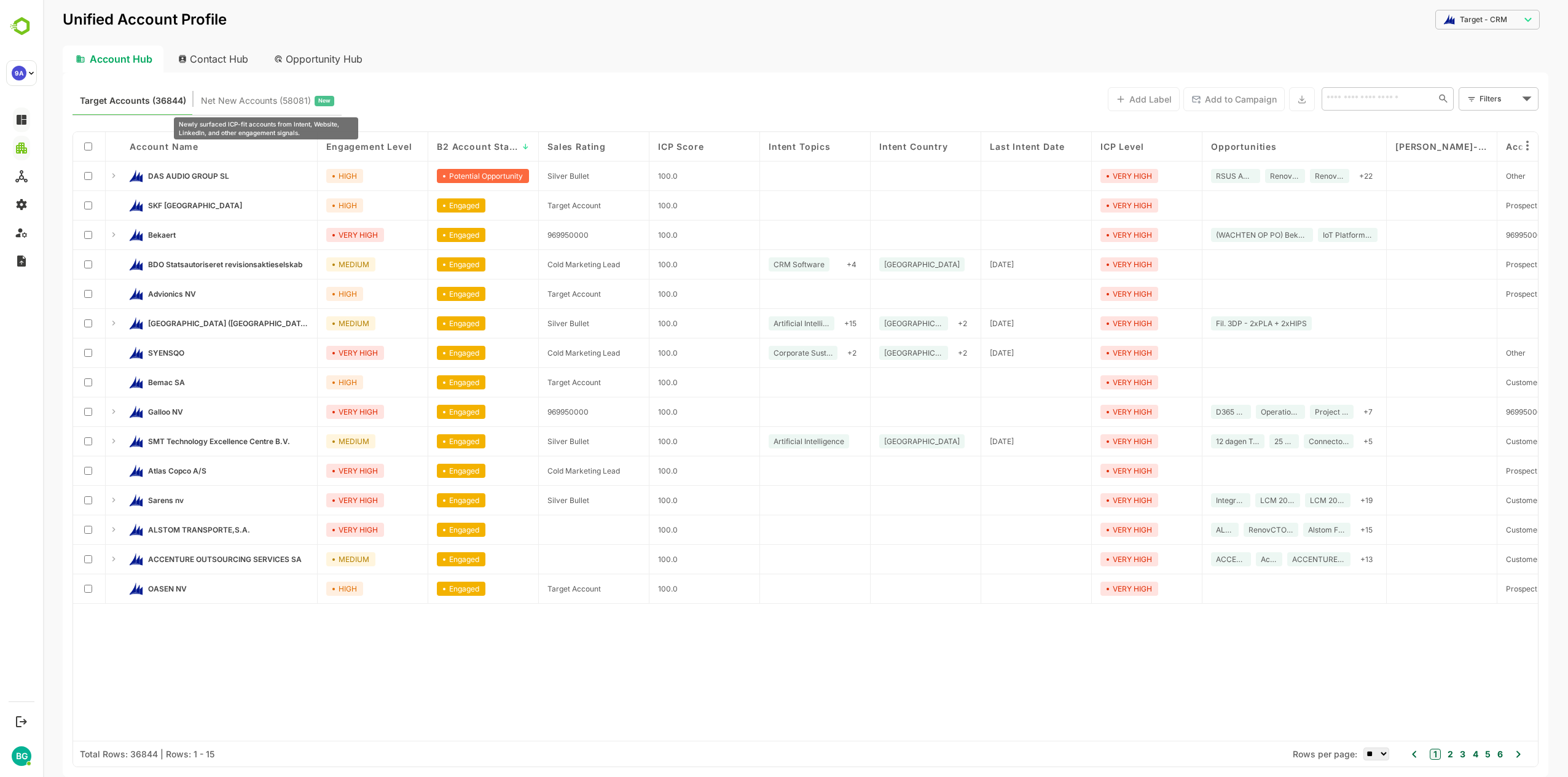
click at [253, 99] on span "Net New Accounts ( 58081 )" at bounding box center [256, 101] width 110 height 16
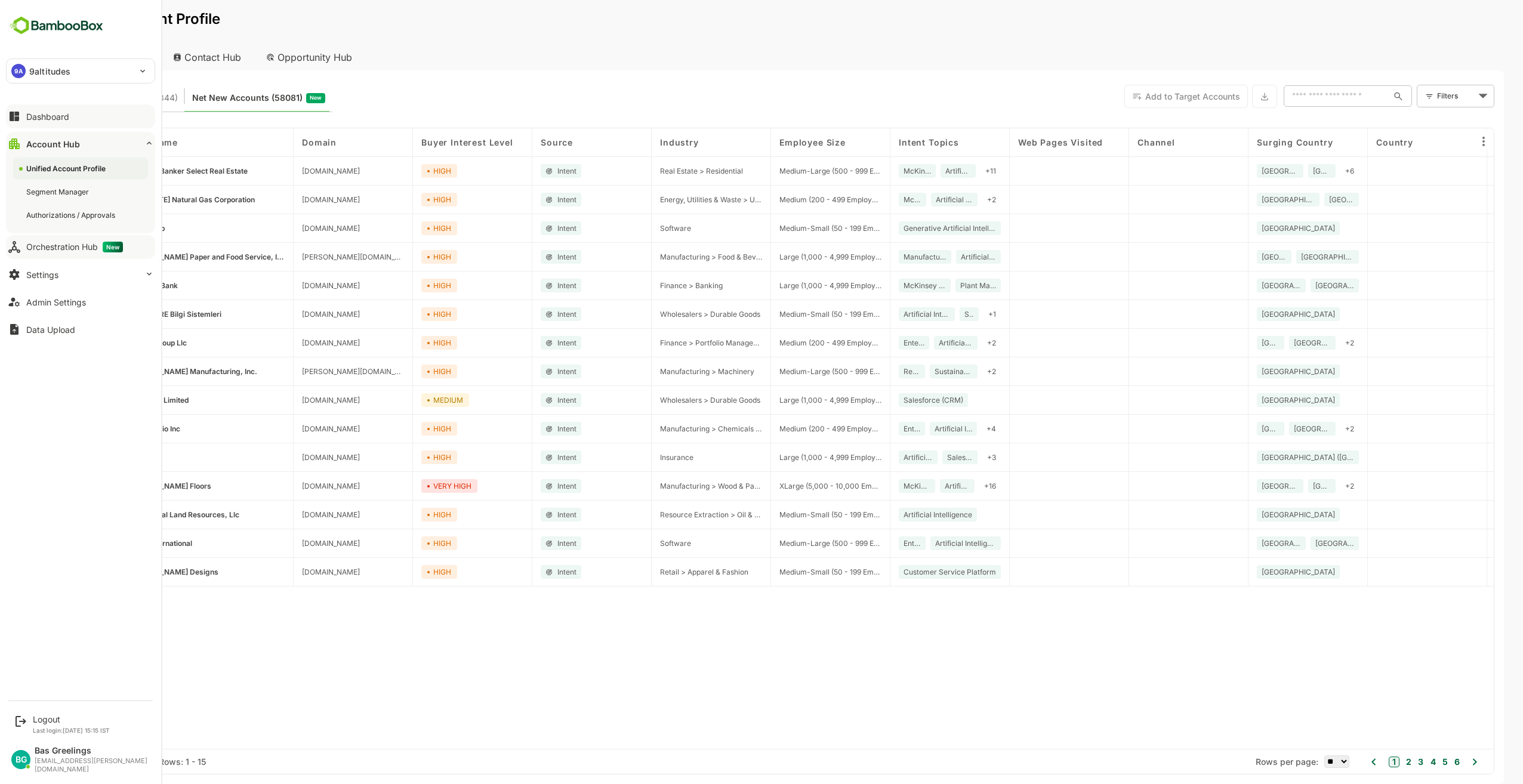
click at [87, 249] on div "Orchestration Hub New" at bounding box center [74, 247] width 97 height 10
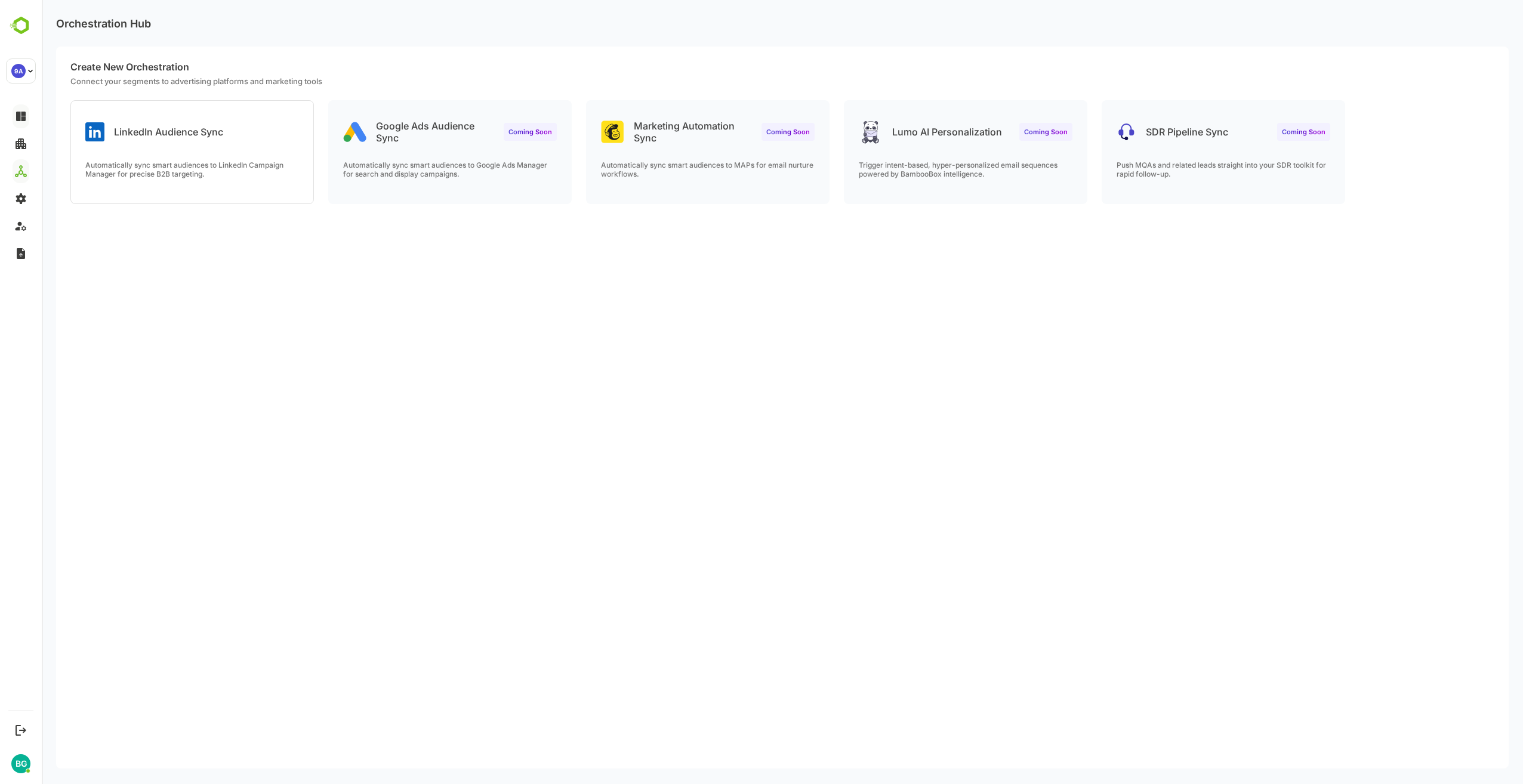
click at [735, 367] on div "Create New Orchestration Connect your segments to advertising platforms and mar…" at bounding box center [782, 407] width 1453 height 722
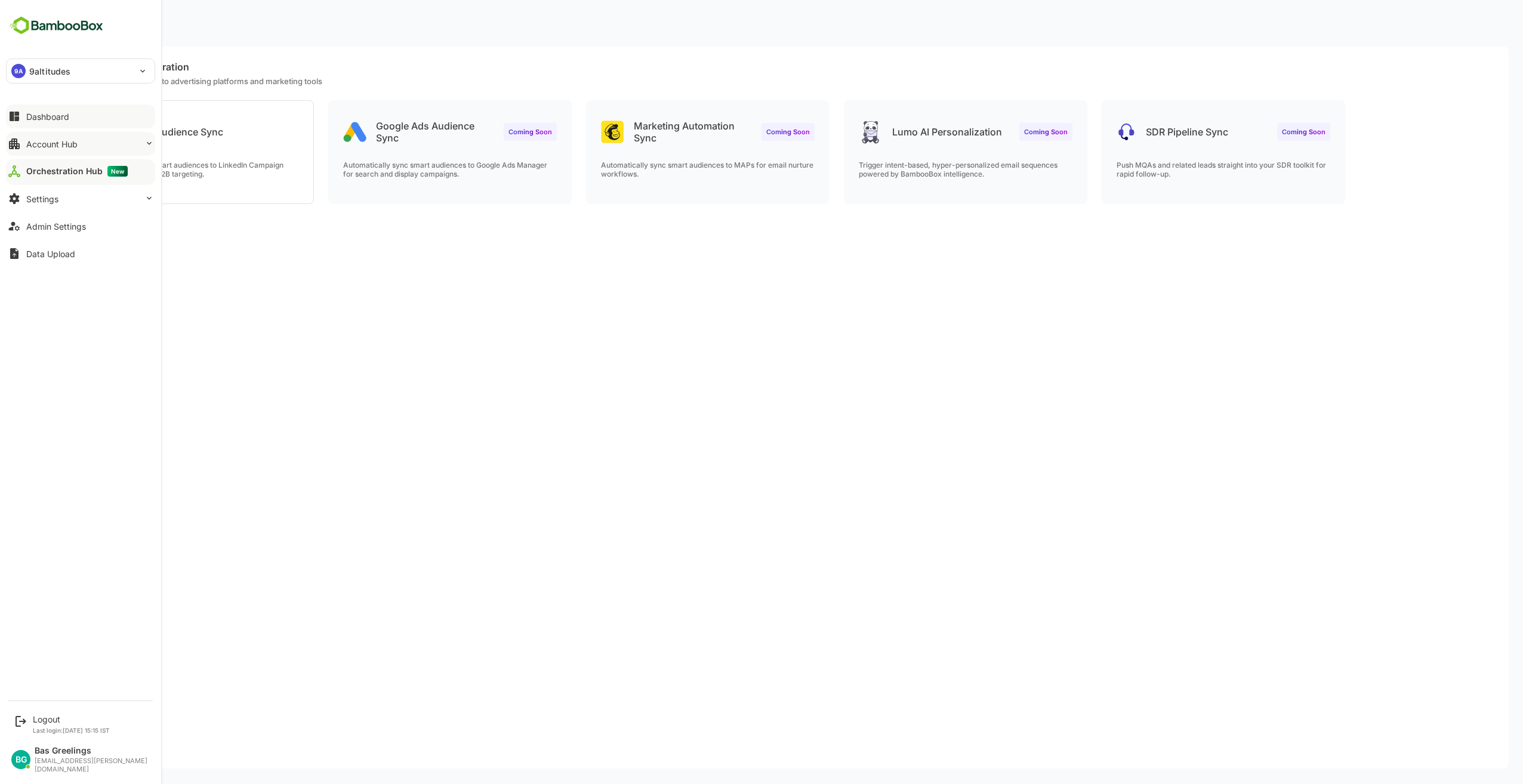
click at [74, 142] on div "Account Hub" at bounding box center [52, 144] width 52 height 10
click at [61, 144] on div "Account Hub" at bounding box center [52, 144] width 52 height 10
click at [75, 143] on div "Account Hub" at bounding box center [52, 144] width 52 height 10
click at [72, 142] on div "Account Hub" at bounding box center [52, 144] width 52 height 10
click at [66, 149] on div "Account Hub" at bounding box center [52, 144] width 52 height 10
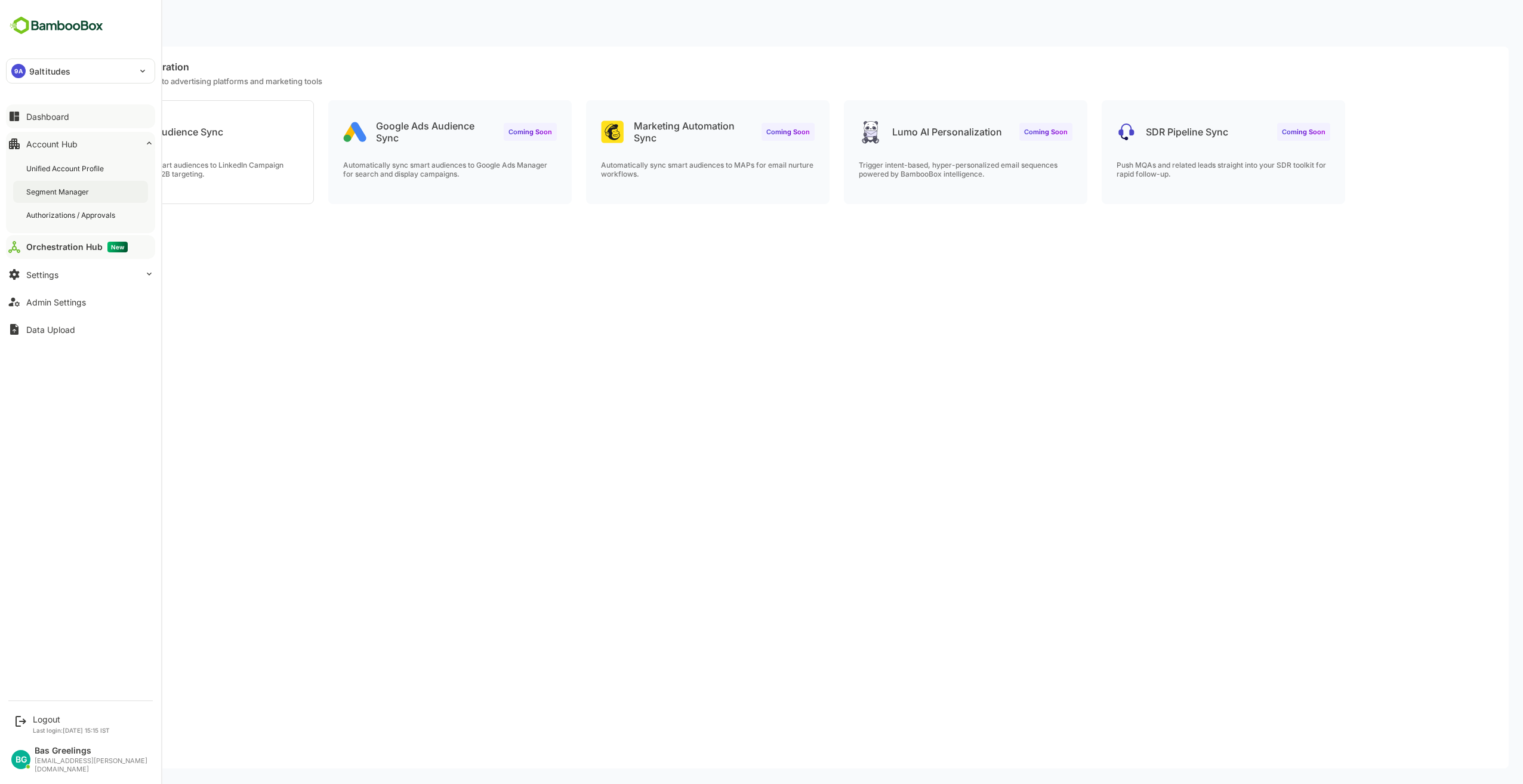
click at [66, 187] on div "Segment Manager" at bounding box center [59, 192] width 65 height 10
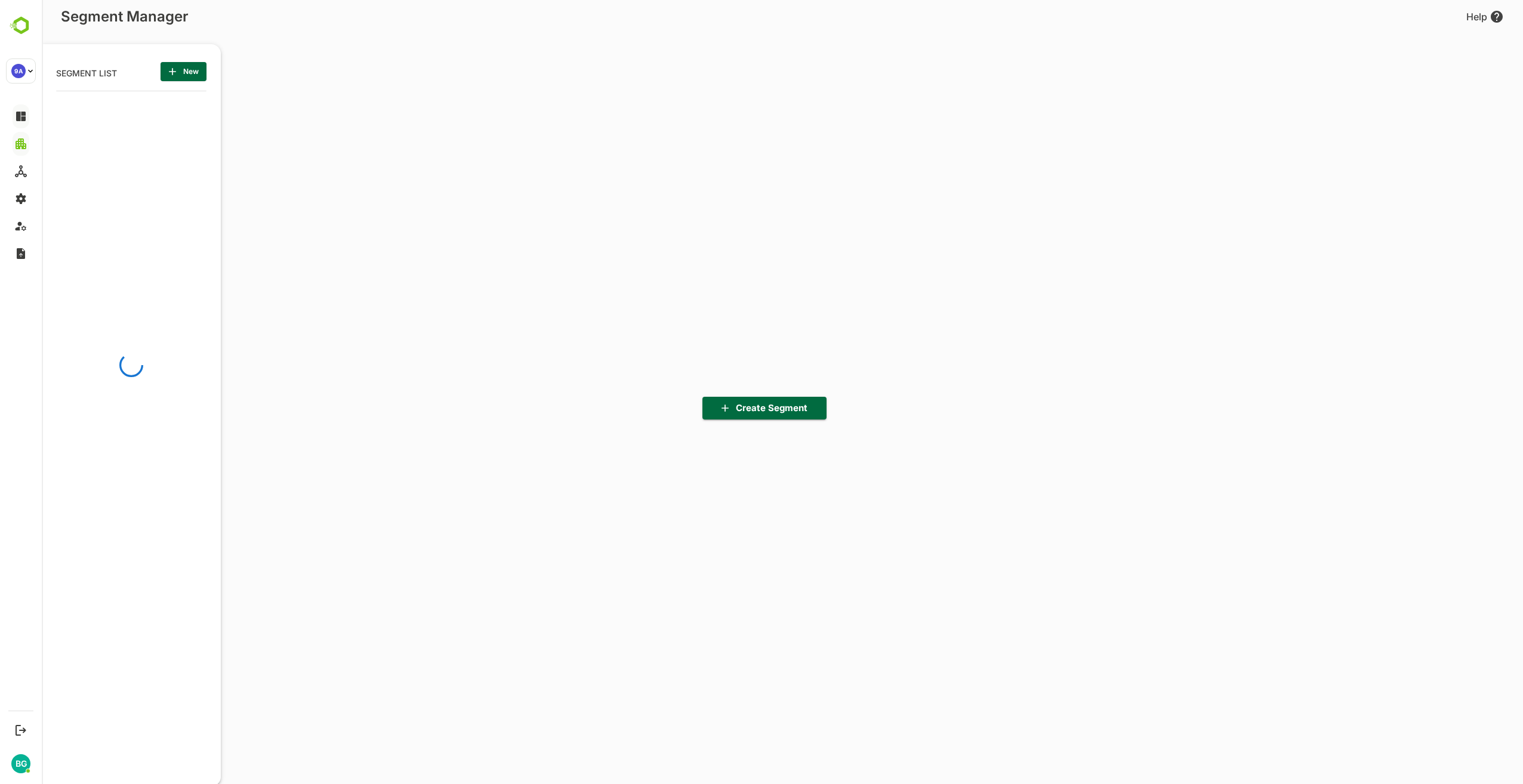
scroll to position [546, 148]
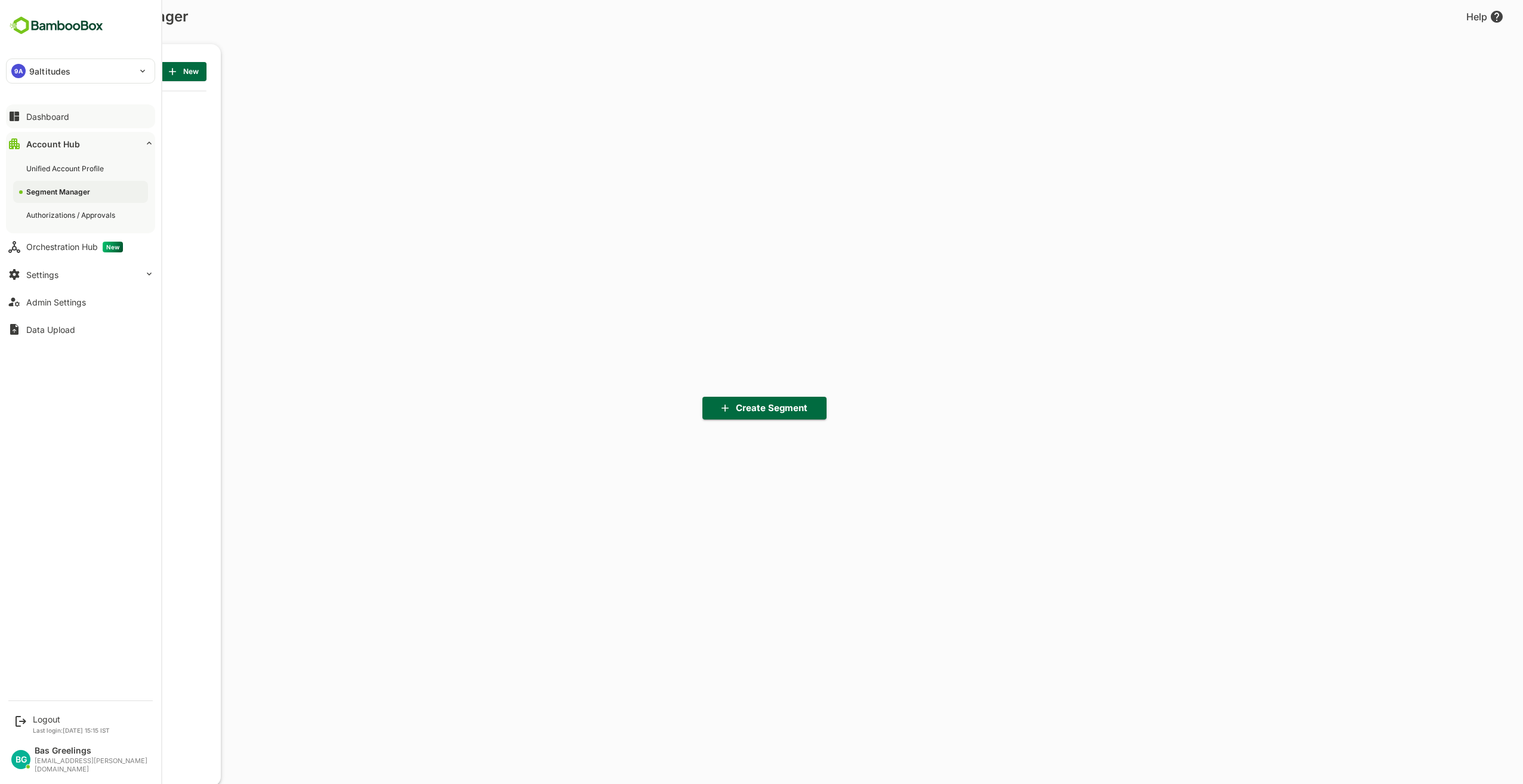
click at [45, 130] on div "Dashboard Account Hub Unified Account Profile Segment Manager Authorizations / …" at bounding box center [80, 223] width 161 height 240
click at [46, 139] on div "Account Hub" at bounding box center [53, 144] width 54 height 10
